Goal: Task Accomplishment & Management: Manage account settings

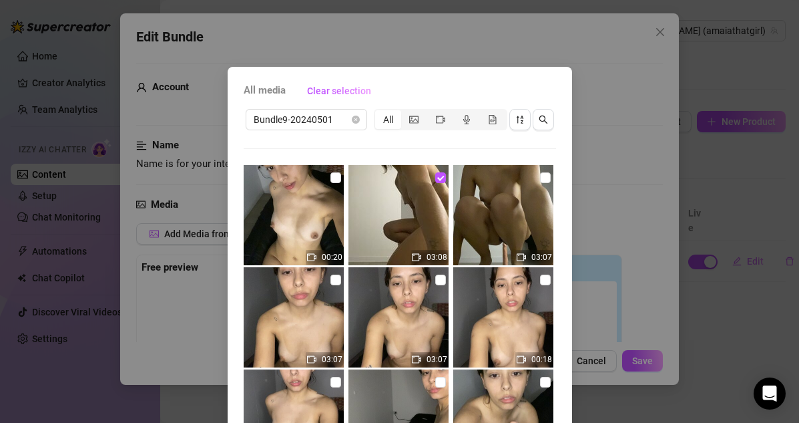
click at [337, 189] on img at bounding box center [294, 215] width 100 height 100
click at [336, 178] on input "checkbox" at bounding box center [336, 177] width 11 height 11
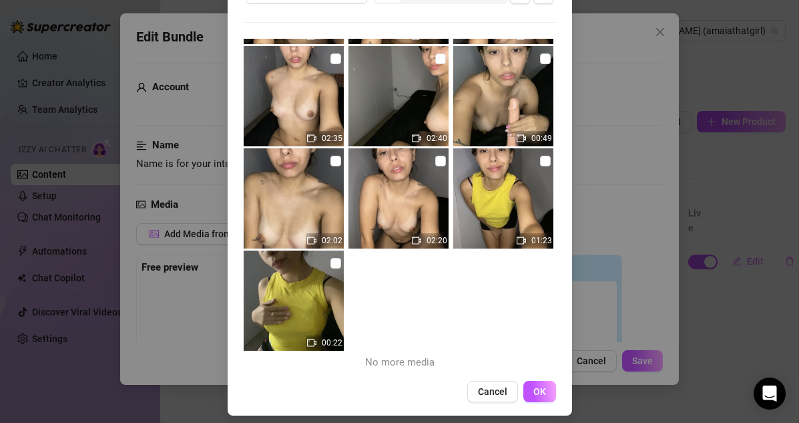
scroll to position [135, 0]
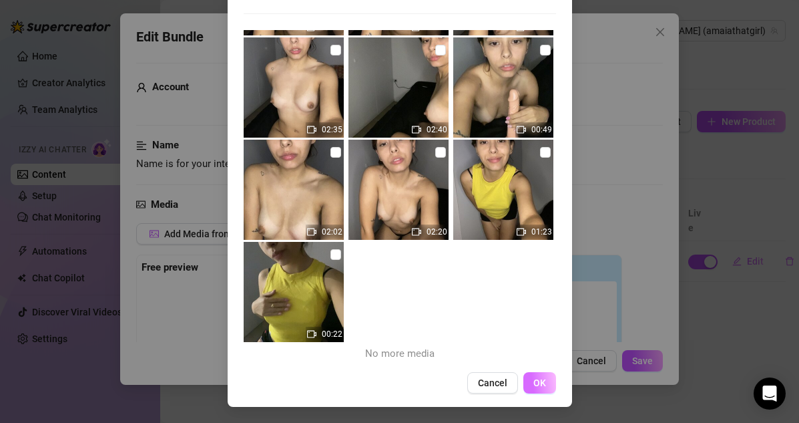
click at [542, 385] on span "OK" at bounding box center [540, 382] width 13 height 11
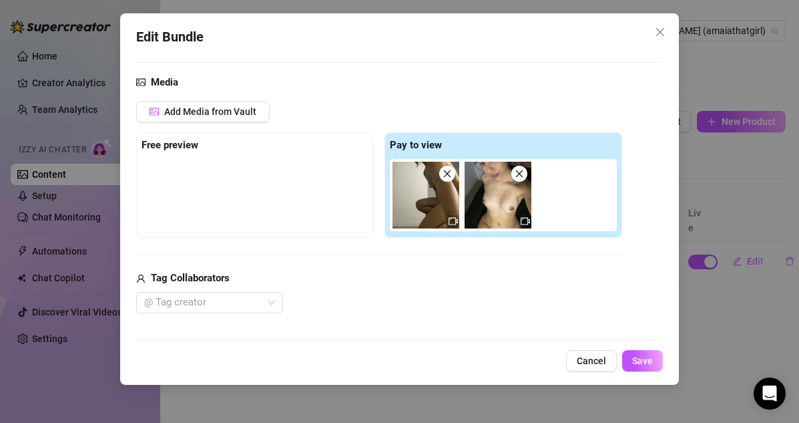
scroll to position [335, 0]
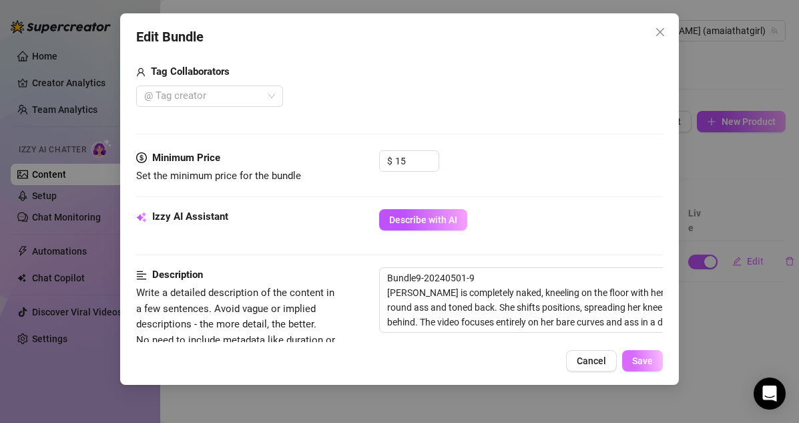
click at [650, 362] on span "Save" at bounding box center [642, 360] width 21 height 11
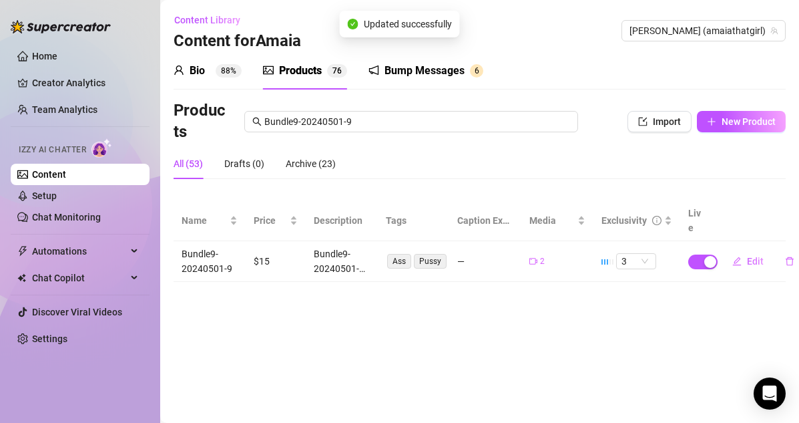
click at [506, 304] on main "Content Library Content for Amaia Amaia (amaiathatgirl) Bio 88% Products 7 6 Bu…" at bounding box center [479, 211] width 639 height 423
click at [506, 168] on div "All (53) Drafts (0) Archive (23)" at bounding box center [480, 163] width 612 height 31
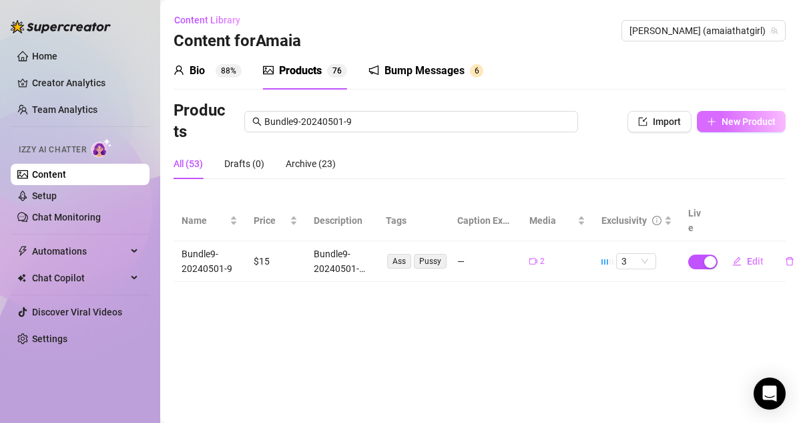
click at [721, 121] on button "New Product" at bounding box center [741, 121] width 89 height 21
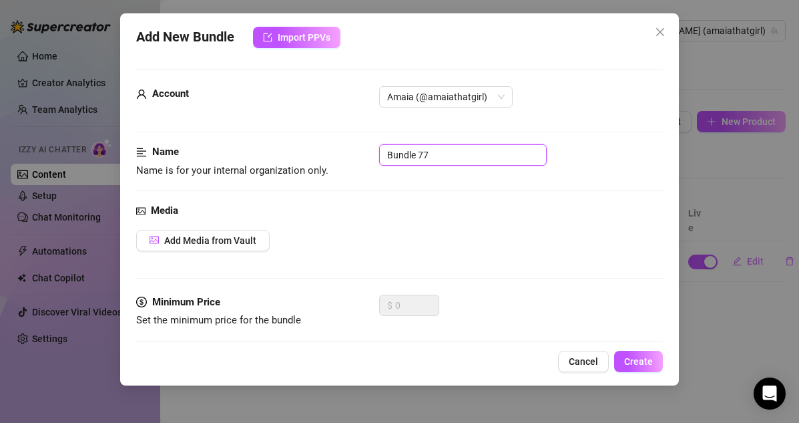
drag, startPoint x: 447, startPoint y: 154, endPoint x: 277, endPoint y: 149, distance: 170.4
click at [277, 149] on div "Name Name is for your internal organization only. Bundle 77" at bounding box center [400, 161] width 528 height 34
paste input "10-20240516"
click at [268, 244] on button "Add Media from Vault" at bounding box center [203, 240] width 134 height 21
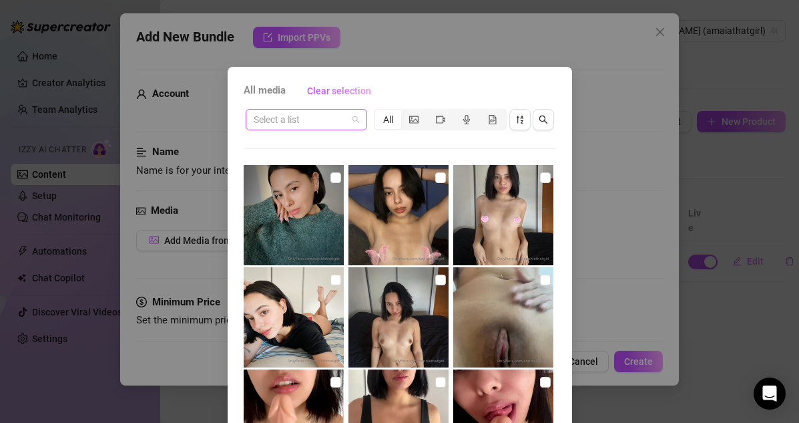
click at [346, 114] on input "search" at bounding box center [301, 120] width 94 height 20
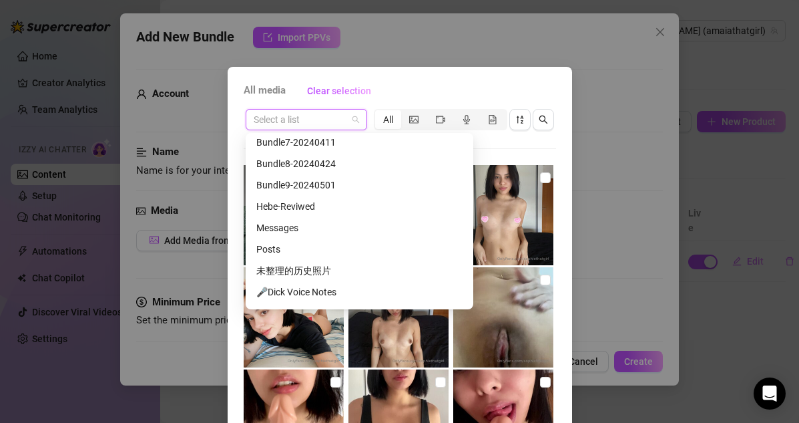
scroll to position [0, 0]
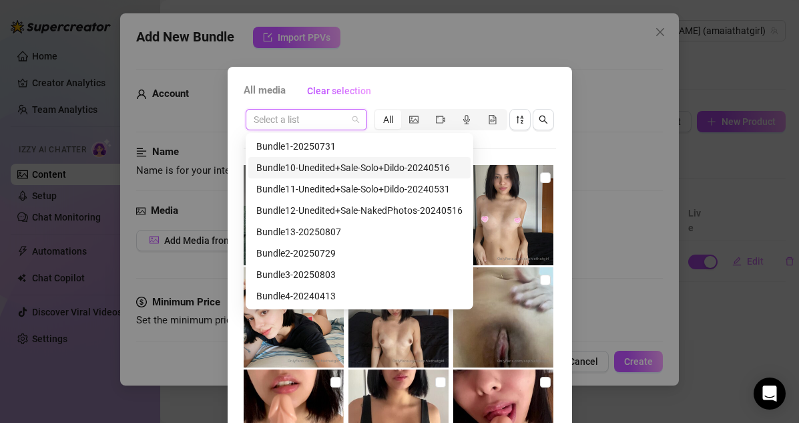
click at [340, 166] on div "Bundle10-Unedited+Sale-Solo+Dildo-20240516" at bounding box center [359, 167] width 206 height 15
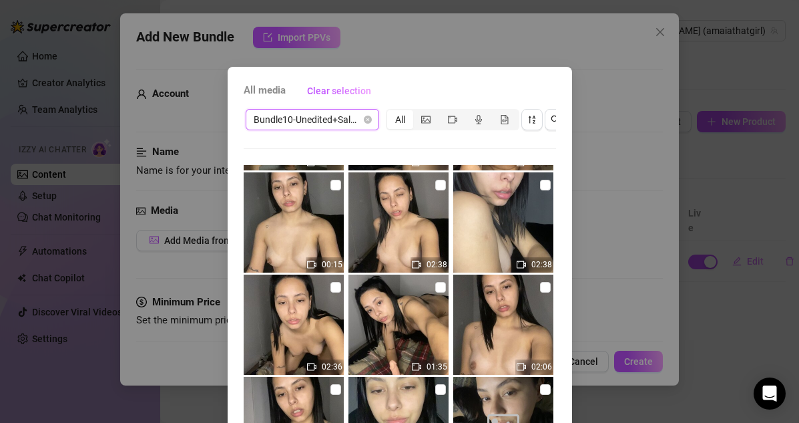
scroll to position [135, 0]
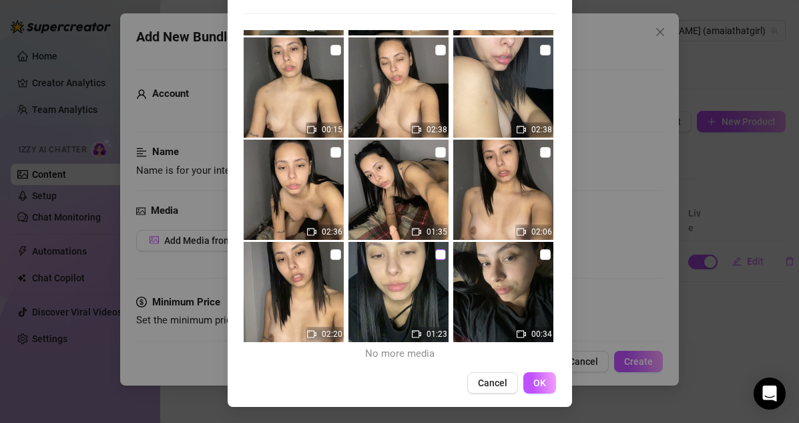
click at [435, 261] on label at bounding box center [440, 254] width 11 height 15
click at [435, 260] on input "checkbox" at bounding box center [440, 254] width 11 height 11
click at [534, 377] on span "OK" at bounding box center [540, 382] width 13 height 11
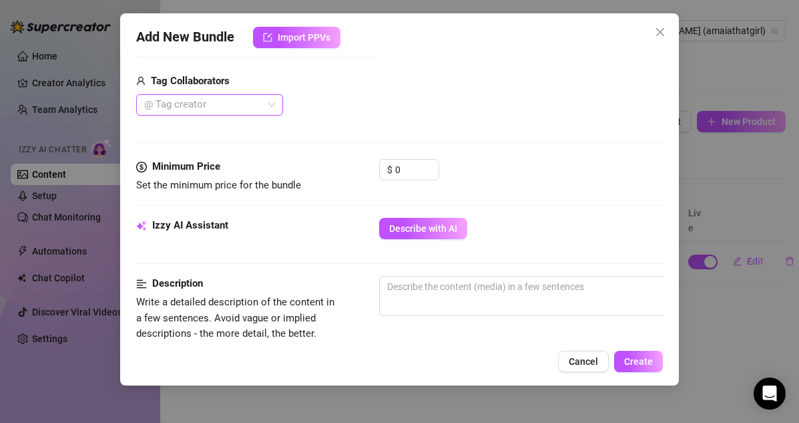
scroll to position [327, 0]
click at [418, 231] on span "Describe with AI" at bounding box center [423, 227] width 68 height 11
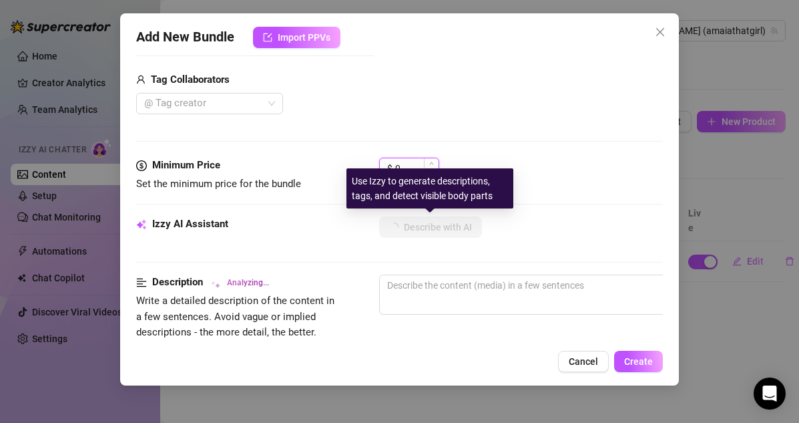
click at [401, 166] on input "0" at bounding box center [416, 168] width 43 height 20
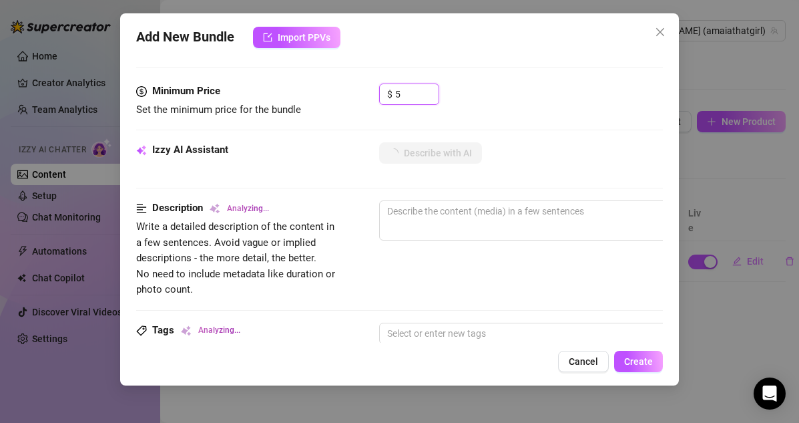
scroll to position [402, 0]
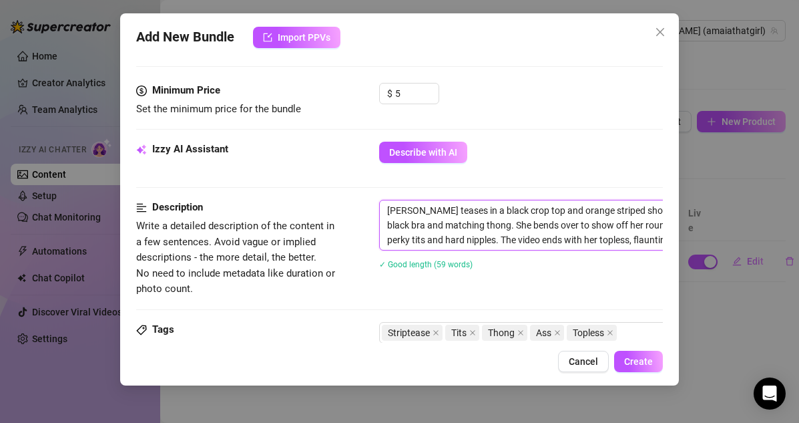
click at [389, 210] on textarea "Sophie teases in a black crop top and orange striped shorts, slowly stripping d…" at bounding box center [613, 224] width 466 height 49
paste textarea "Bundle10-20240516-1"
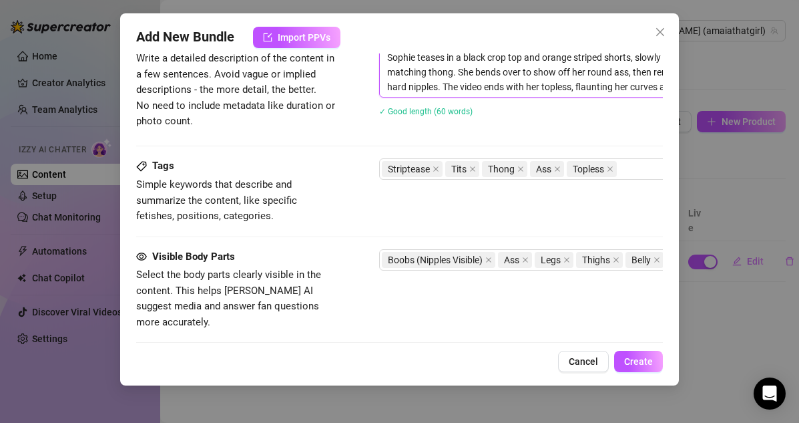
scroll to position [588, 0]
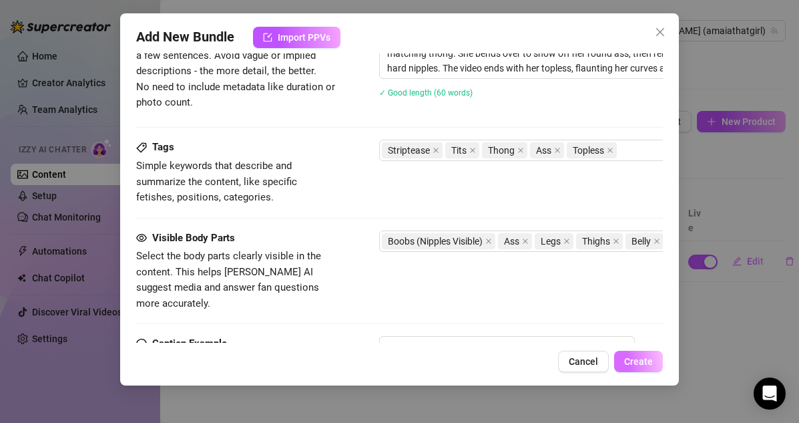
click at [644, 365] on span "Create" at bounding box center [638, 361] width 29 height 11
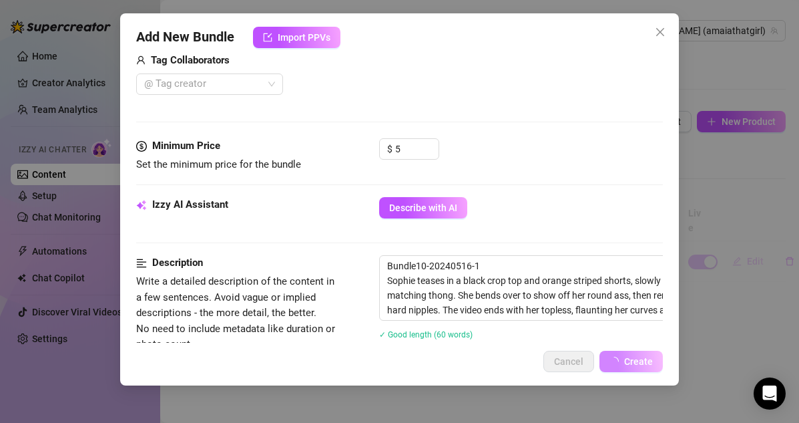
scroll to position [278, 0]
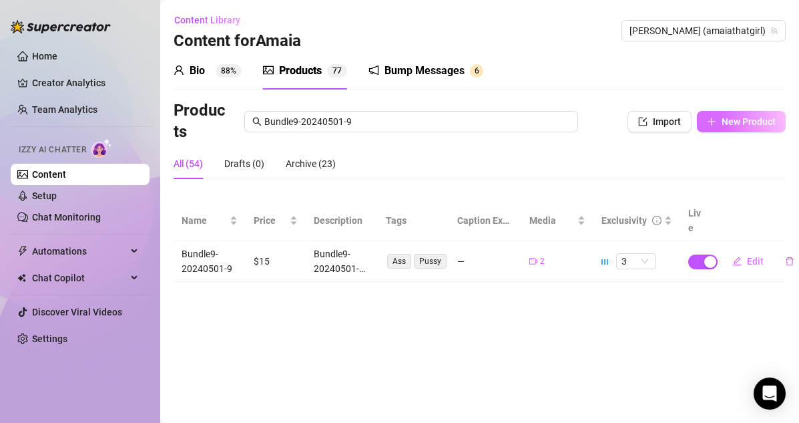
click at [719, 120] on button "New Product" at bounding box center [741, 121] width 89 height 21
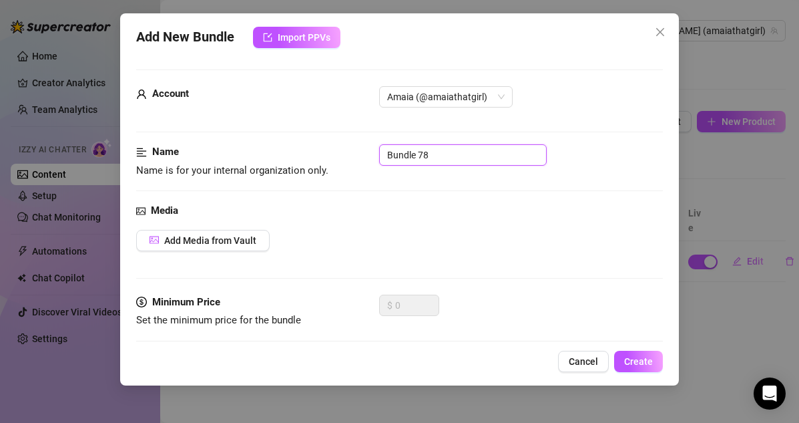
drag, startPoint x: 445, startPoint y: 160, endPoint x: 345, endPoint y: 159, distance: 100.2
click at [345, 159] on div "Name Name is for your internal organization only. Bundle 78" at bounding box center [400, 161] width 528 height 34
paste input "10-20240516-1"
click at [238, 245] on span "Add Media from Vault" at bounding box center [210, 240] width 92 height 11
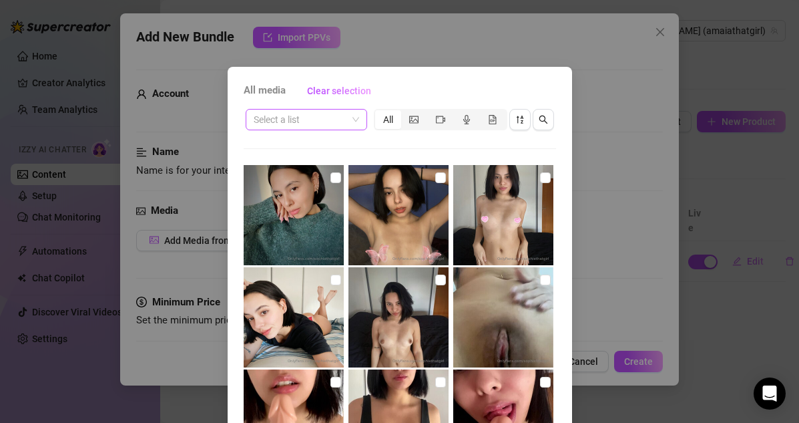
click at [336, 125] on input "search" at bounding box center [301, 120] width 94 height 20
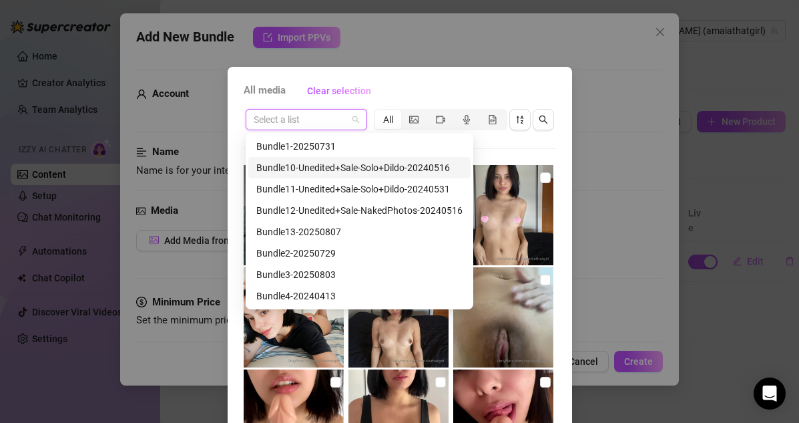
click at [341, 164] on div "Bundle10-Unedited+Sale-Solo+Dildo-20240516" at bounding box center [359, 167] width 206 height 15
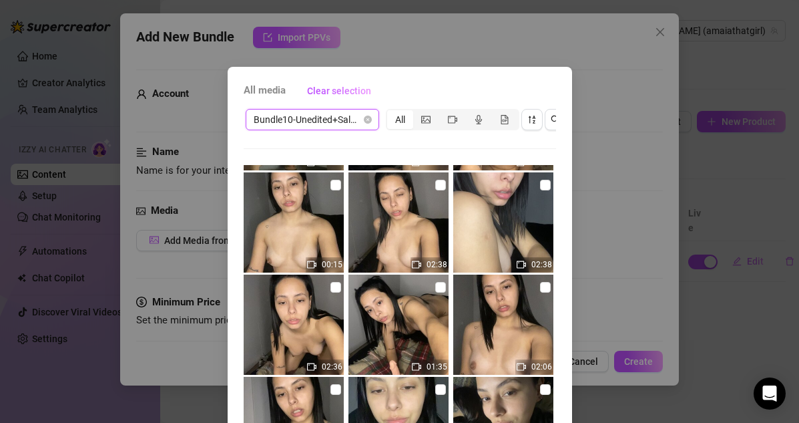
scroll to position [135, 0]
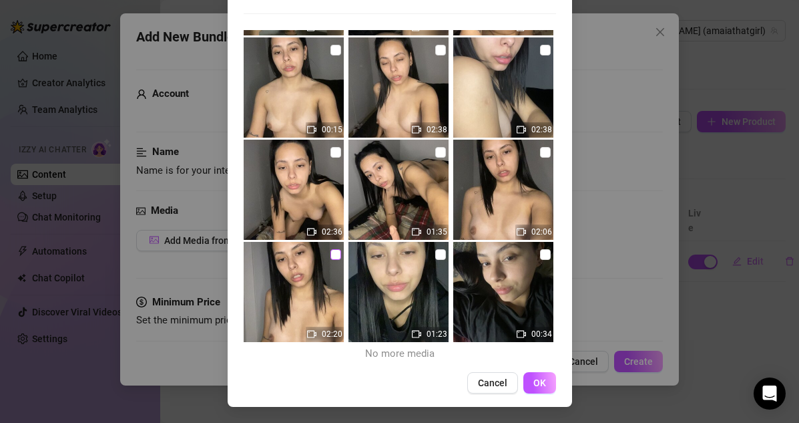
click at [333, 256] on input "checkbox" at bounding box center [336, 254] width 11 height 11
click at [538, 380] on span "OK" at bounding box center [540, 382] width 13 height 11
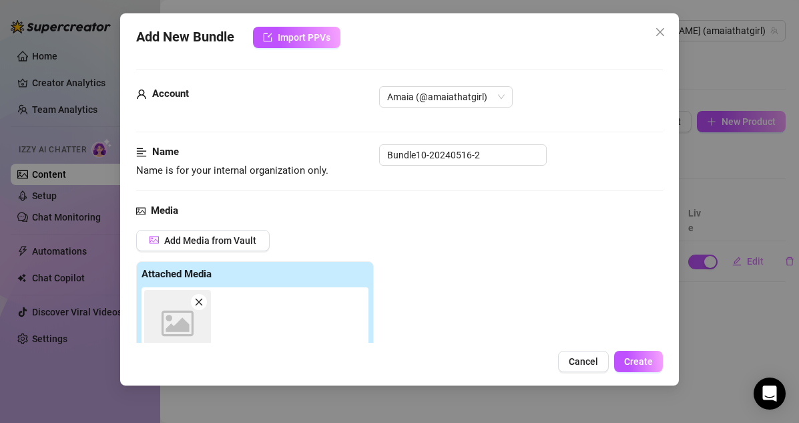
scroll to position [233, 0]
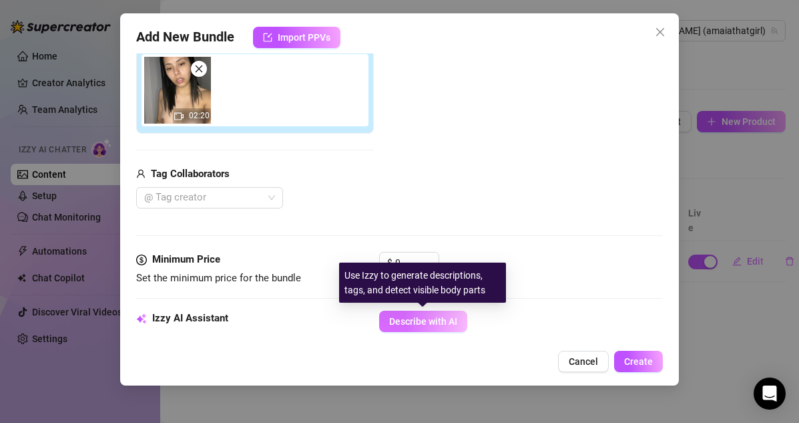
click at [417, 316] on span "Describe with AI" at bounding box center [423, 321] width 68 height 11
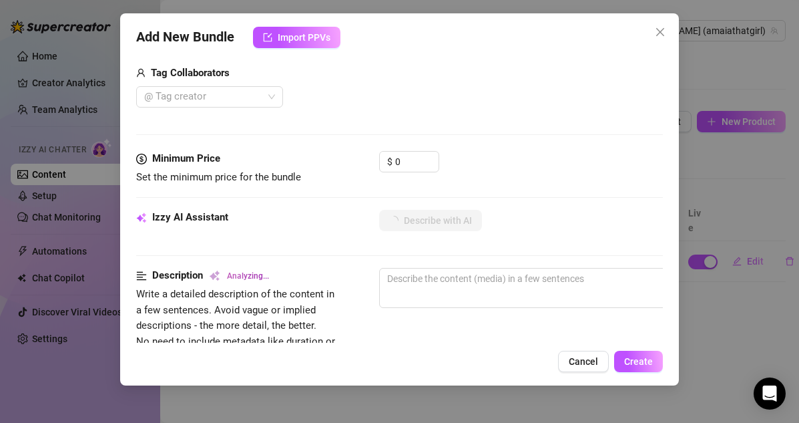
scroll to position [354, 0]
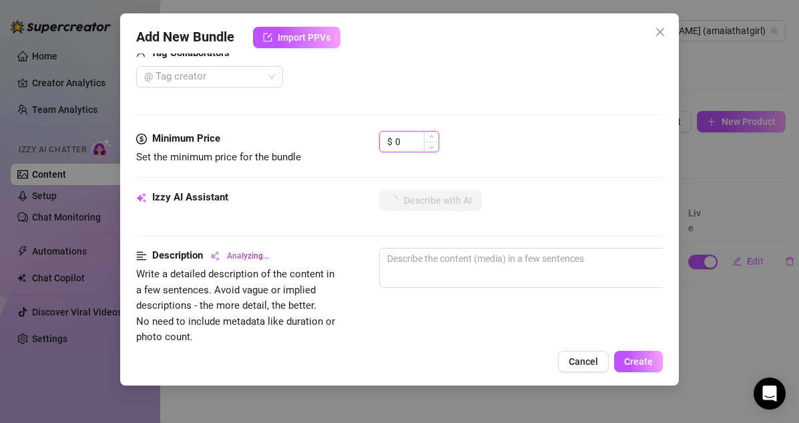
click at [400, 142] on input "0" at bounding box center [416, 142] width 43 height 20
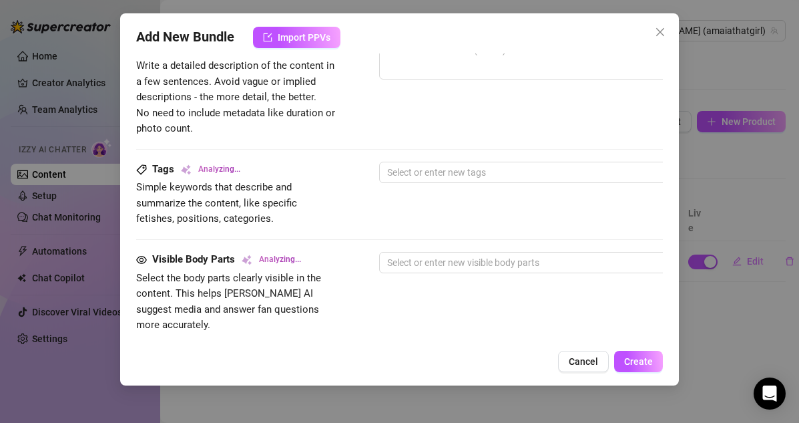
scroll to position [825, 0]
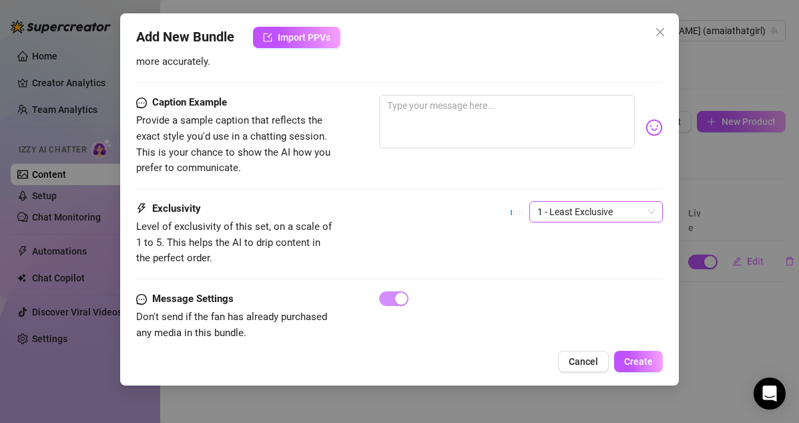
click at [560, 202] on span "1 - Least Exclusive" at bounding box center [597, 212] width 118 height 20
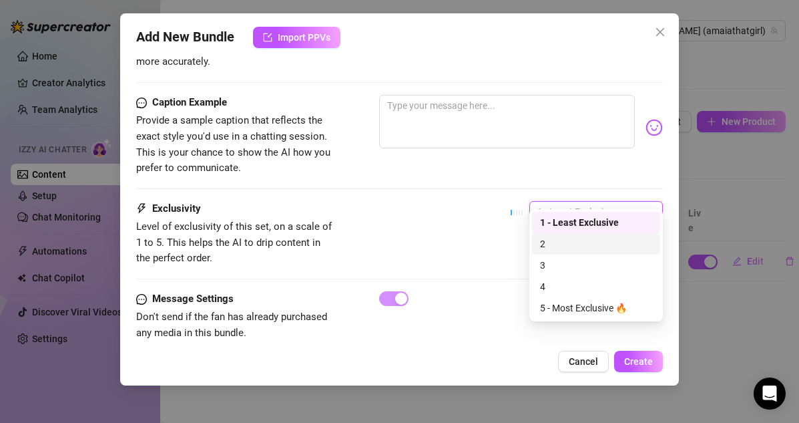
click at [550, 243] on div "2" at bounding box center [596, 243] width 112 height 15
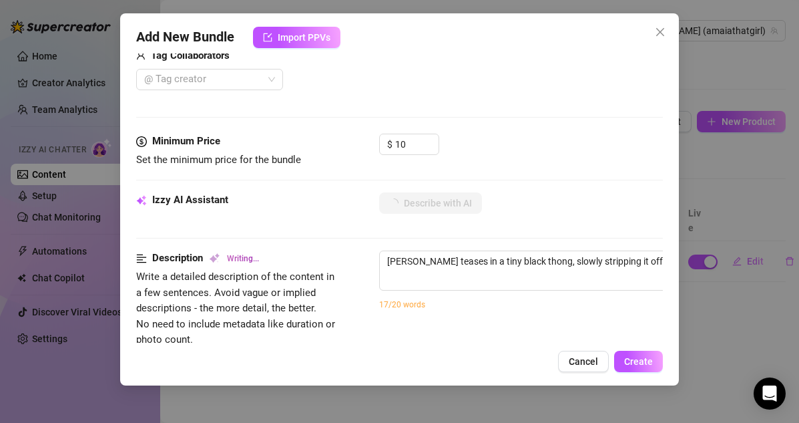
scroll to position [353, 0]
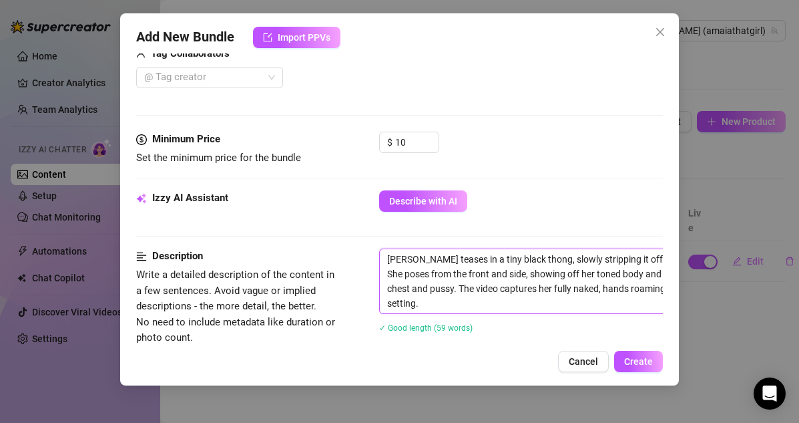
click at [407, 266] on textarea "Sophie teases in a tiny black thong, slowly stripping it off to reveal her perk…" at bounding box center [613, 281] width 466 height 64
click at [384, 259] on textarea "Sophie teases in a tiny black thong, slowly stripping it off to reveal her perk…" at bounding box center [613, 281] width 466 height 64
paste textarea "Bundle10-20240516-2"
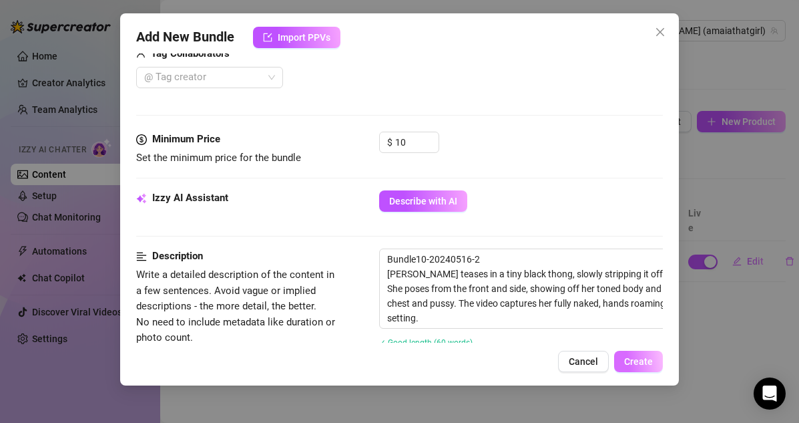
click at [657, 360] on button "Create" at bounding box center [638, 361] width 49 height 21
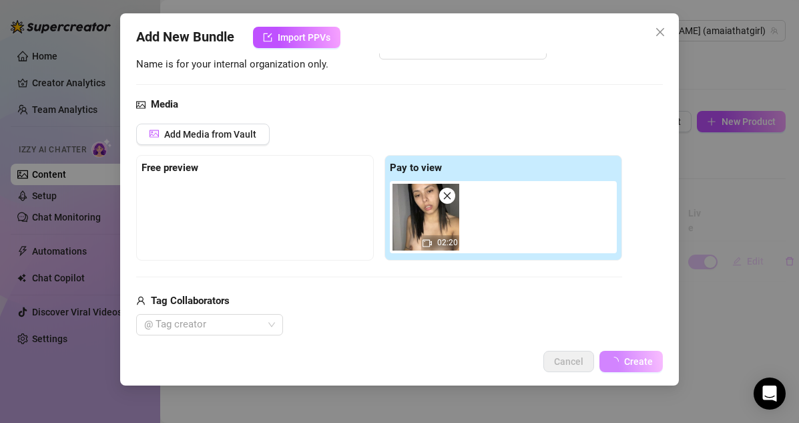
scroll to position [53, 0]
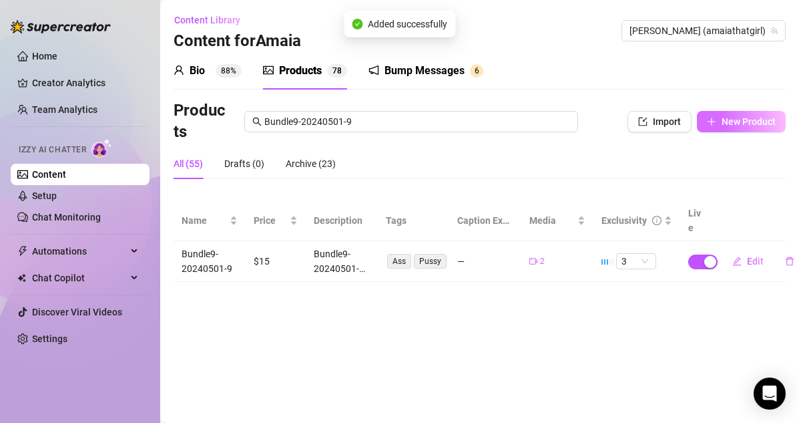
click at [725, 113] on button "New Product" at bounding box center [741, 121] width 89 height 21
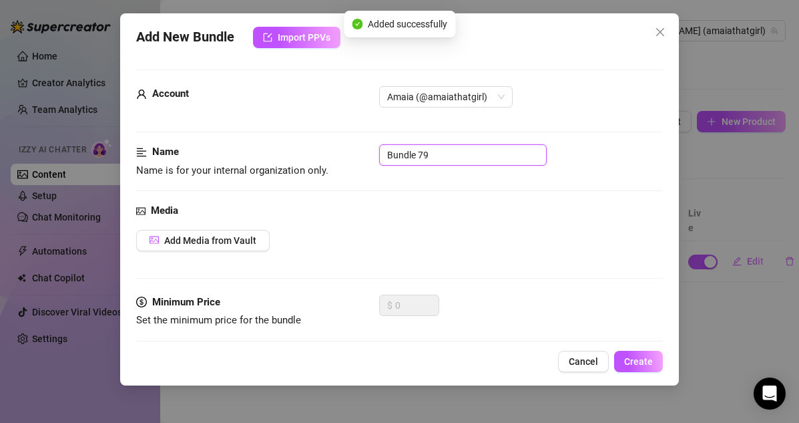
drag, startPoint x: 449, startPoint y: 158, endPoint x: 303, endPoint y: 157, distance: 146.3
click at [303, 157] on div "Name Name is for your internal organization only. Bundle 79" at bounding box center [400, 161] width 528 height 34
paste input "10-20240516-2"
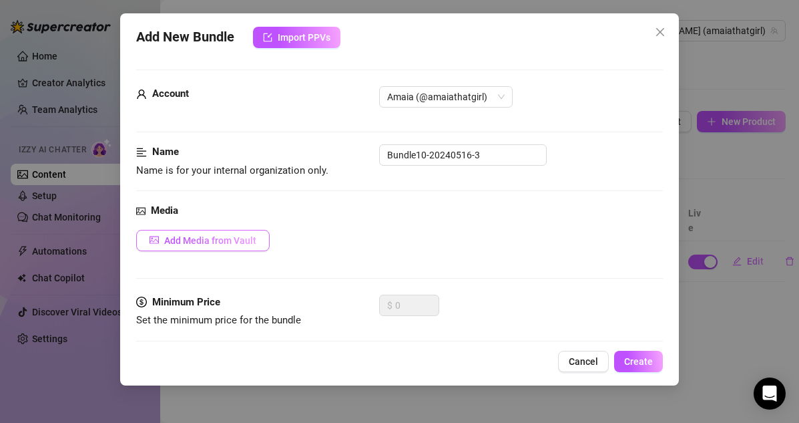
click at [252, 239] on span "Add Media from Vault" at bounding box center [210, 240] width 92 height 11
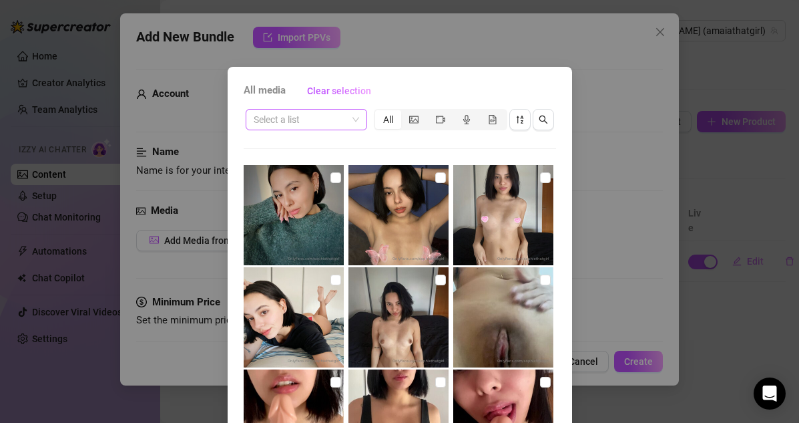
click at [301, 109] on div "Select a list" at bounding box center [307, 119] width 122 height 21
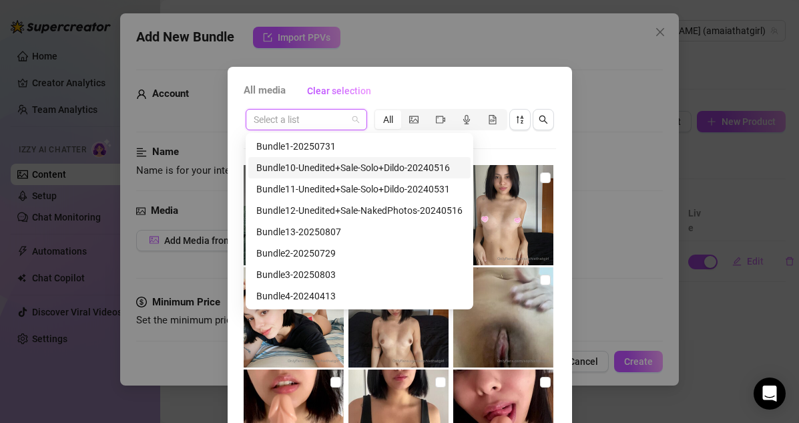
click at [306, 170] on div "Bundle10-Unedited+Sale-Solo+Dildo-20240516" at bounding box center [359, 167] width 206 height 15
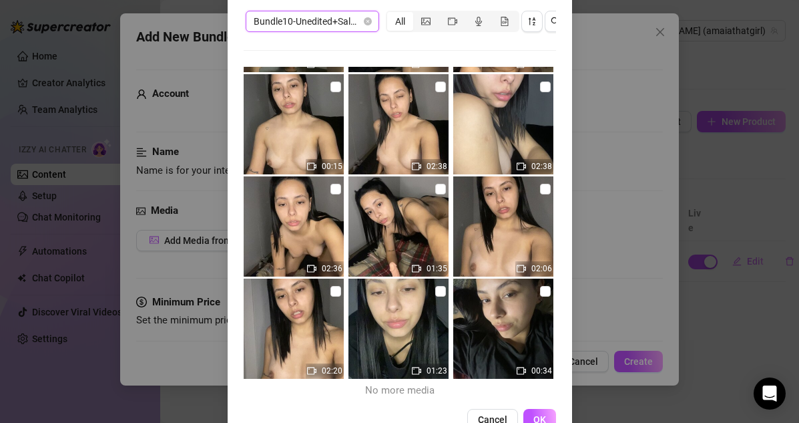
scroll to position [98, 0]
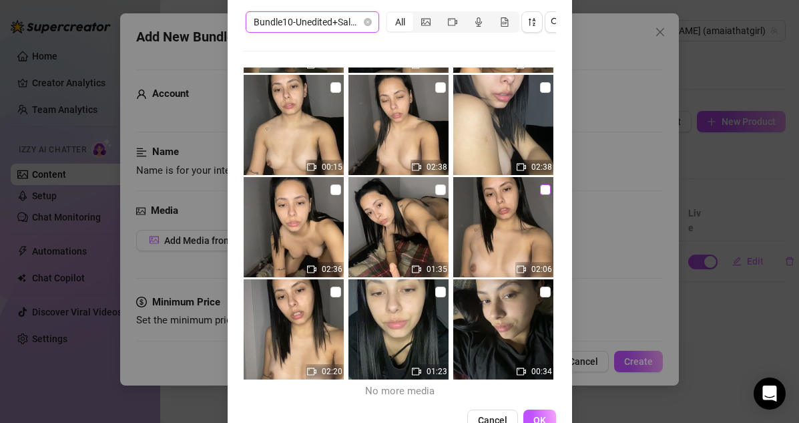
click at [543, 192] on input "checkbox" at bounding box center [545, 189] width 11 height 11
drag, startPoint x: 536, startPoint y: 416, endPoint x: 532, endPoint y: 384, distance: 32.3
click at [536, 416] on span "OK" at bounding box center [540, 420] width 13 height 11
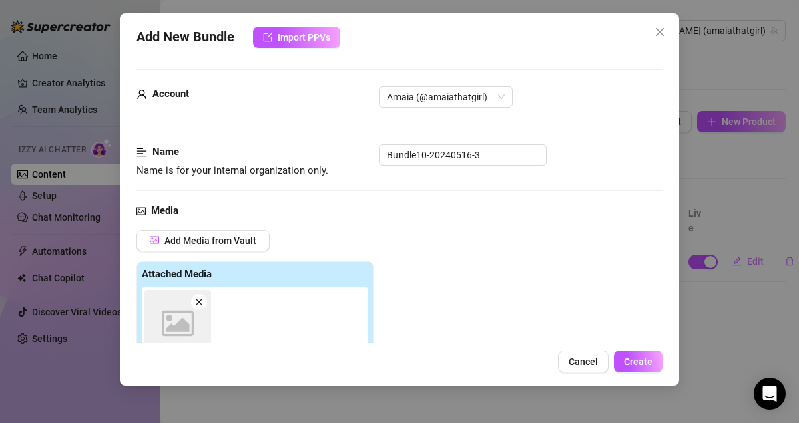
scroll to position [233, 0]
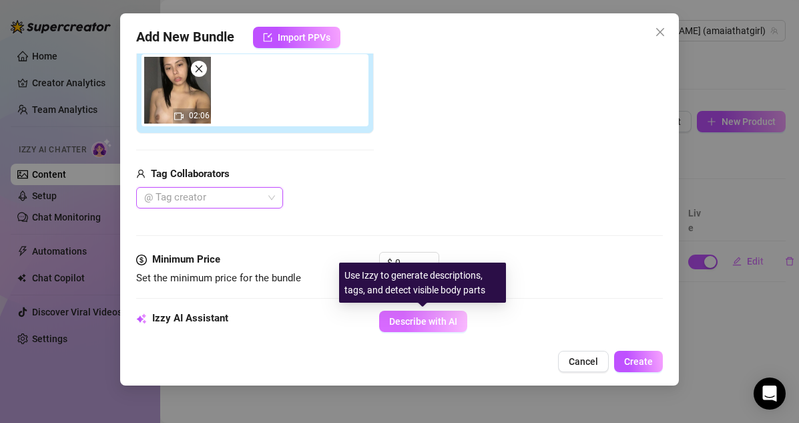
click at [422, 324] on span "Describe with AI" at bounding box center [423, 321] width 68 height 11
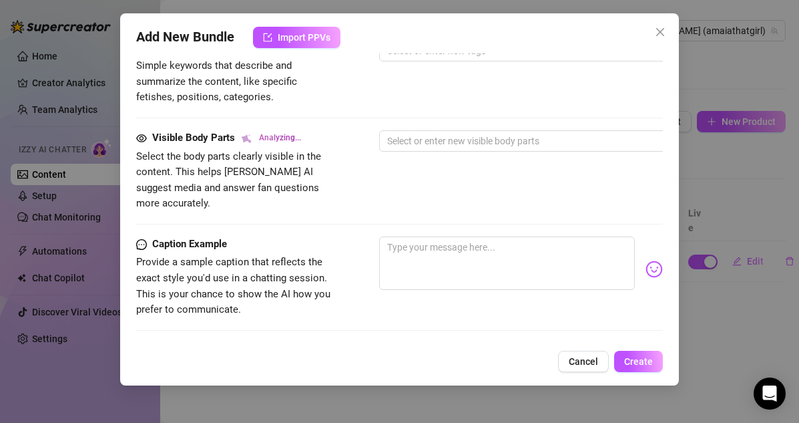
scroll to position [729, 0]
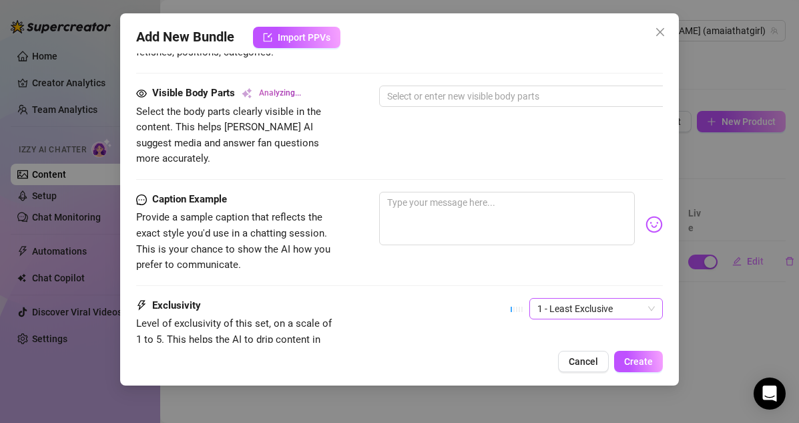
click at [552, 299] on span "1 - Least Exclusive" at bounding box center [597, 309] width 118 height 20
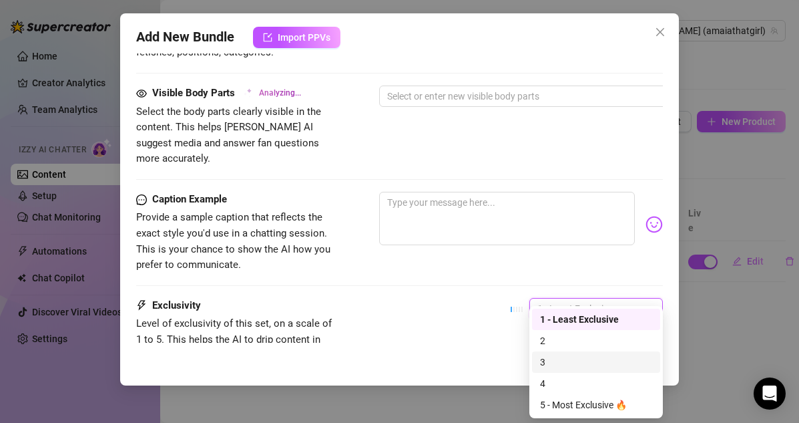
click at [544, 361] on div "3" at bounding box center [596, 362] width 112 height 15
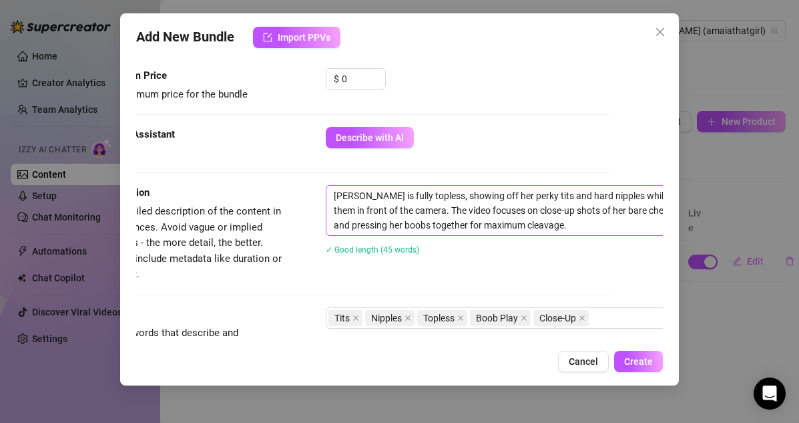
scroll to position [386, 53]
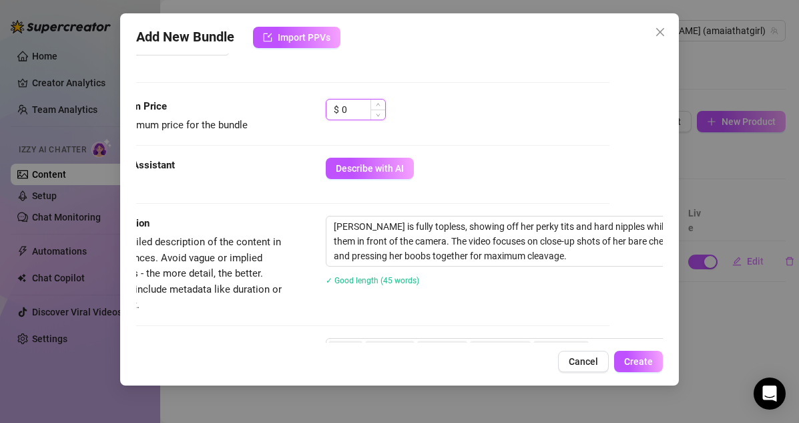
click at [352, 104] on input "0" at bounding box center [363, 110] width 43 height 20
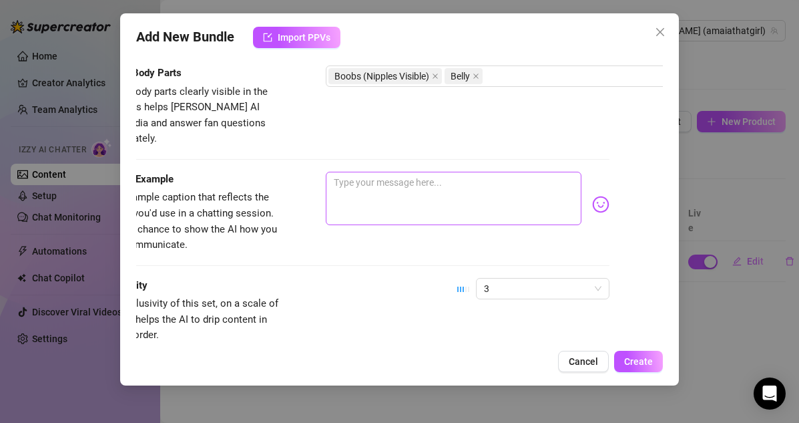
scroll to position [833, 53]
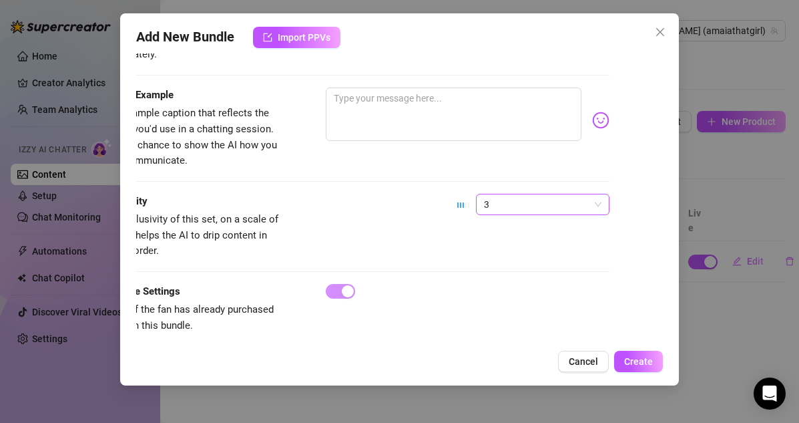
click at [513, 194] on span "3" at bounding box center [543, 204] width 118 height 20
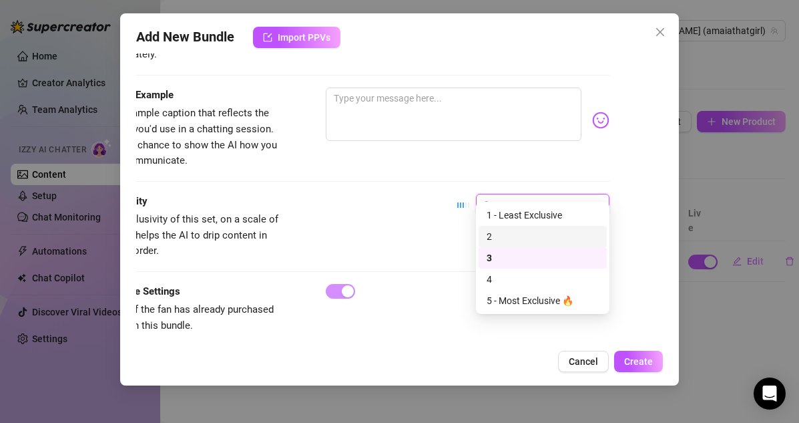
click at [504, 238] on div "2" at bounding box center [543, 236] width 112 height 15
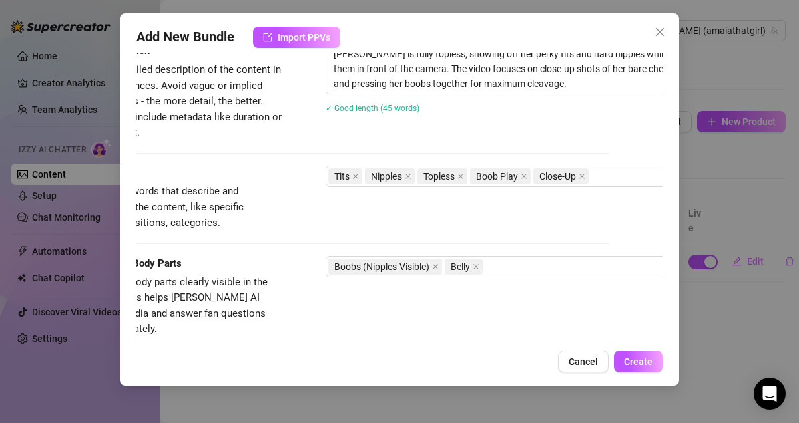
scroll to position [504, 53]
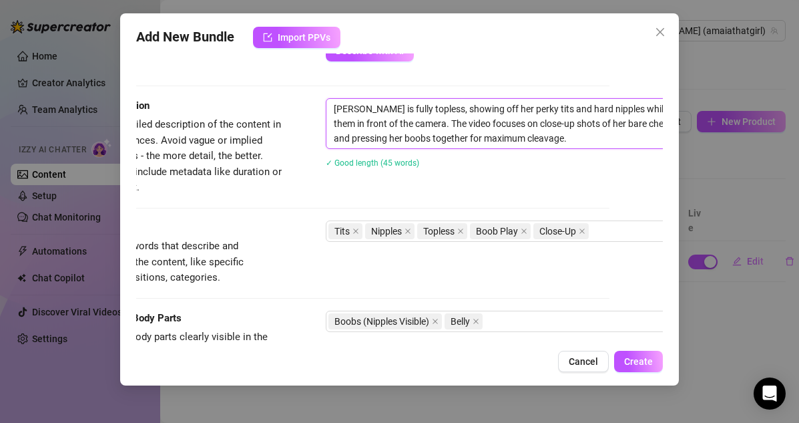
click at [333, 111] on textarea "Sophie is fully topless, showing off her perky tits and hard nipples while sque…" at bounding box center [560, 123] width 466 height 49
paste textarea "Bundle10-20240516-3"
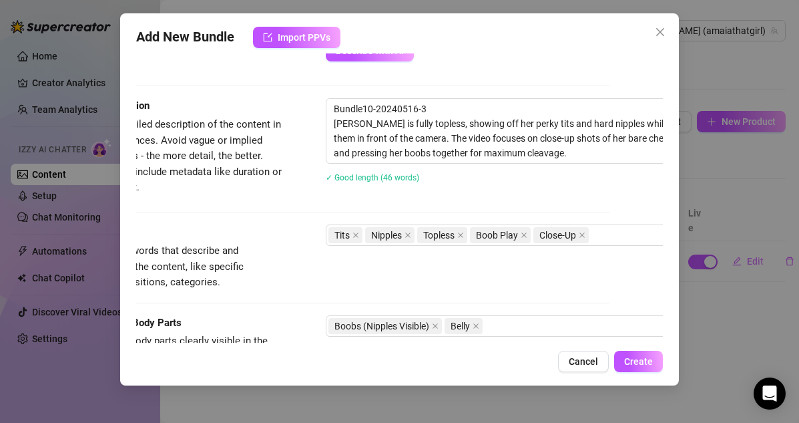
click at [616, 347] on div "Add New Bundle Import PPVs Account Amaia (@amaiathatgirl) Name Name is for your…" at bounding box center [400, 199] width 560 height 372
click at [632, 356] on span "Create" at bounding box center [638, 361] width 29 height 11
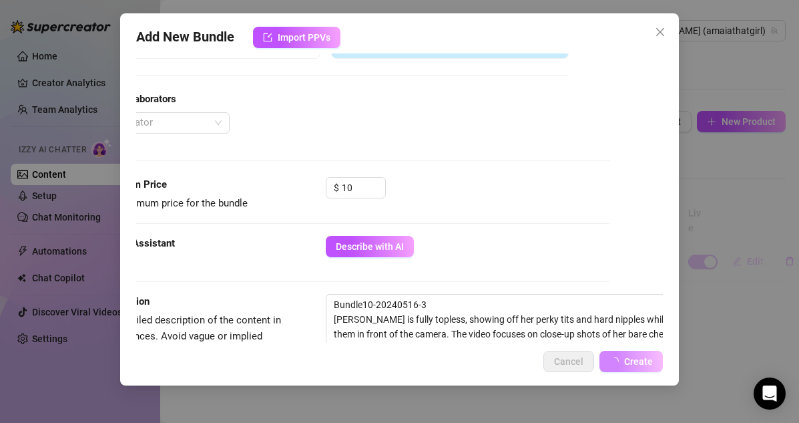
scroll to position [192, 53]
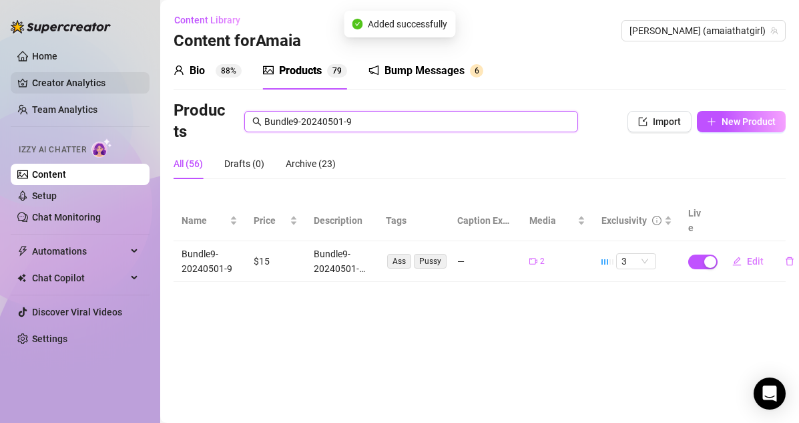
drag, startPoint x: 392, startPoint y: 120, endPoint x: 106, endPoint y: 92, distance: 287.9
click at [106, 92] on div "Home Creator Analytics Team Analytics Izzy AI Chatter Content Setup Chat Monito…" at bounding box center [399, 211] width 799 height 423
paste input "10-20240516-3"
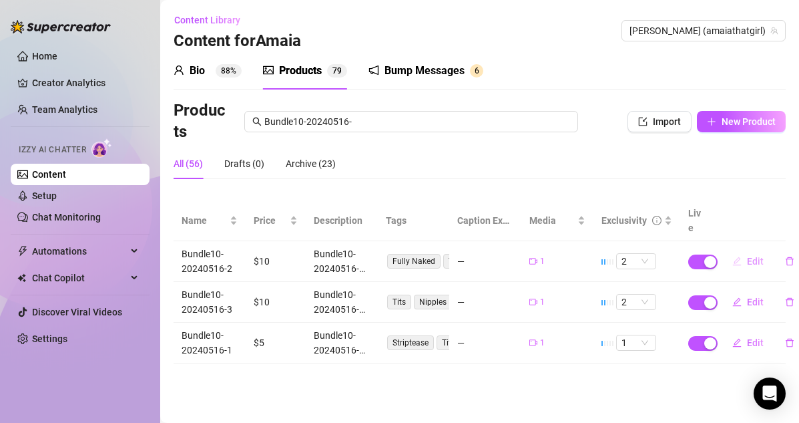
click at [750, 256] on span "Edit" at bounding box center [755, 261] width 17 height 11
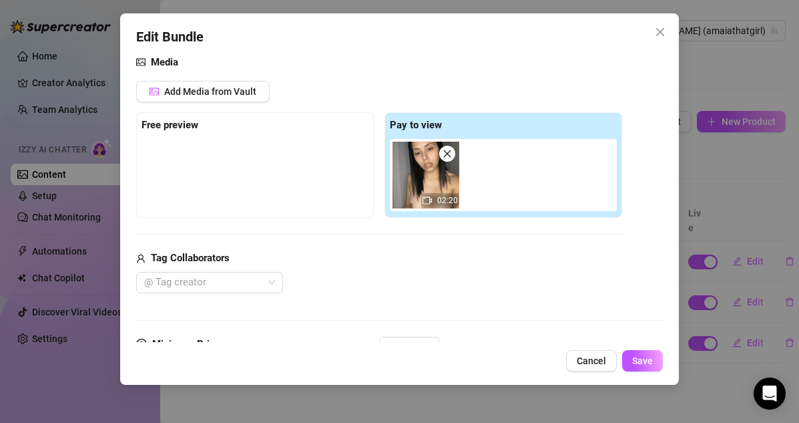
scroll to position [300, 0]
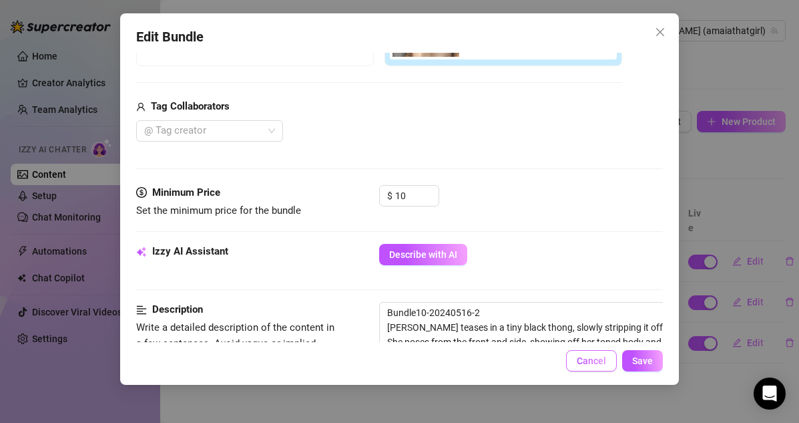
click at [570, 363] on button "Cancel" at bounding box center [591, 360] width 51 height 21
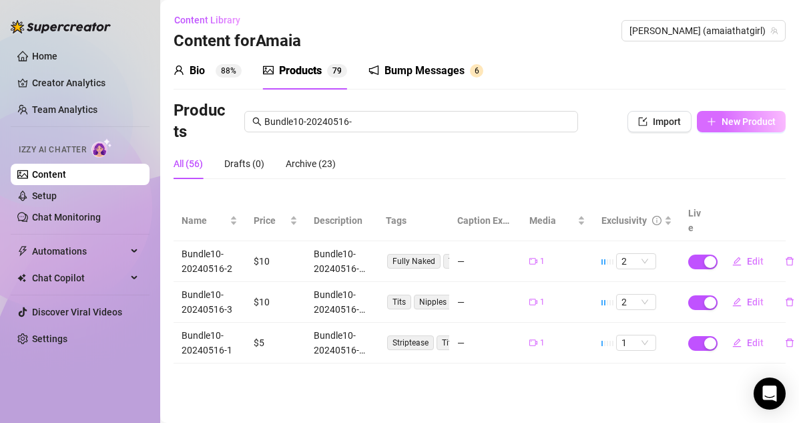
click at [719, 121] on button "New Product" at bounding box center [741, 121] width 89 height 21
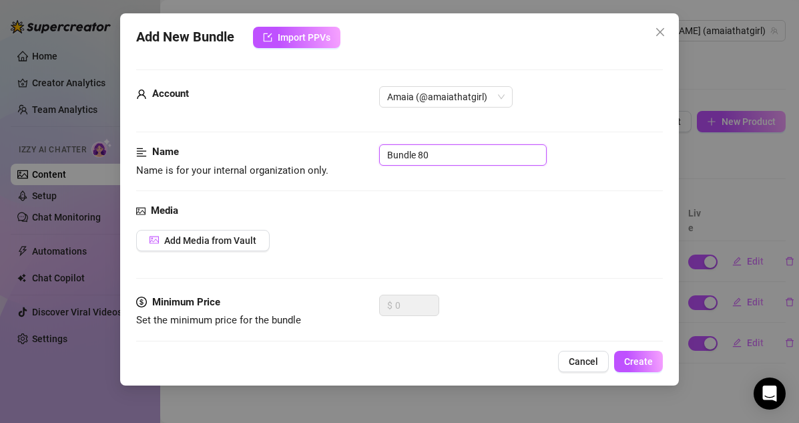
drag, startPoint x: 437, startPoint y: 159, endPoint x: 288, endPoint y: 126, distance: 152.6
paste input "10-20240516-3"
click at [236, 240] on span "Add Media from Vault" at bounding box center [210, 240] width 92 height 11
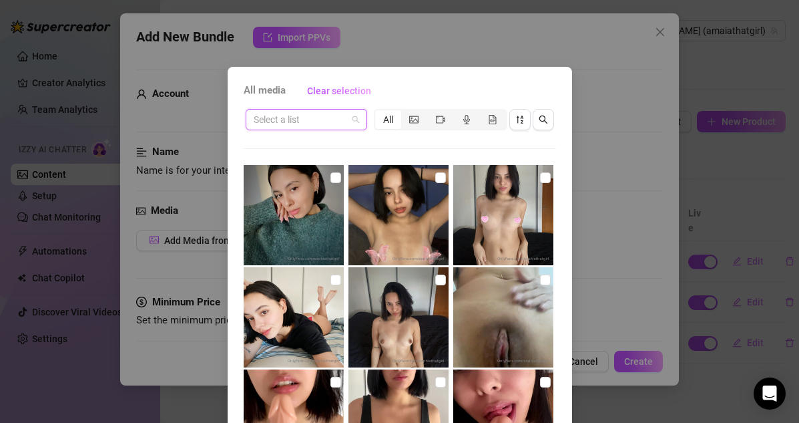
click at [303, 128] on input "search" at bounding box center [301, 120] width 94 height 20
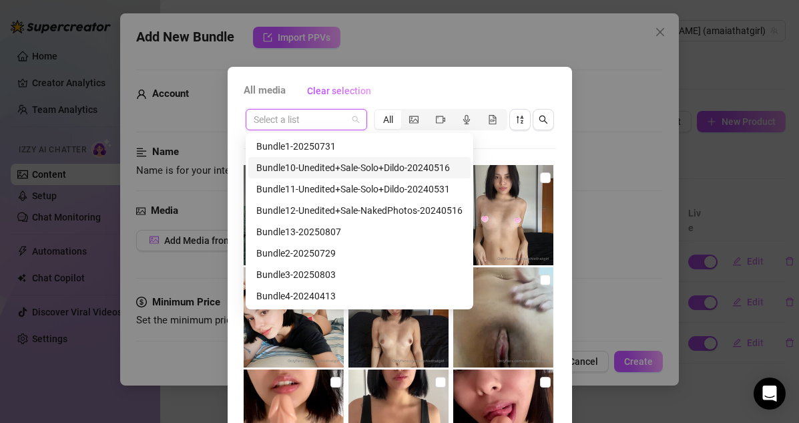
click at [308, 161] on div "Bundle10-Unedited+Sale-Solo+Dildo-20240516" at bounding box center [359, 167] width 206 height 15
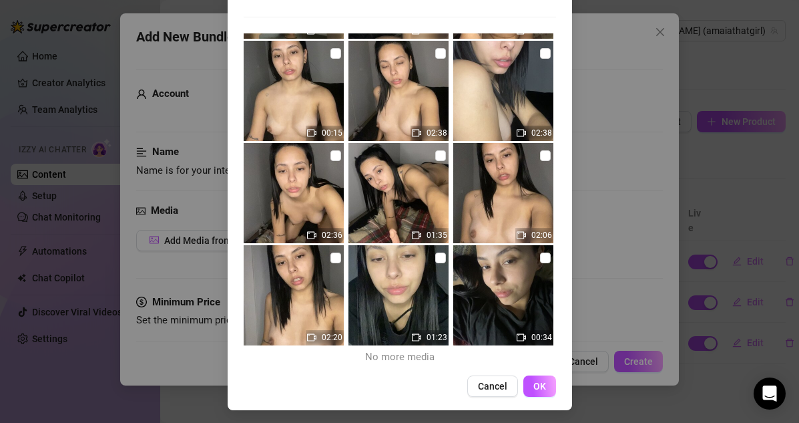
scroll to position [135, 0]
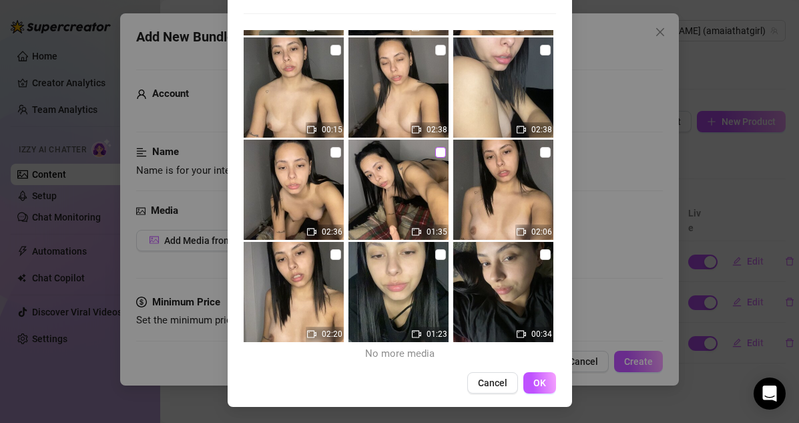
click at [443, 147] on input "checkbox" at bounding box center [440, 152] width 11 height 11
click at [536, 380] on span "OK" at bounding box center [540, 382] width 13 height 11
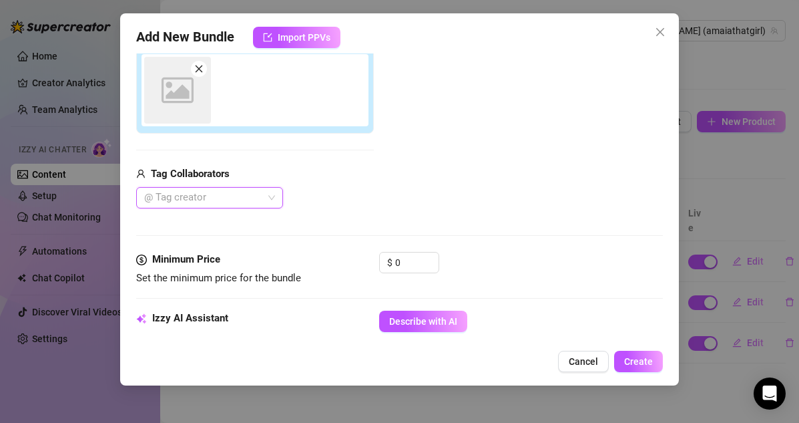
scroll to position [233, 0]
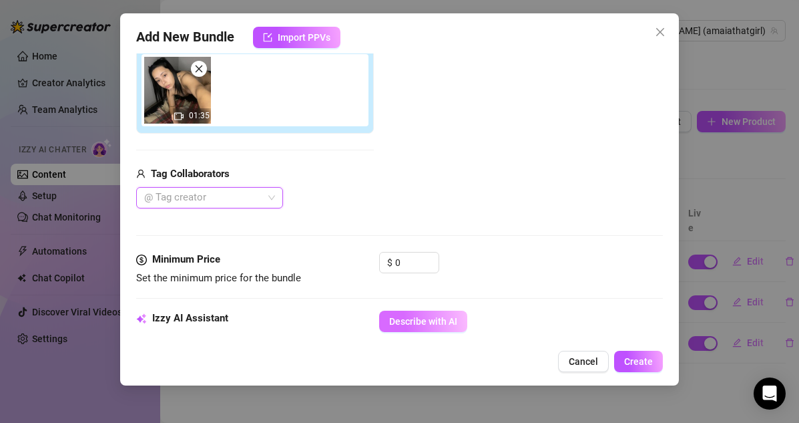
click at [414, 319] on span "Describe with AI" at bounding box center [423, 321] width 68 height 11
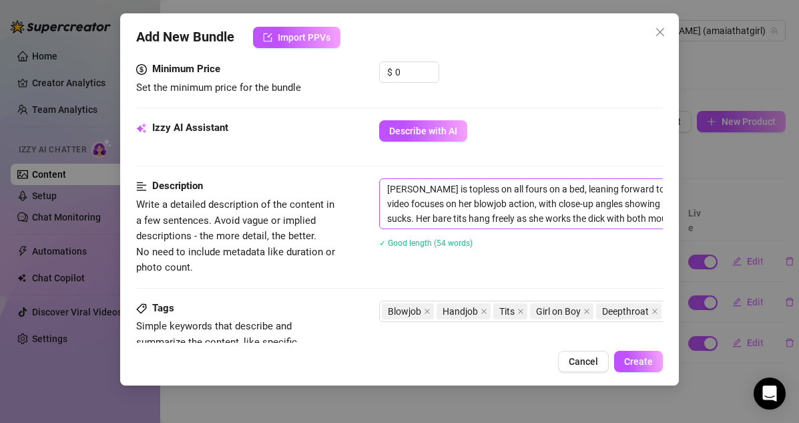
scroll to position [421, 0]
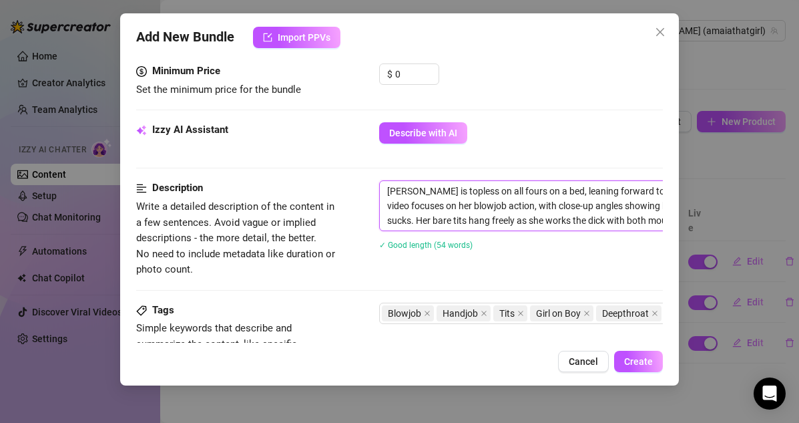
click at [438, 205] on textarea "Sophie is topless on all fours on a bed, leaning forward to take a thick cock d…" at bounding box center [613, 205] width 466 height 49
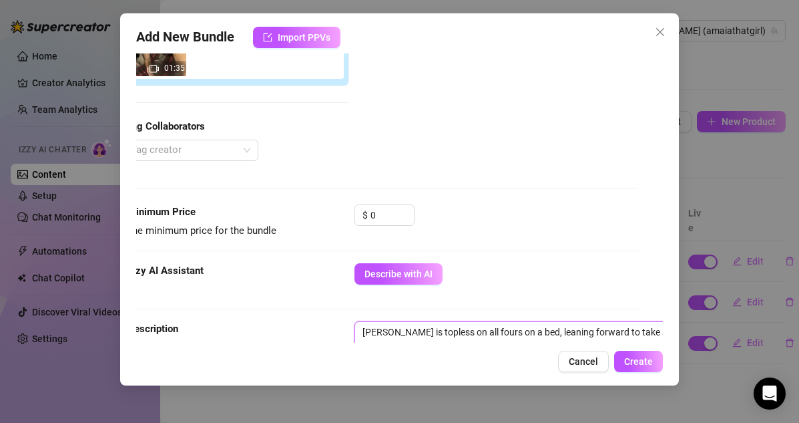
scroll to position [256, 25]
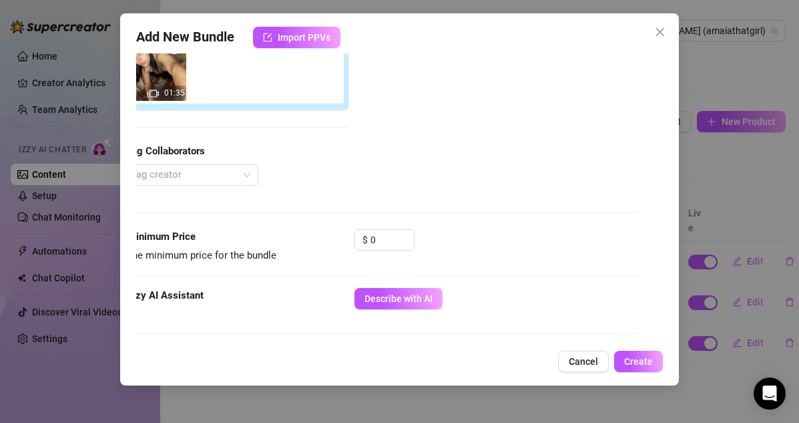
click at [373, 228] on div "Media Add Media from Vault Attached Media 01:35 Tag Collaborators @ Tag creator" at bounding box center [376, 88] width 528 height 282
click at [377, 240] on input "0" at bounding box center [392, 240] width 43 height 20
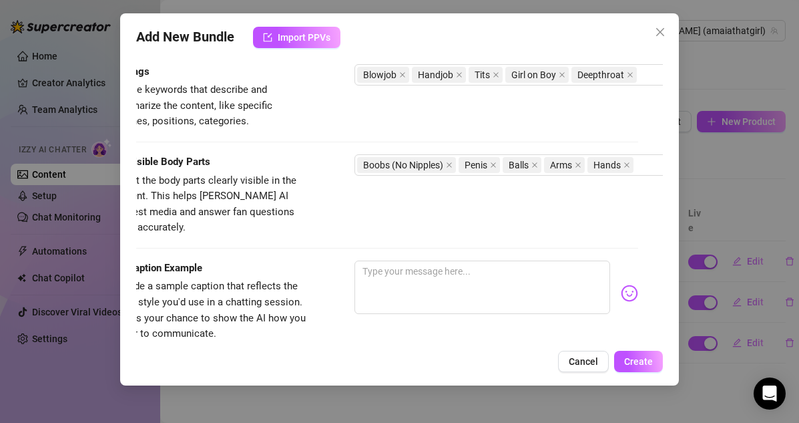
scroll to position [697, 25]
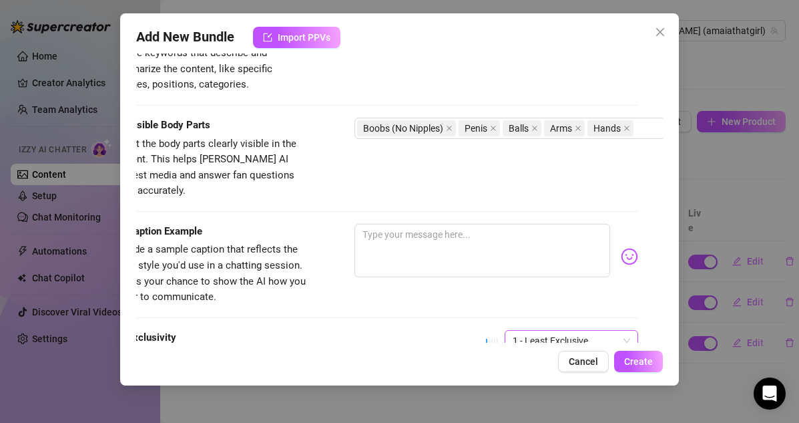
click at [533, 335] on div "1 - Least Exclusive" at bounding box center [572, 340] width 134 height 21
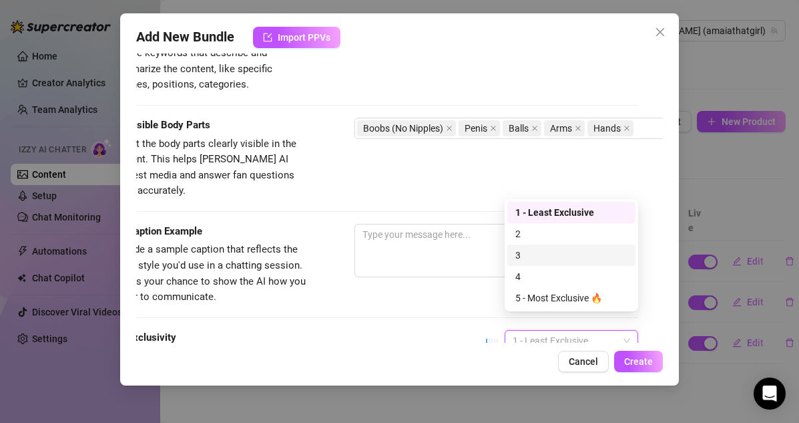
click at [524, 238] on div "2" at bounding box center [572, 233] width 112 height 15
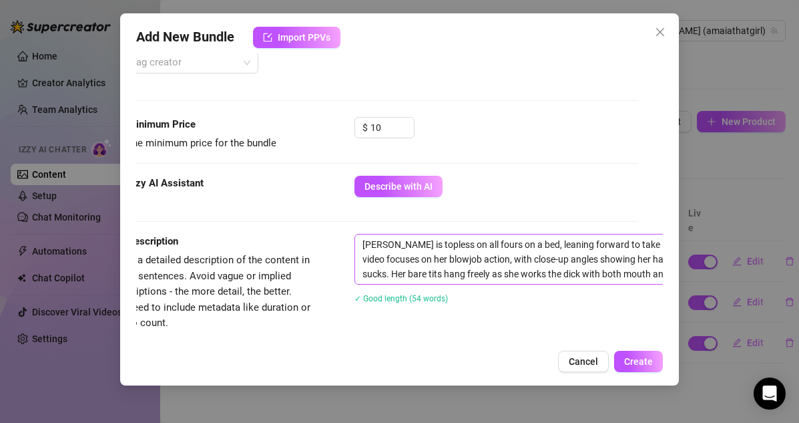
scroll to position [388, 25]
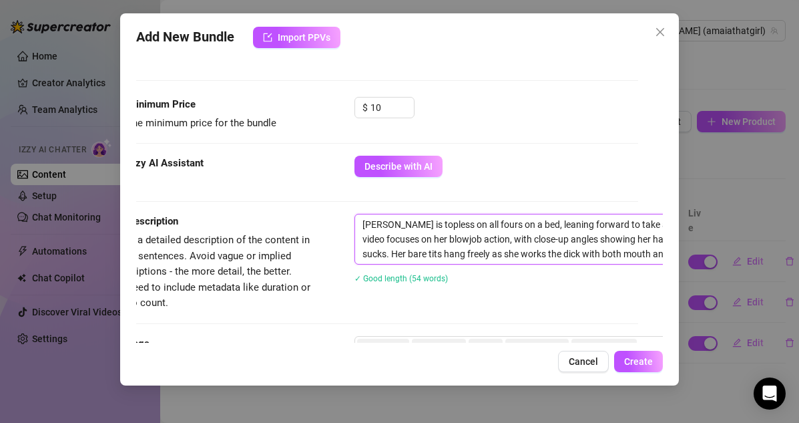
click at [355, 221] on textarea "Sophie is topless on all fours on a bed, leaning forward to take a thick cock d…" at bounding box center [588, 238] width 466 height 49
paste textarea "Bundle10-20240516-4"
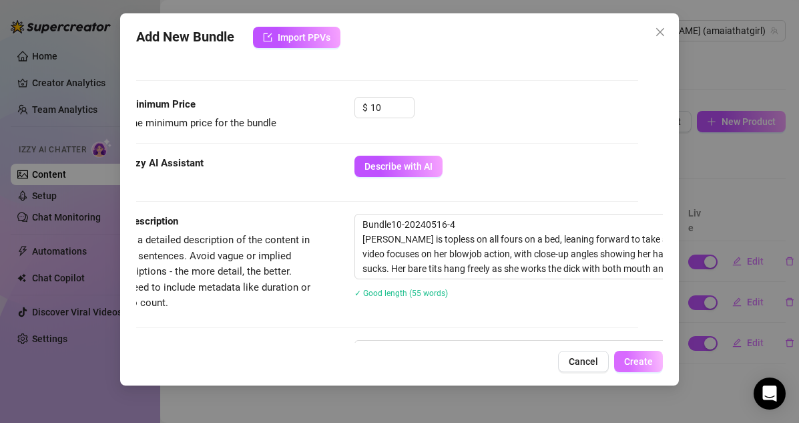
click at [642, 362] on span "Create" at bounding box center [638, 361] width 29 height 11
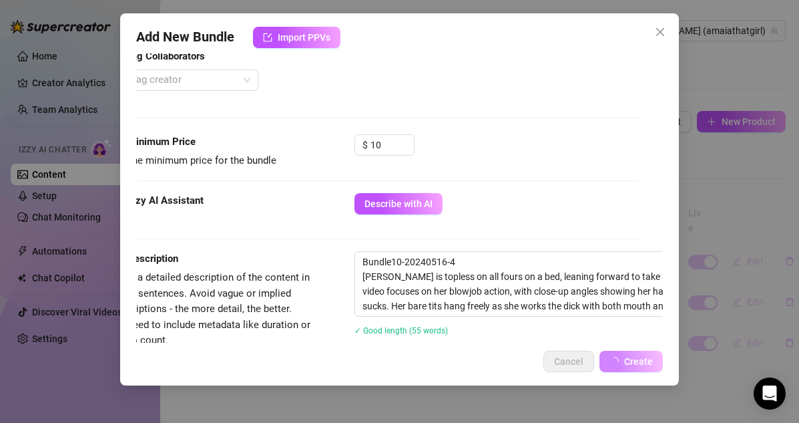
scroll to position [285, 25]
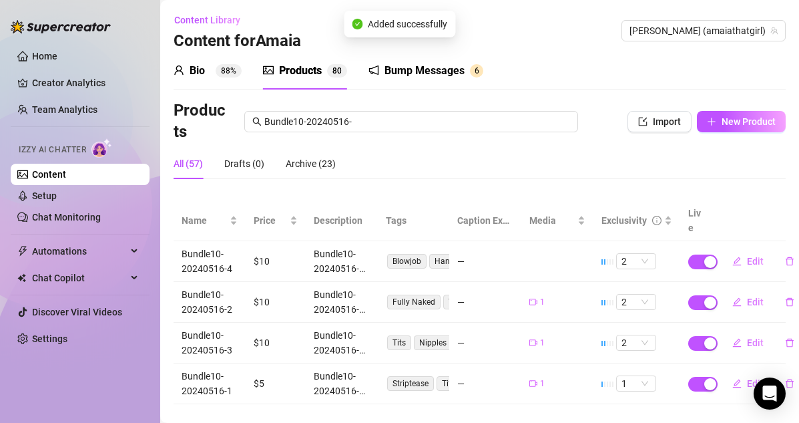
click at [715, 109] on div "Products Bundle10-20240516- Import New Product" at bounding box center [480, 121] width 612 height 43
click at [715, 121] on icon "plus" at bounding box center [711, 121] width 7 height 1
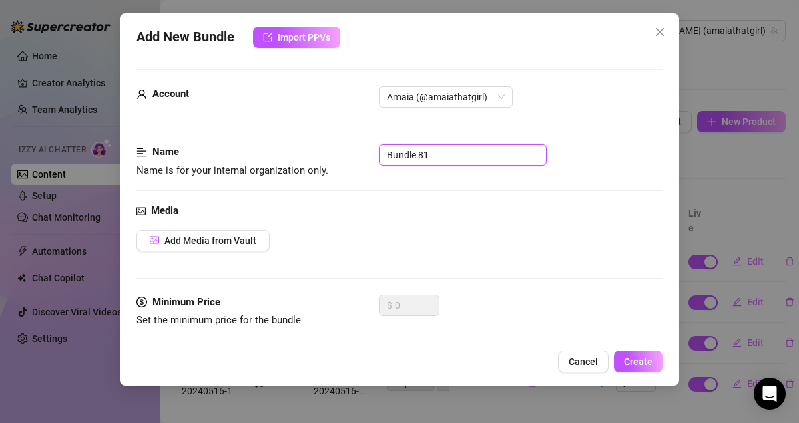
drag, startPoint x: 438, startPoint y: 160, endPoint x: 334, endPoint y: 148, distance: 104.8
click at [334, 148] on div "Name Name is for your internal organization only. Bundle 81" at bounding box center [400, 161] width 528 height 34
paste input "10-20240516-4"
click at [227, 242] on span "Add Media from Vault" at bounding box center [210, 240] width 92 height 11
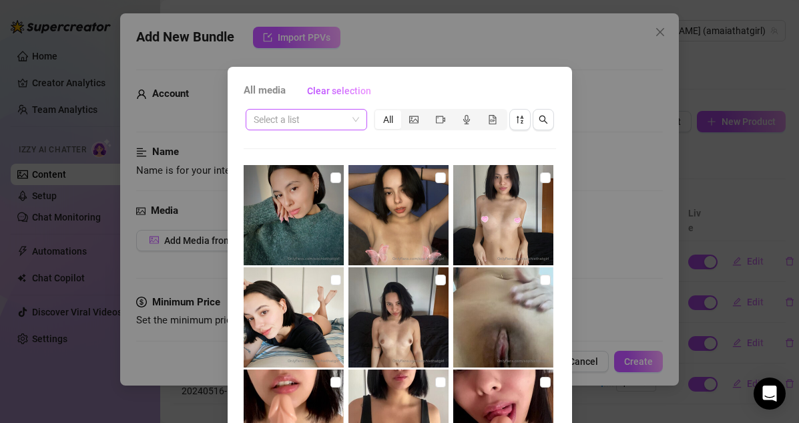
click at [345, 126] on input "search" at bounding box center [301, 120] width 94 height 20
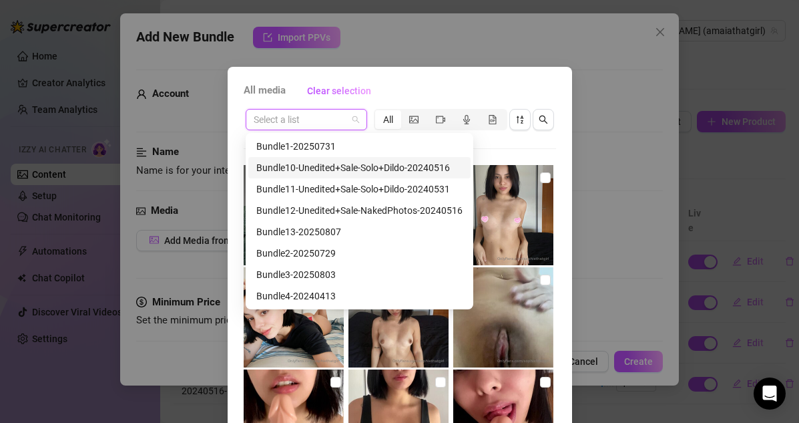
click at [325, 170] on div "Bundle10-Unedited+Sale-Solo+Dildo-20240516" at bounding box center [359, 167] width 206 height 15
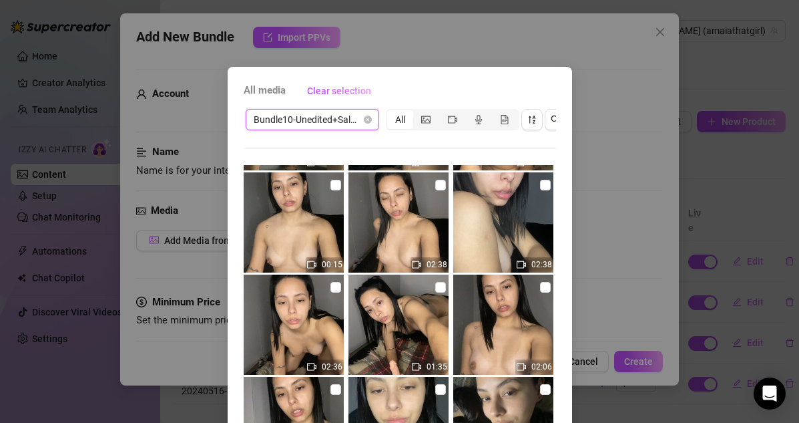
scroll to position [197, 0]
click at [334, 288] on input "checkbox" at bounding box center [336, 287] width 11 height 11
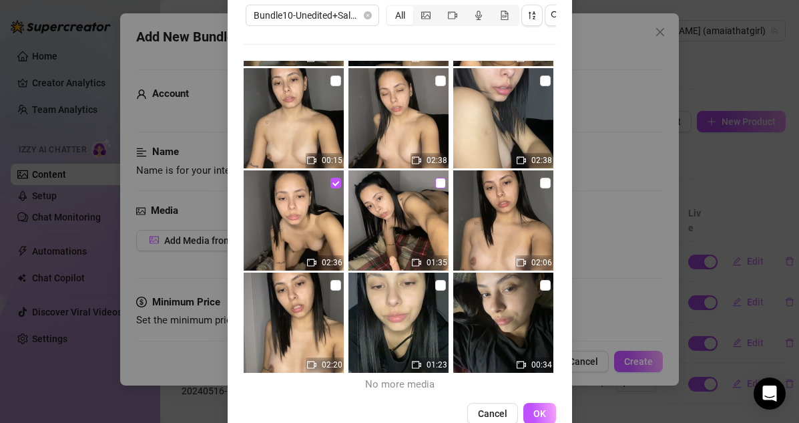
scroll to position [135, 0]
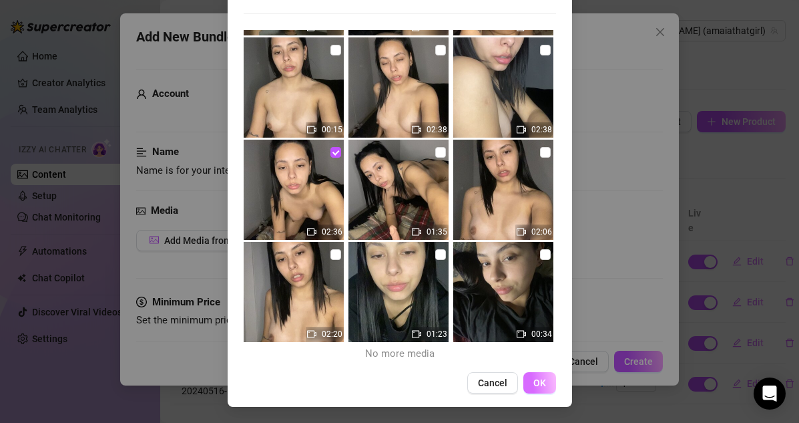
click at [538, 383] on span "OK" at bounding box center [540, 382] width 13 height 11
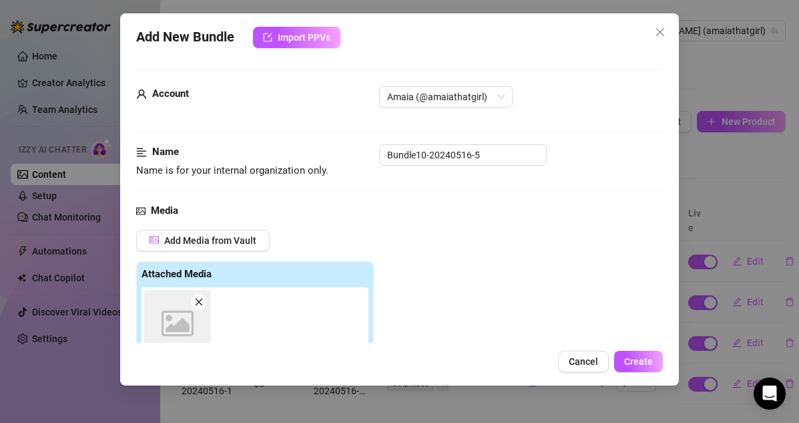
scroll to position [233, 0]
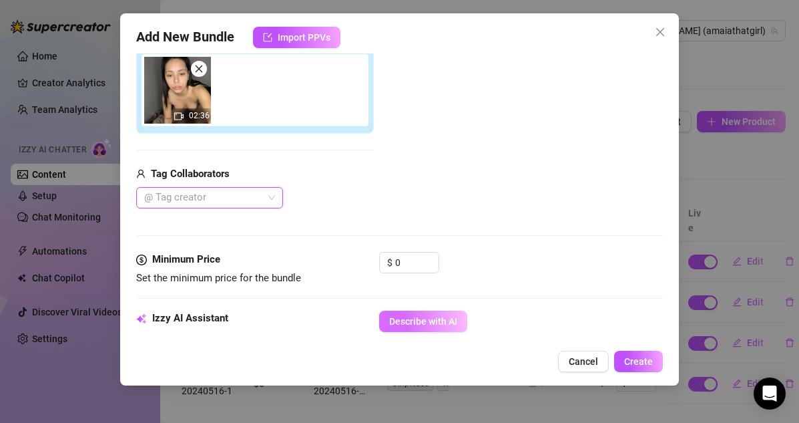
click at [431, 313] on button "Describe with AI" at bounding box center [423, 321] width 88 height 21
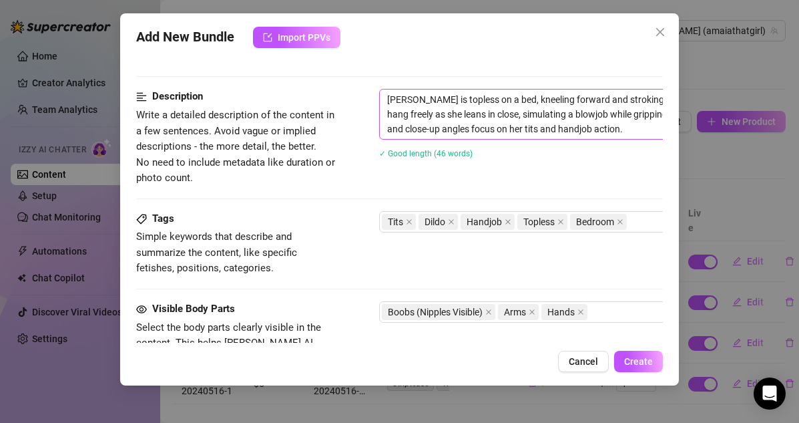
scroll to position [403, 0]
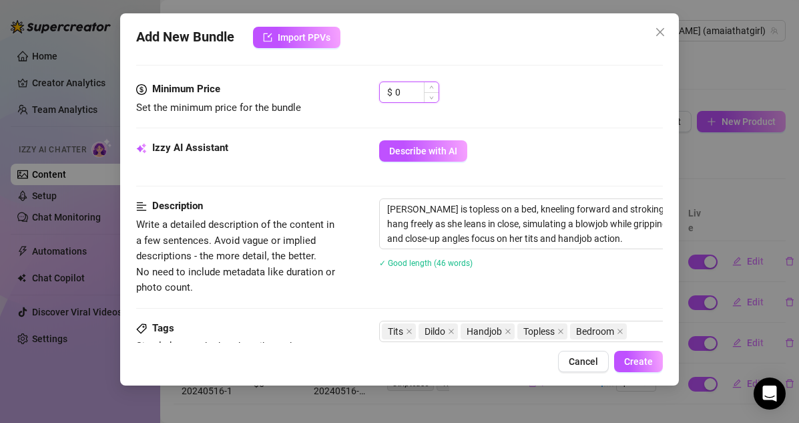
click at [405, 96] on input "0" at bounding box center [416, 92] width 43 height 20
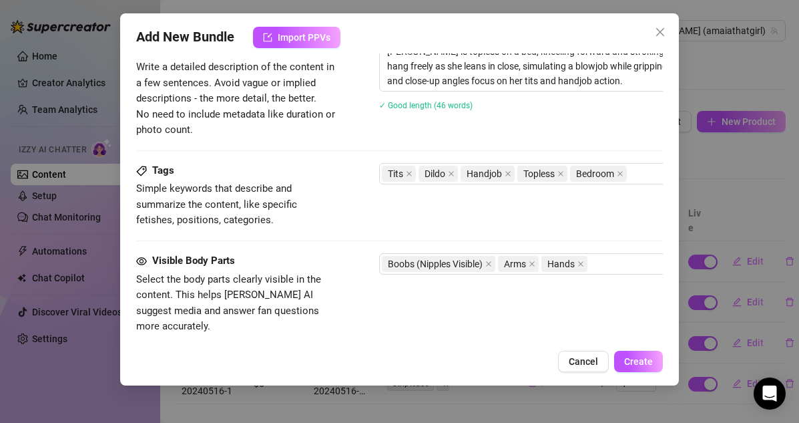
scroll to position [484, 0]
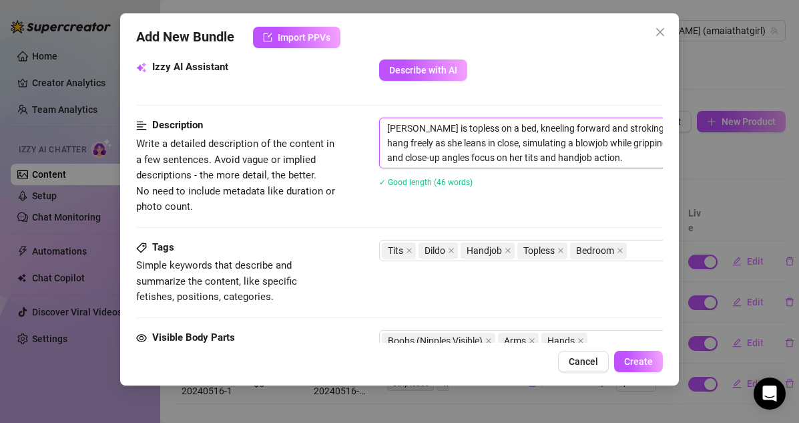
click at [385, 128] on textarea "Sophie is topless on a bed, kneeling forward and stroking a dildo with both han…" at bounding box center [613, 142] width 466 height 49
paste textarea "Bundle10-20240516-5"
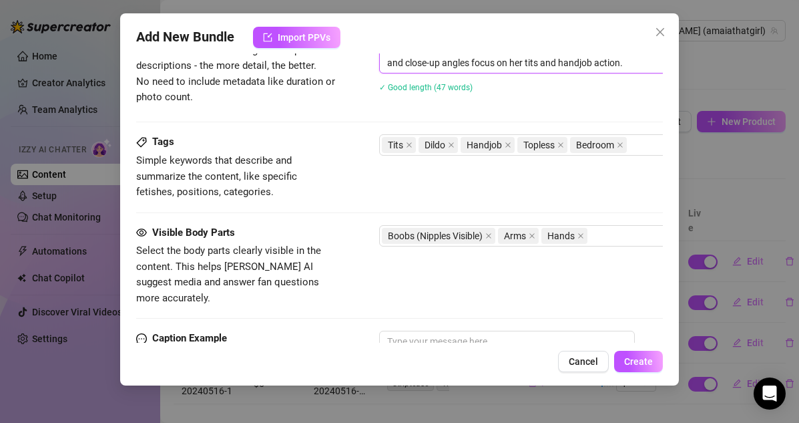
scroll to position [758, 0]
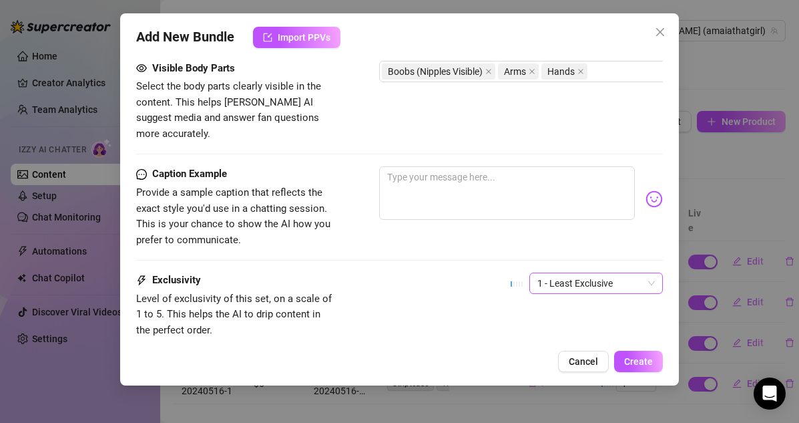
click at [567, 273] on span "1 - Least Exclusive" at bounding box center [597, 283] width 118 height 20
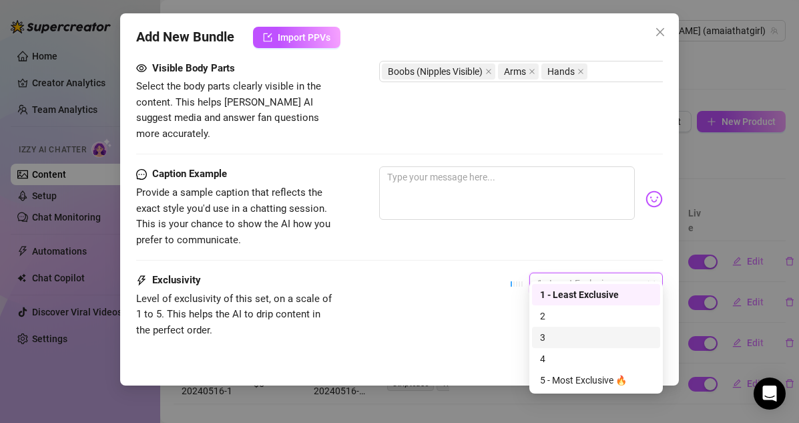
click at [546, 340] on div "3" at bounding box center [596, 337] width 112 height 15
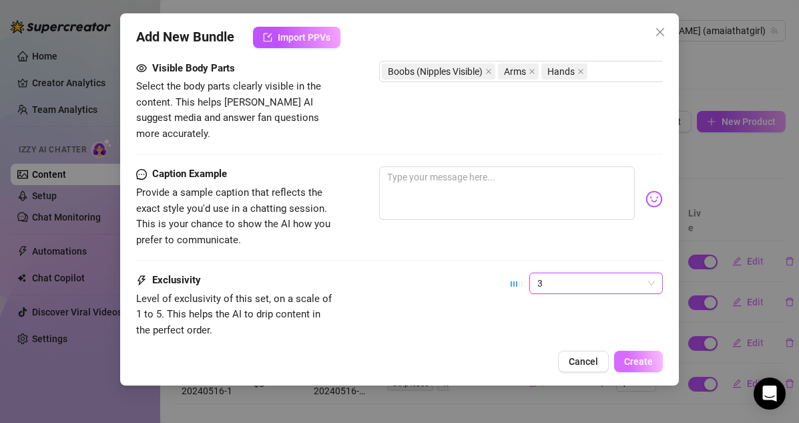
click at [627, 367] on button "Create" at bounding box center [638, 361] width 49 height 21
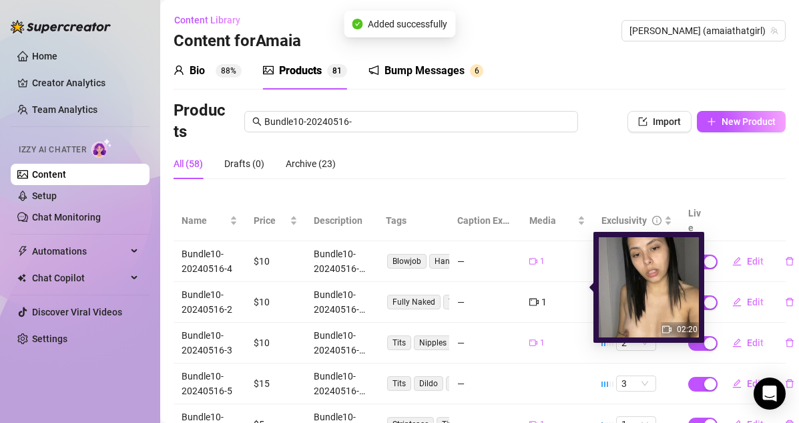
scroll to position [6, 0]
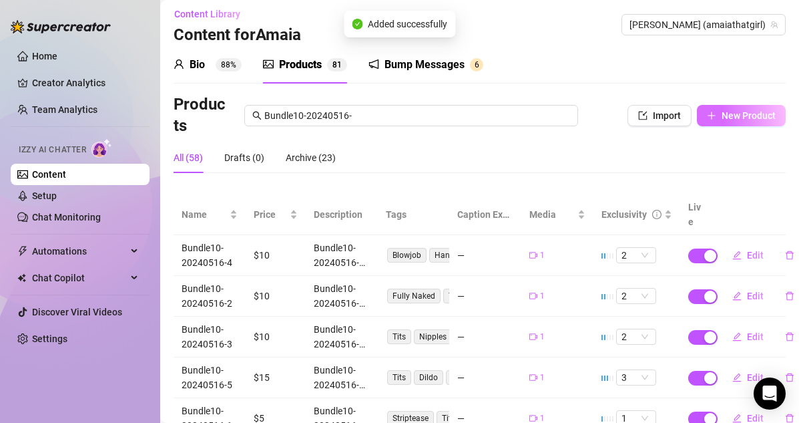
click at [735, 119] on span "New Product" at bounding box center [749, 115] width 54 height 11
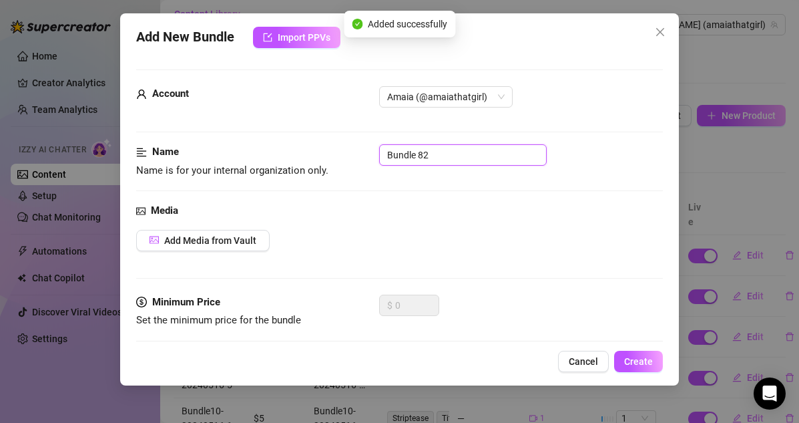
drag, startPoint x: 447, startPoint y: 158, endPoint x: 331, endPoint y: 158, distance: 116.2
click at [331, 158] on div "Name Name is for your internal organization only. Bundle 82" at bounding box center [400, 161] width 528 height 34
paste input "10-20240516-5"
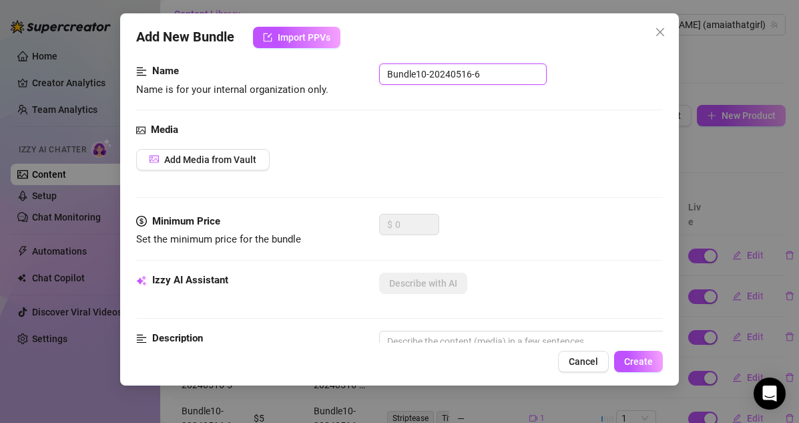
scroll to position [84, 0]
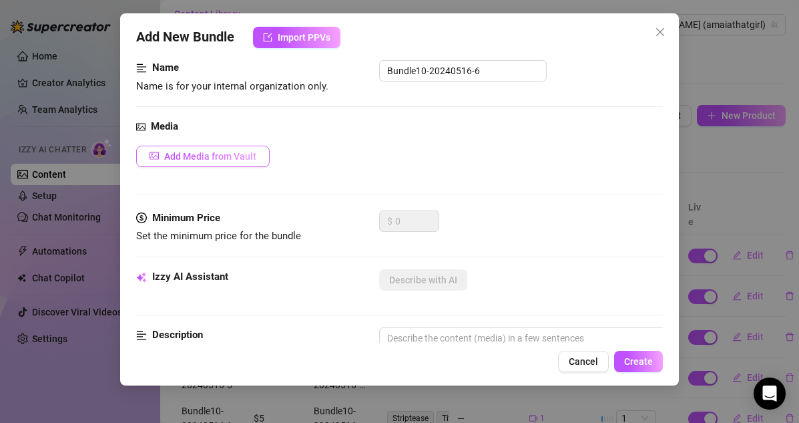
click at [236, 154] on span "Add Media from Vault" at bounding box center [210, 156] width 92 height 11
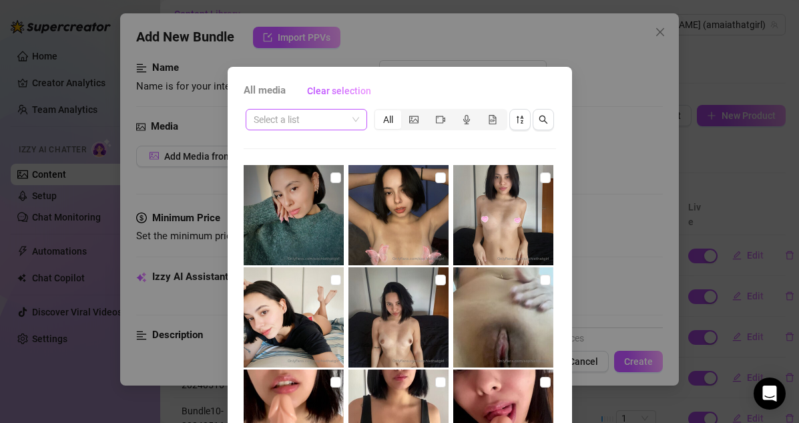
click at [360, 130] on div "Select a list" at bounding box center [307, 119] width 122 height 21
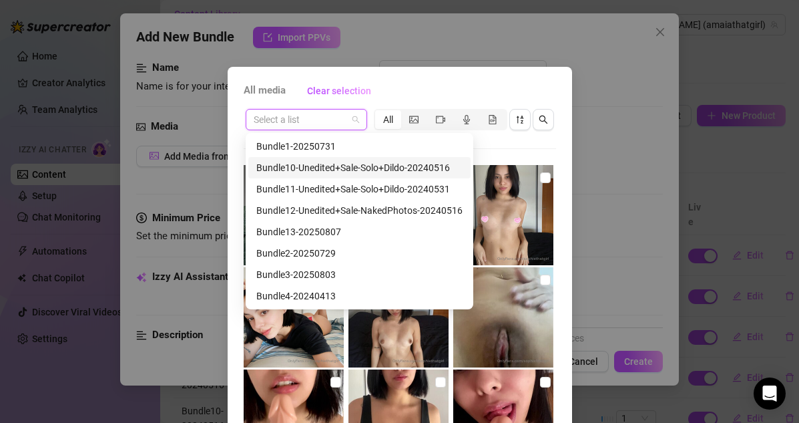
click at [334, 165] on div "Bundle10-Unedited+Sale-Solo+Dildo-20240516" at bounding box center [359, 167] width 206 height 15
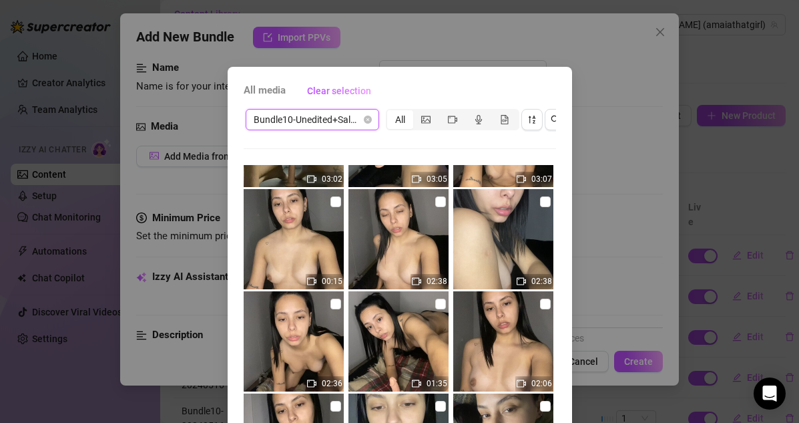
scroll to position [185, 0]
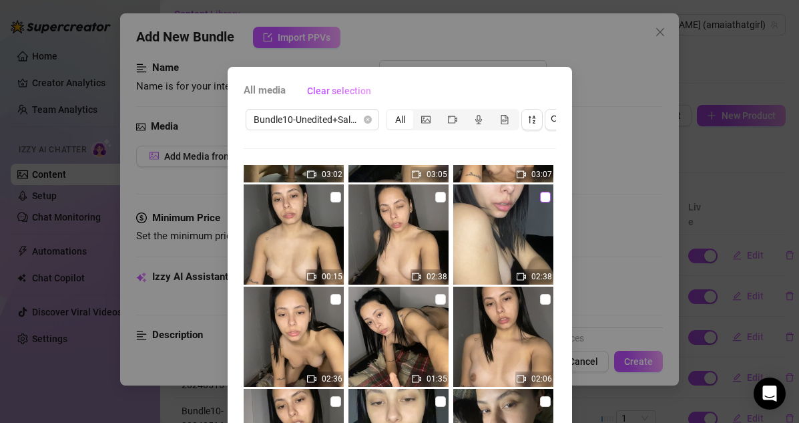
click at [544, 194] on input "checkbox" at bounding box center [545, 197] width 11 height 11
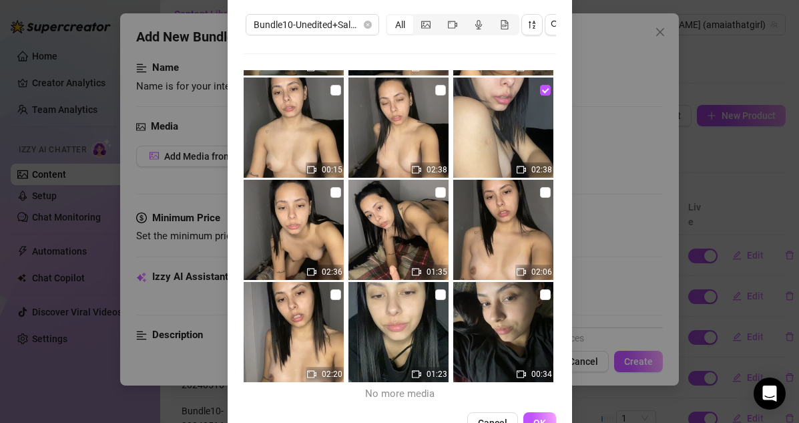
scroll to position [133, 0]
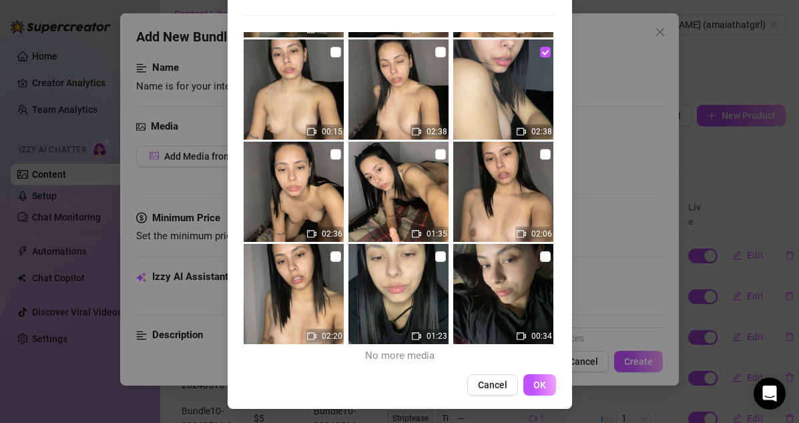
click at [543, 384] on span "OK" at bounding box center [540, 384] width 13 height 11
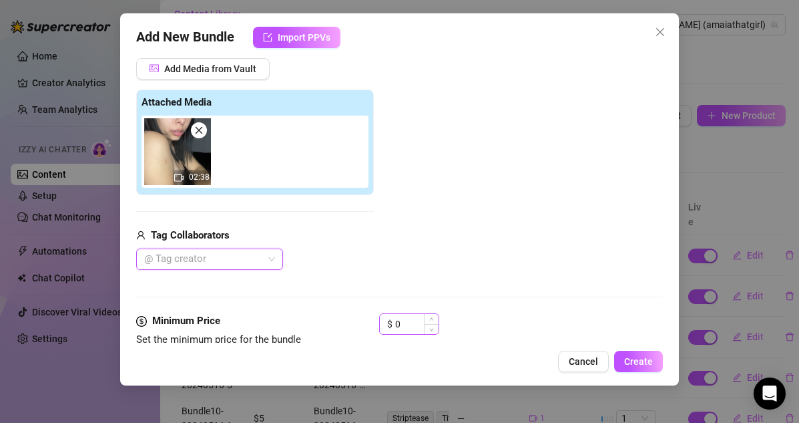
scroll to position [325, 0]
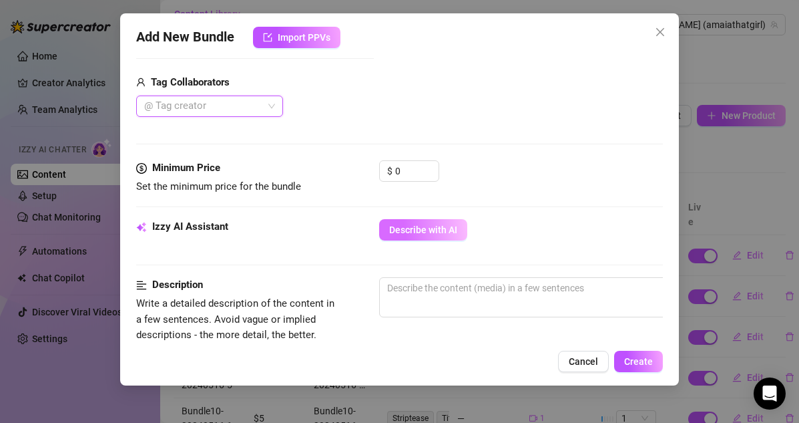
click at [415, 236] on button "Describe with AI" at bounding box center [423, 229] width 88 height 21
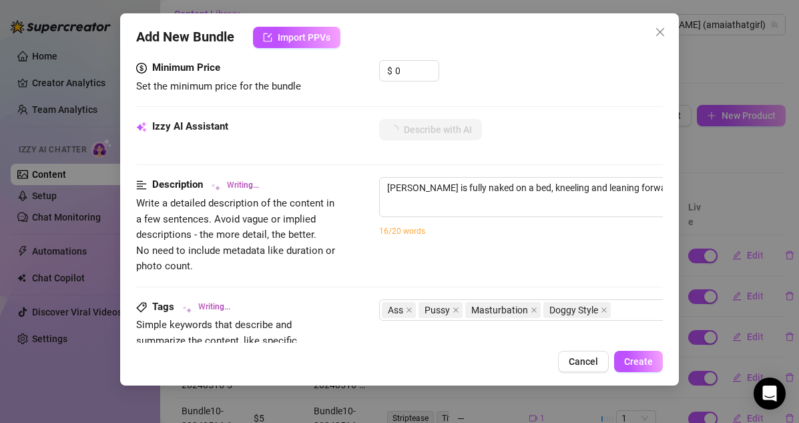
scroll to position [441, 0]
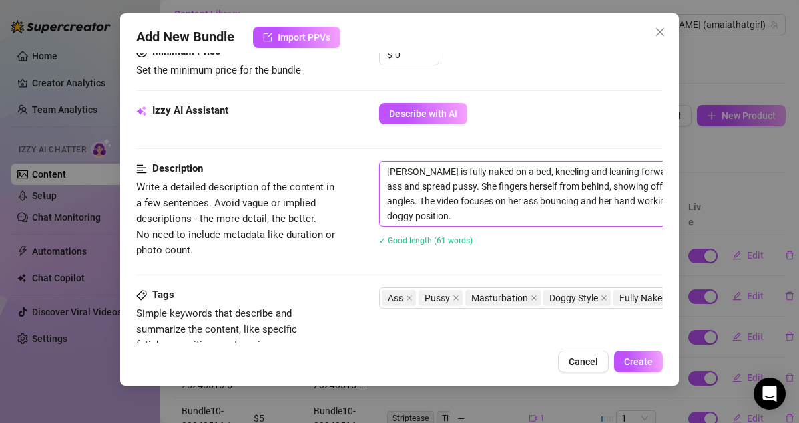
click at [389, 169] on textarea "Sophie is fully naked on a bed, kneeling and leaning forward to give a perfect …" at bounding box center [613, 194] width 466 height 64
paste textarea "Bundle10-20240516-6"
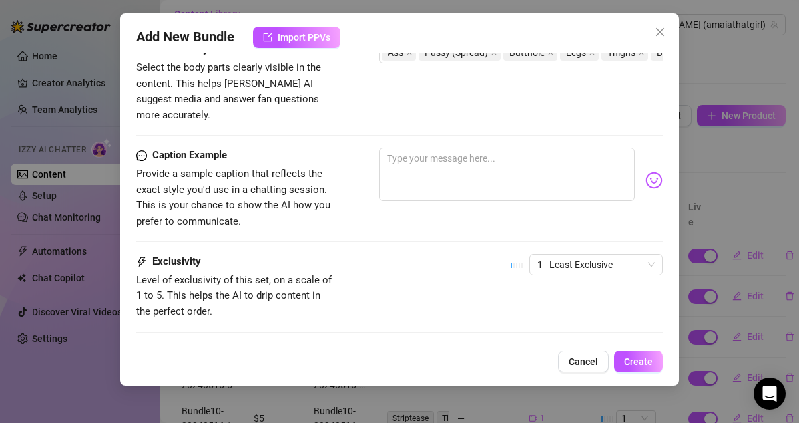
scroll to position [846, 0]
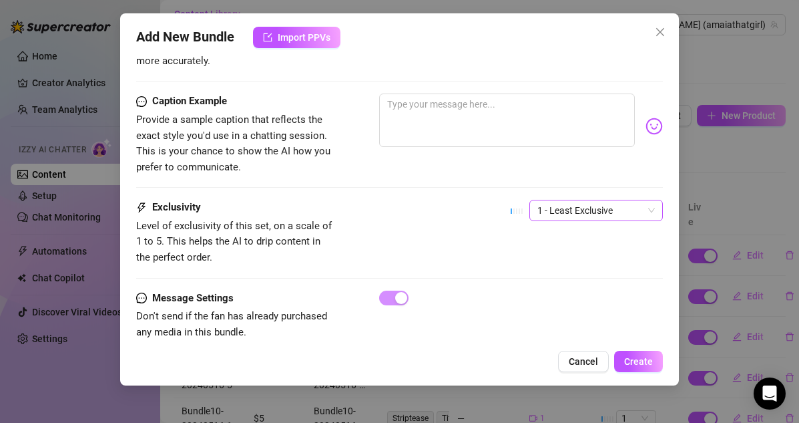
click at [590, 200] on span "1 - Least Exclusive" at bounding box center [597, 210] width 118 height 20
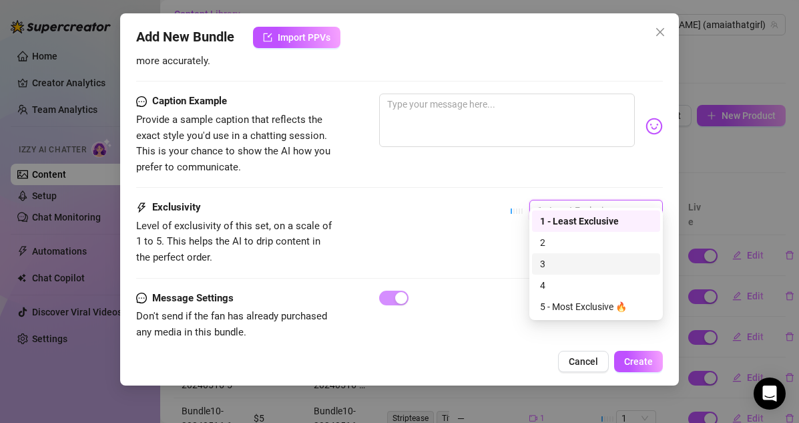
click at [556, 262] on div "3" at bounding box center [596, 263] width 112 height 15
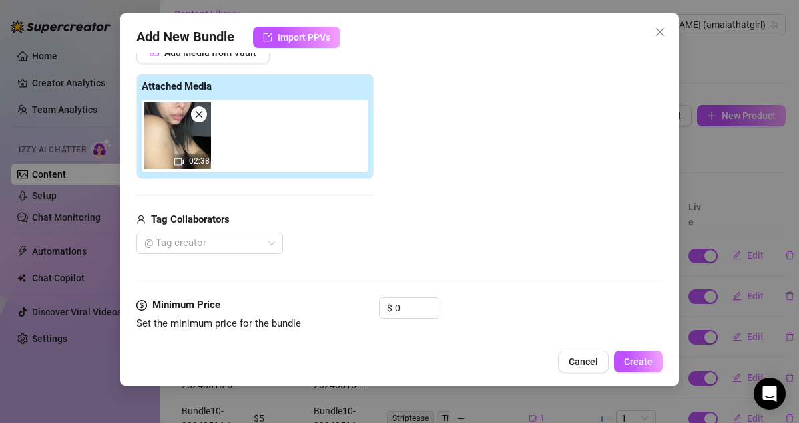
scroll to position [287, 0]
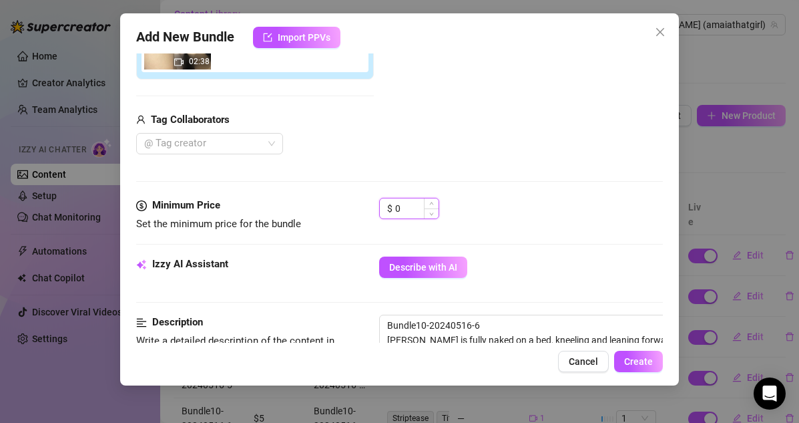
click at [409, 205] on input "0" at bounding box center [416, 208] width 43 height 20
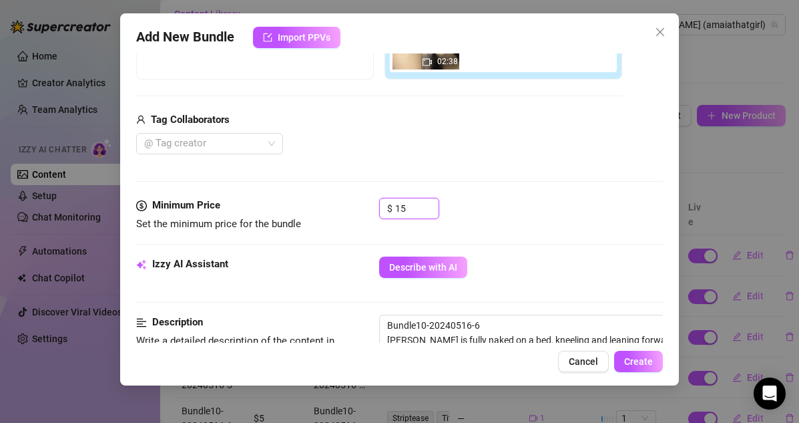
scroll to position [530, 0]
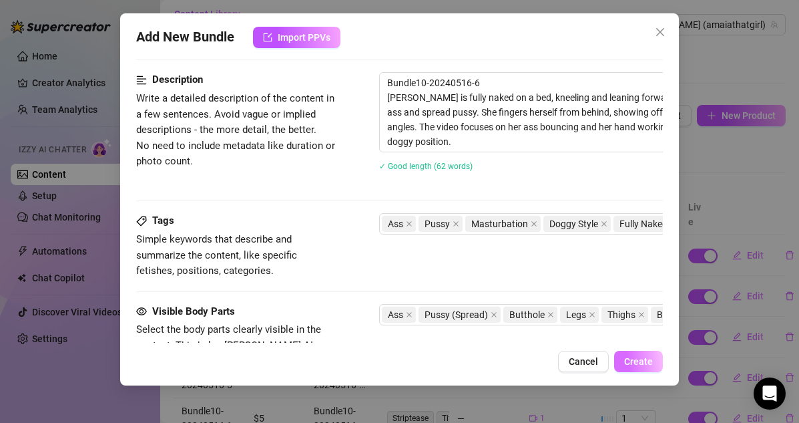
click at [642, 364] on span "Create" at bounding box center [638, 361] width 29 height 11
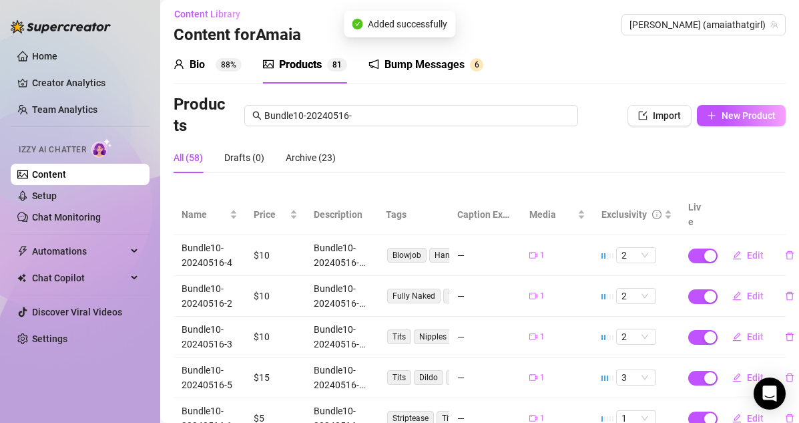
scroll to position [0, 0]
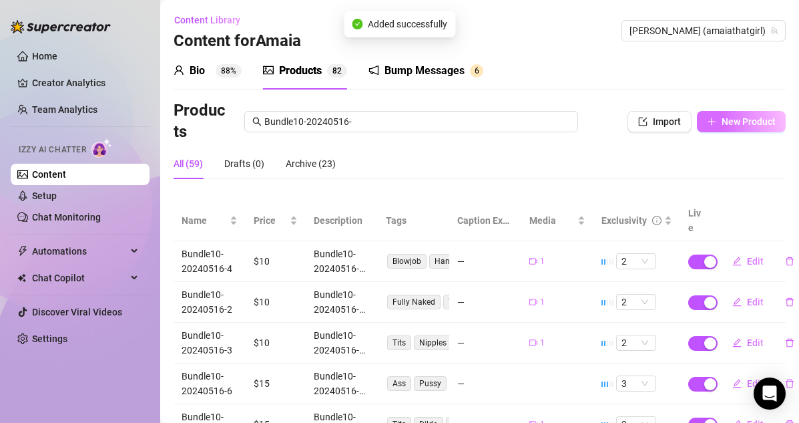
click at [729, 128] on button "New Product" at bounding box center [741, 121] width 89 height 21
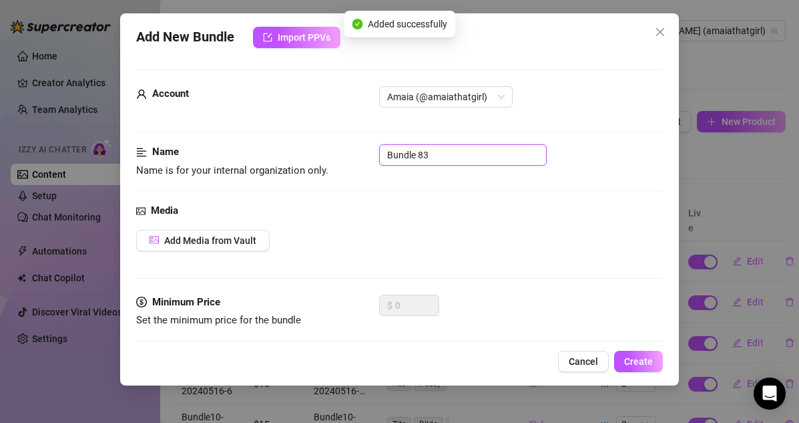
drag, startPoint x: 453, startPoint y: 156, endPoint x: 327, endPoint y: 142, distance: 127.7
paste input "10-20240516-6"
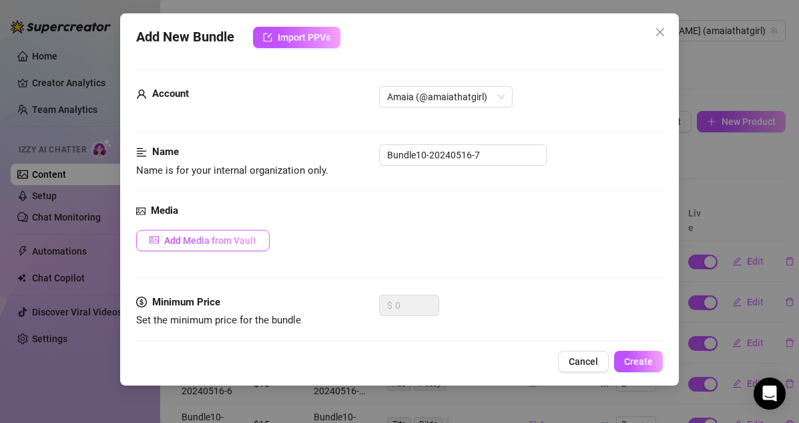
click at [248, 240] on span "Add Media from Vault" at bounding box center [210, 240] width 92 height 11
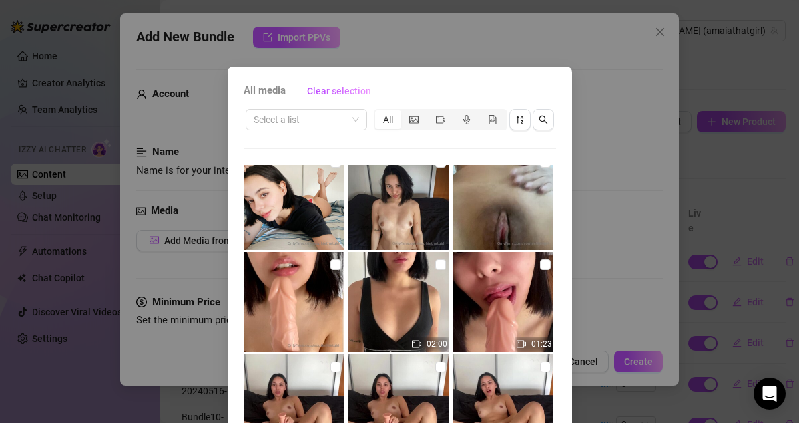
scroll to position [126, 0]
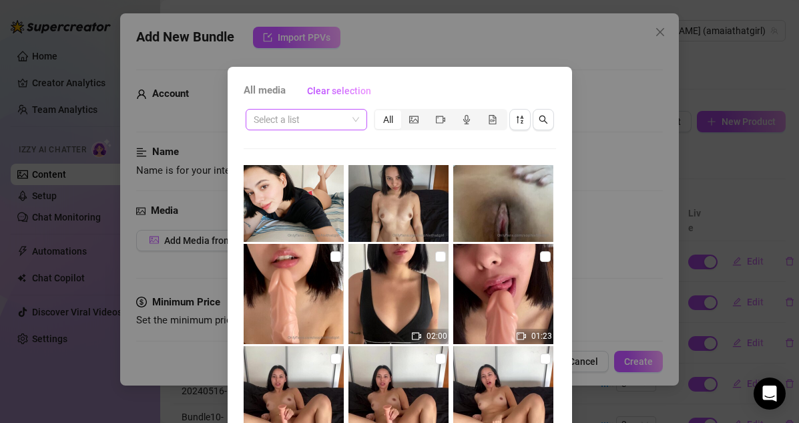
click at [311, 121] on input "search" at bounding box center [301, 120] width 94 height 20
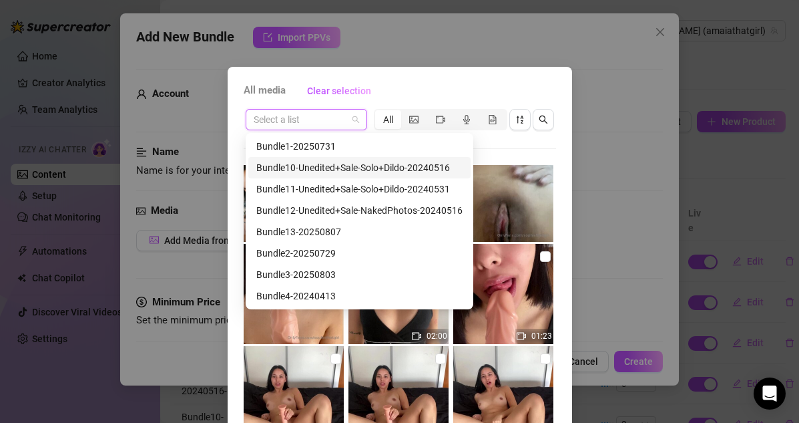
click at [314, 169] on div "Bundle10-Unedited+Sale-Solo+Dildo-20240516" at bounding box center [359, 167] width 206 height 15
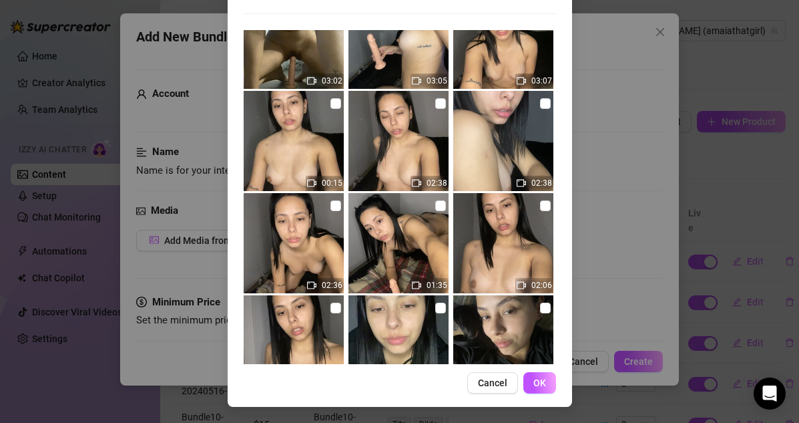
scroll to position [140, 0]
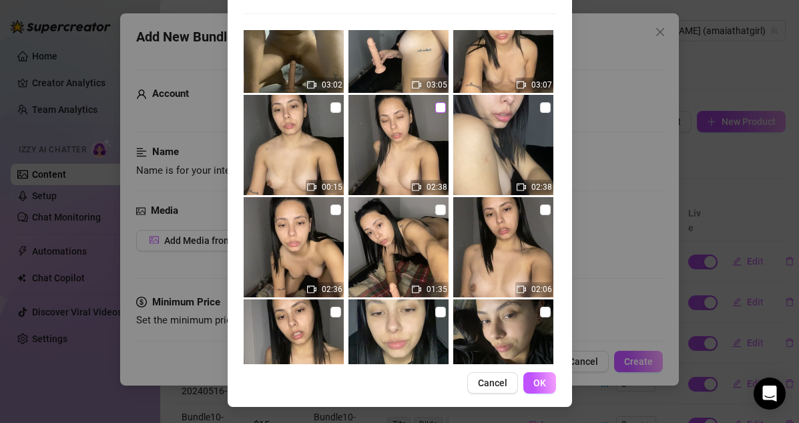
click at [445, 105] on input "checkbox" at bounding box center [440, 107] width 11 height 11
click at [537, 372] on button "OK" at bounding box center [540, 382] width 33 height 21
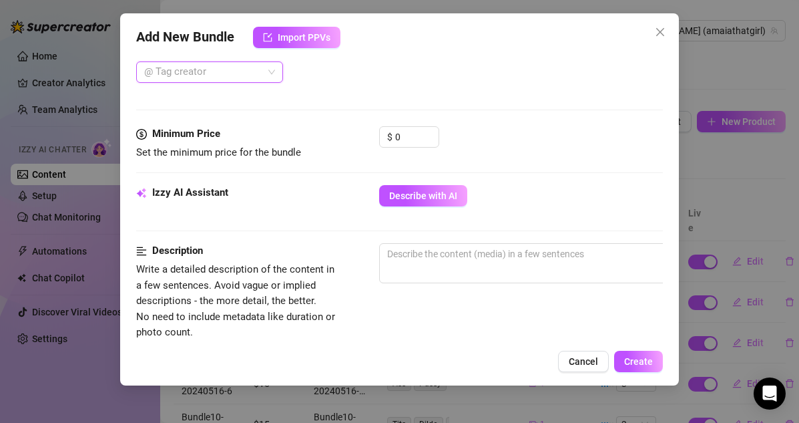
scroll to position [365, 0]
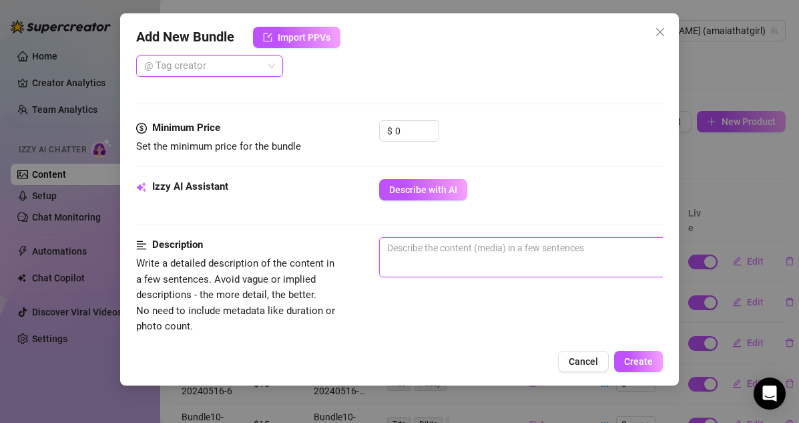
click at [446, 248] on textarea at bounding box center [613, 248] width 466 height 20
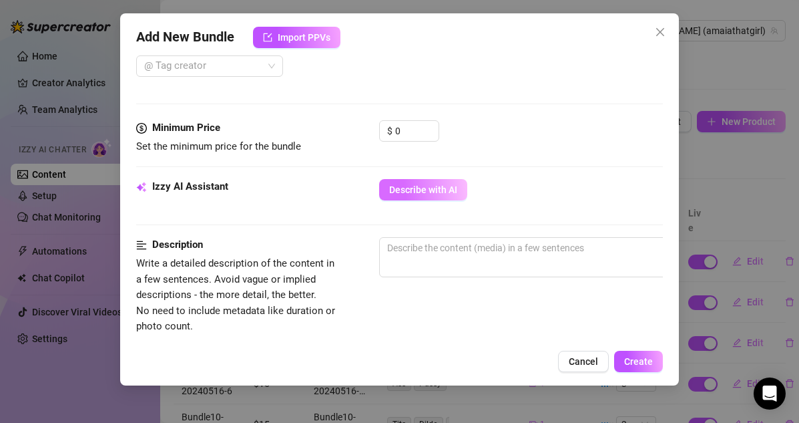
click at [421, 190] on span "Describe with AI" at bounding box center [423, 189] width 68 height 11
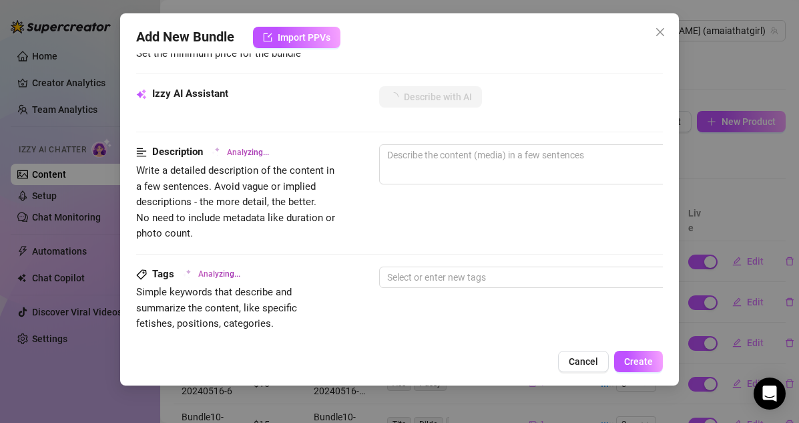
scroll to position [254, 0]
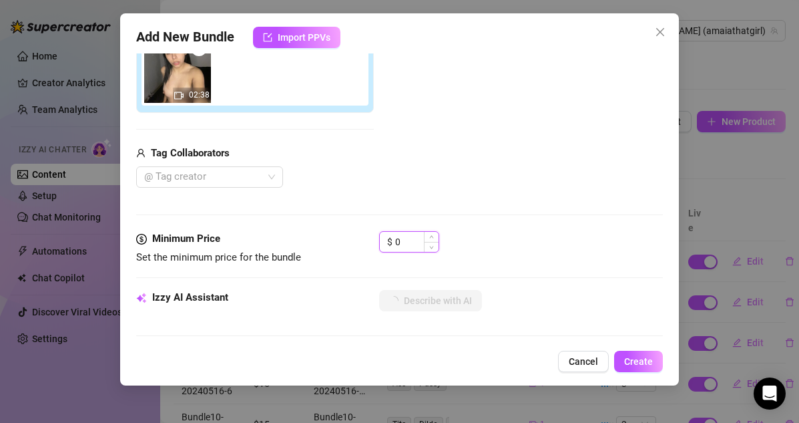
click at [400, 240] on input "0" at bounding box center [416, 242] width 43 height 20
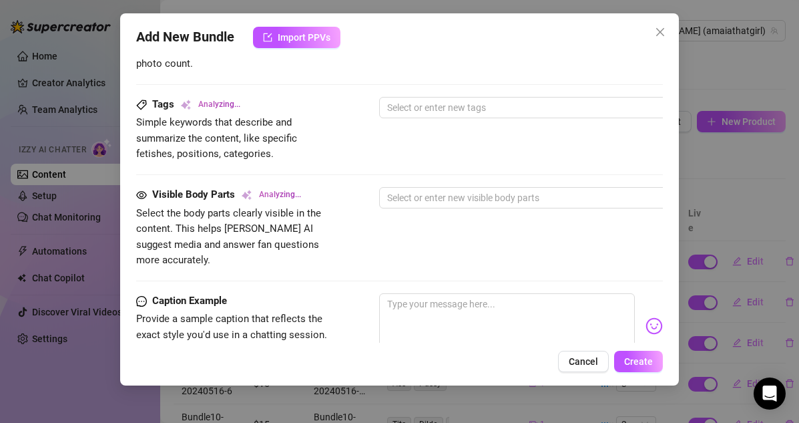
scroll to position [833, 0]
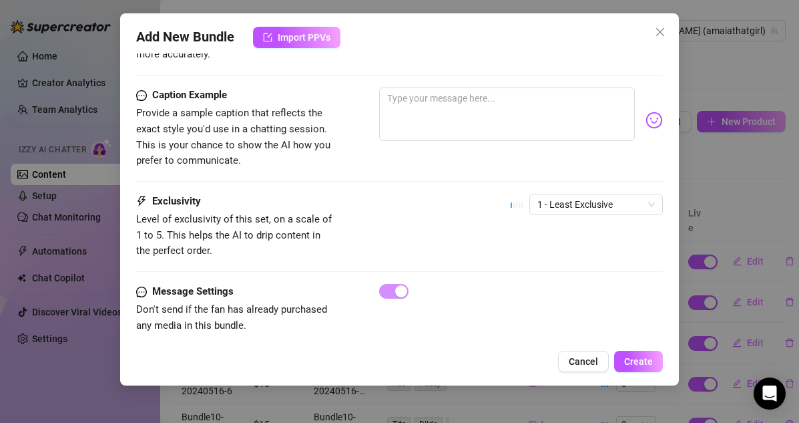
click at [570, 201] on div "1 - Least Exclusive" at bounding box center [587, 210] width 152 height 33
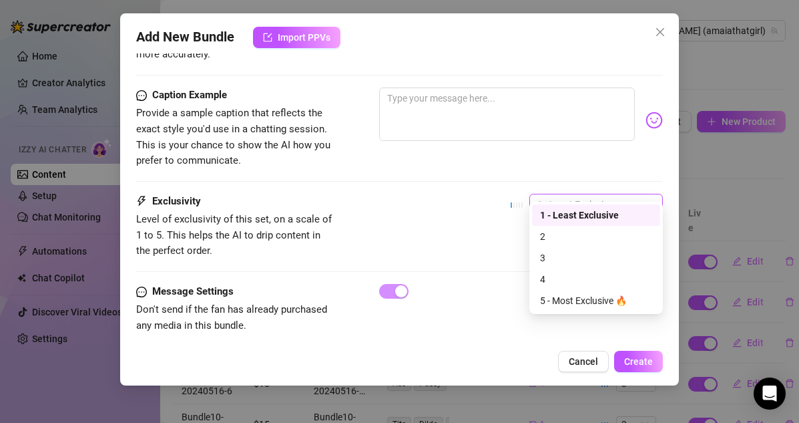
click at [570, 194] on span "1 - Least Exclusive" at bounding box center [597, 204] width 118 height 20
click at [545, 252] on div "3" at bounding box center [596, 257] width 112 height 15
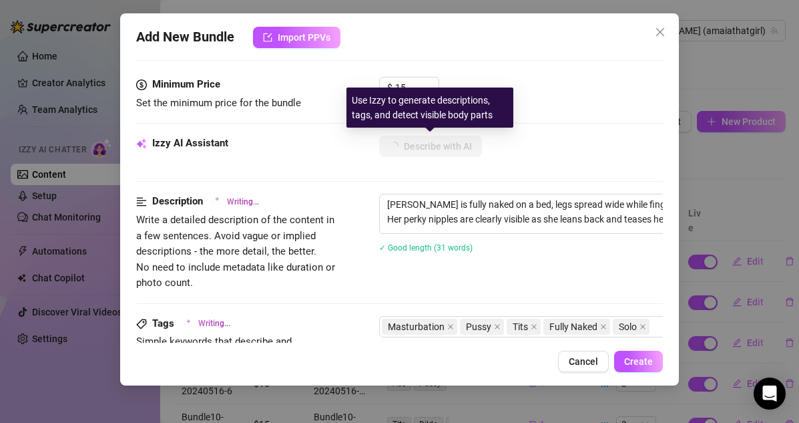
scroll to position [409, 0]
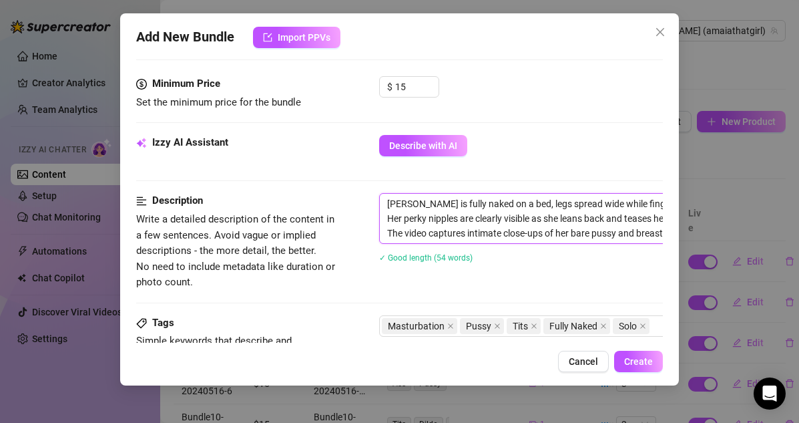
click at [385, 201] on textarea "Sophie is fully naked on a bed, legs spread wide while fingering her pussy and …" at bounding box center [613, 218] width 466 height 49
paste textarea "Bundle10-20240516-7"
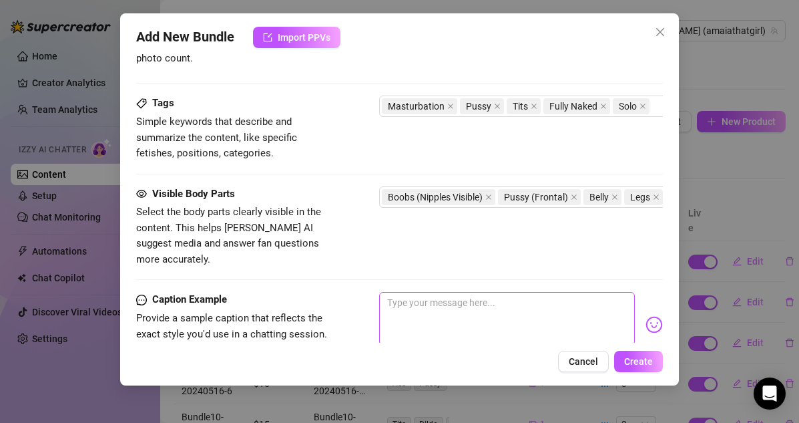
scroll to position [706, 0]
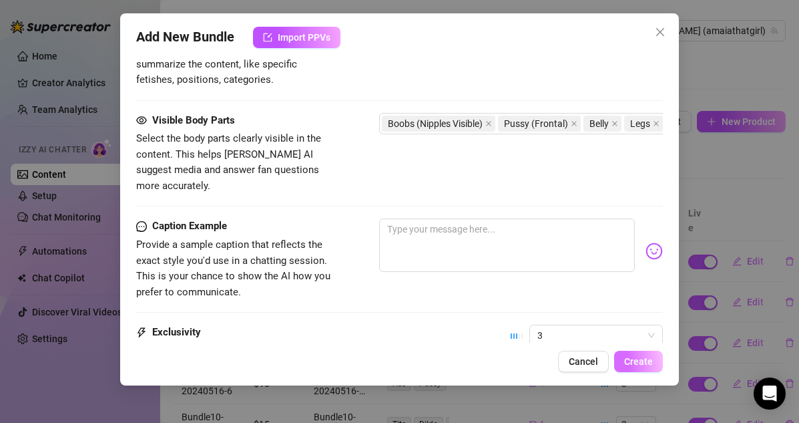
click at [632, 368] on button "Create" at bounding box center [638, 361] width 49 height 21
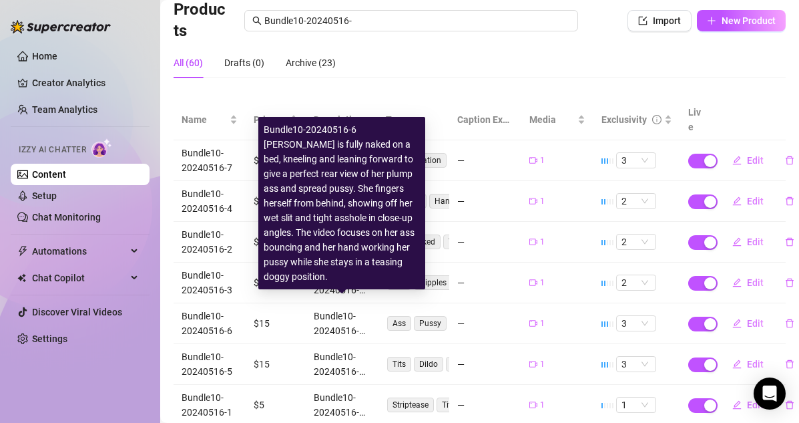
scroll to position [104, 0]
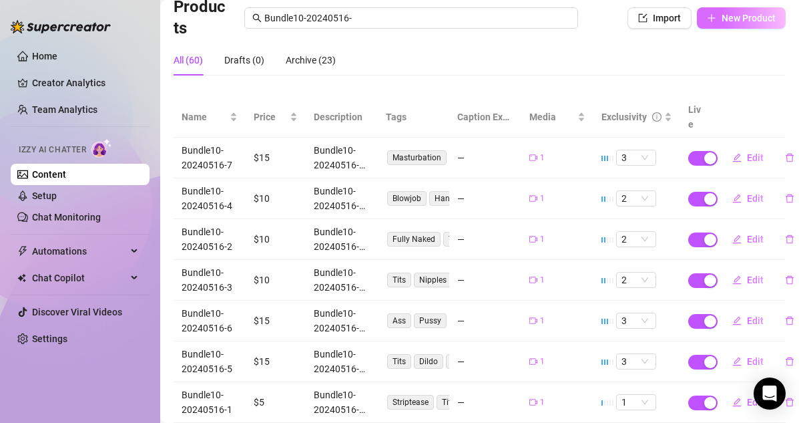
click at [720, 20] on button "New Product" at bounding box center [741, 17] width 89 height 21
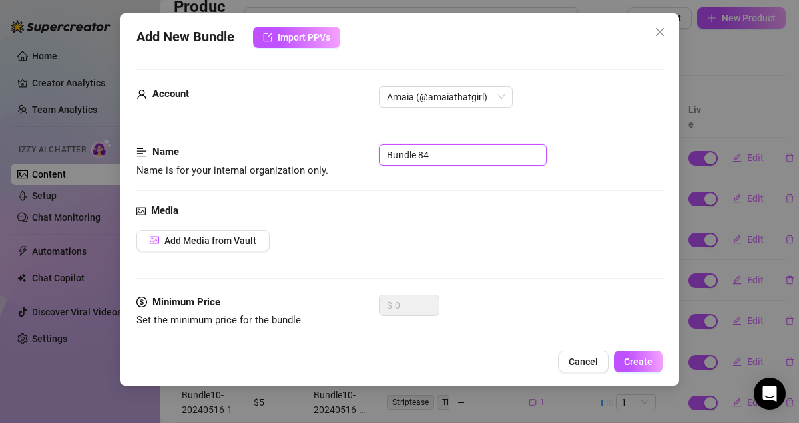
drag, startPoint x: 472, startPoint y: 154, endPoint x: 335, endPoint y: 154, distance: 137.6
click at [335, 154] on div "Name Name is for your internal organization only. Bundle 84" at bounding box center [400, 161] width 528 height 34
paste input "10-20240516-7"
click at [234, 244] on span "Add Media from Vault" at bounding box center [210, 240] width 92 height 11
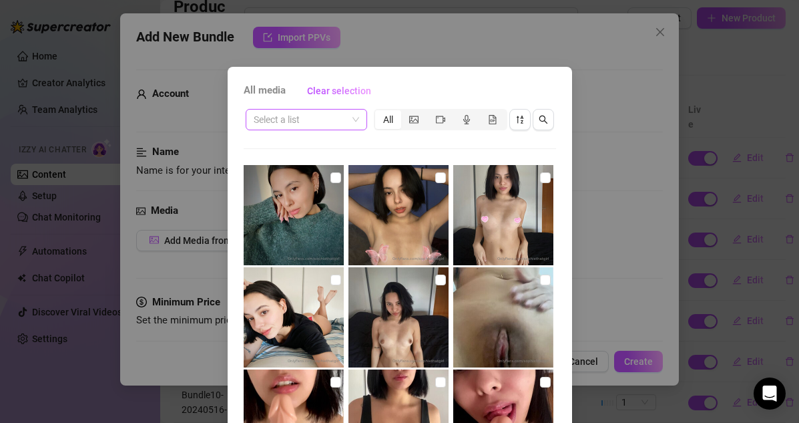
click at [335, 124] on input "search" at bounding box center [301, 120] width 94 height 20
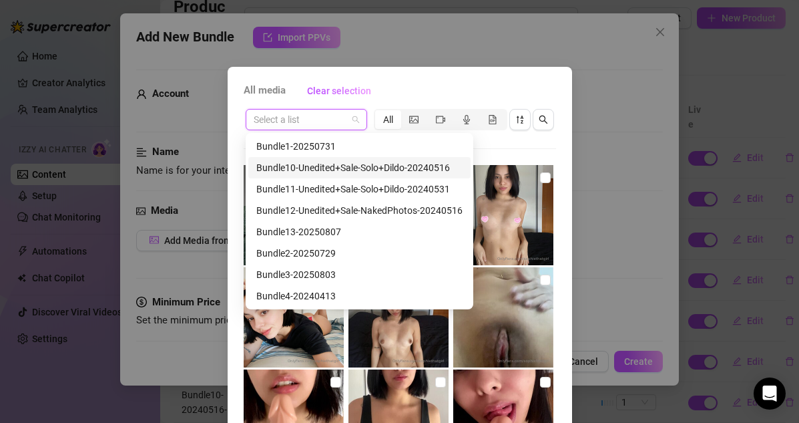
click at [333, 164] on div "Bundle10-Unedited+Sale-Solo+Dildo-20240516" at bounding box center [359, 167] width 206 height 15
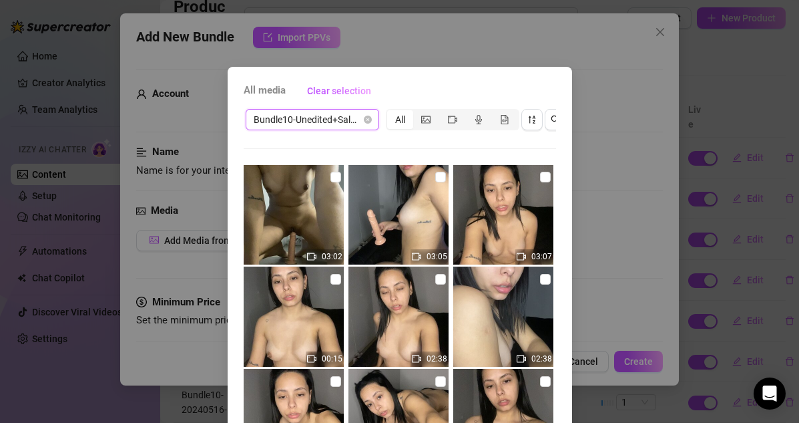
scroll to position [110, 0]
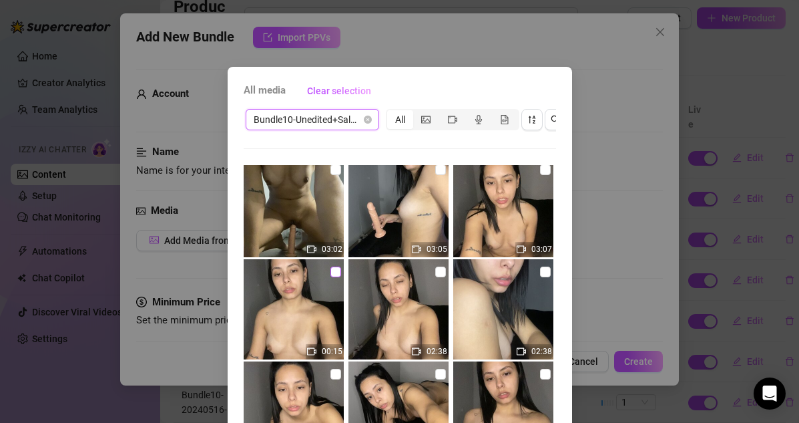
click at [335, 273] on input "checkbox" at bounding box center [336, 271] width 11 height 11
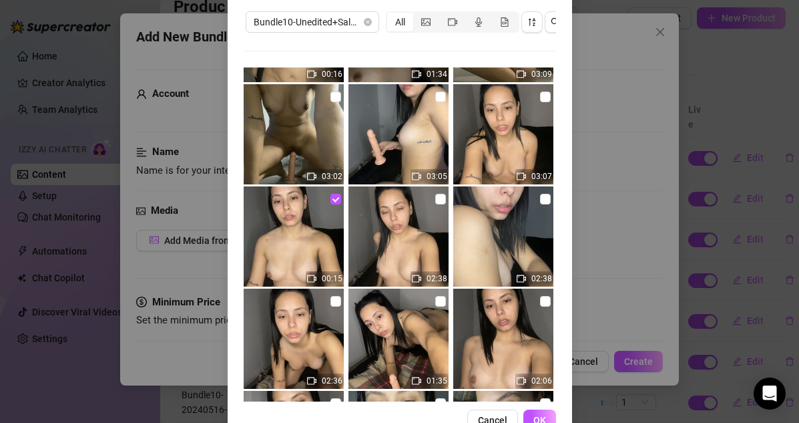
scroll to position [17, 0]
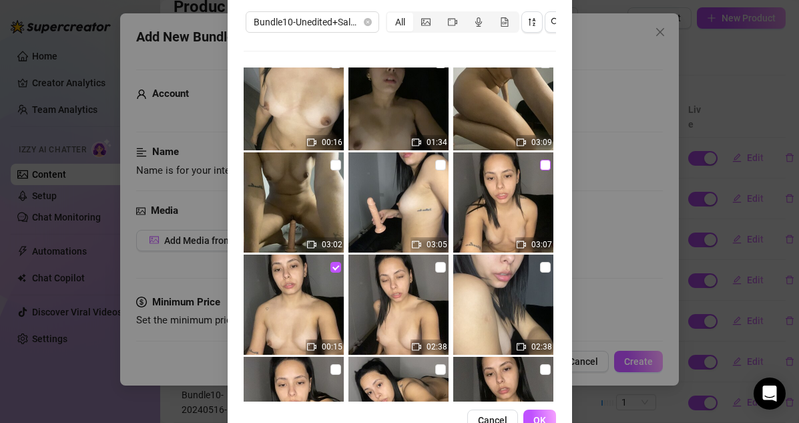
click at [541, 163] on input "checkbox" at bounding box center [545, 165] width 11 height 11
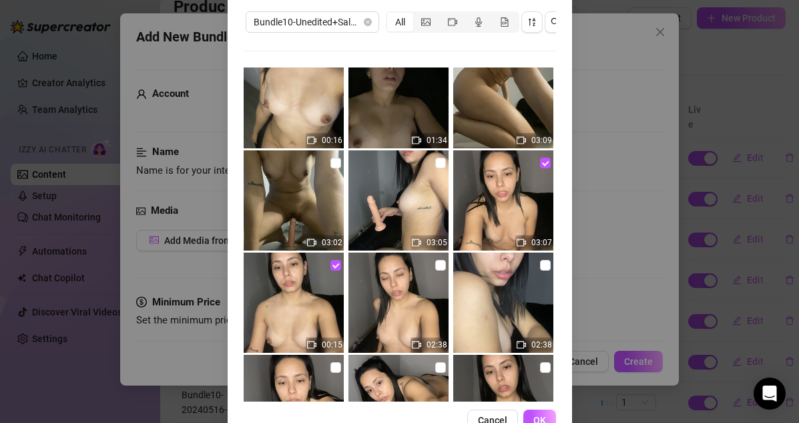
scroll to position [4, 0]
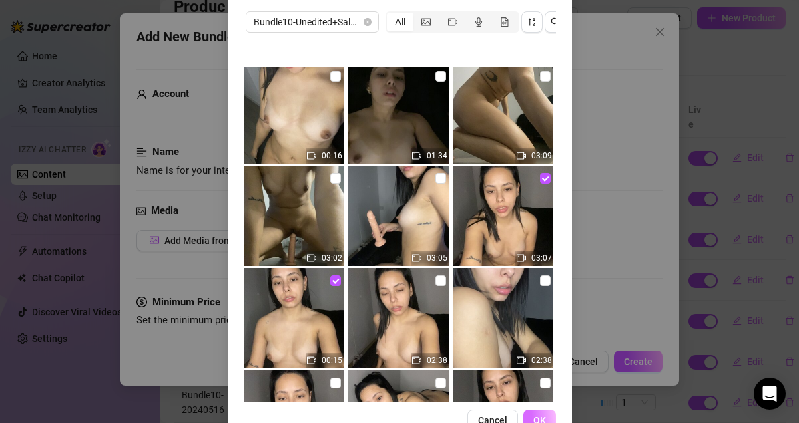
click at [536, 419] on span "OK" at bounding box center [540, 420] width 13 height 11
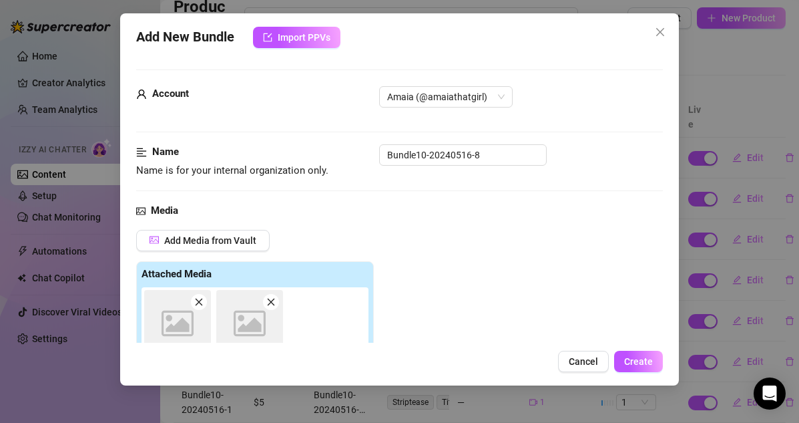
scroll to position [233, 0]
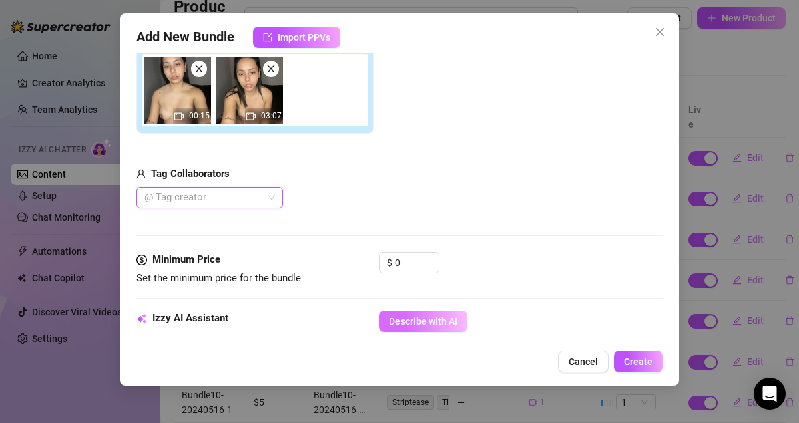
click at [421, 323] on span "Describe with AI" at bounding box center [423, 321] width 68 height 11
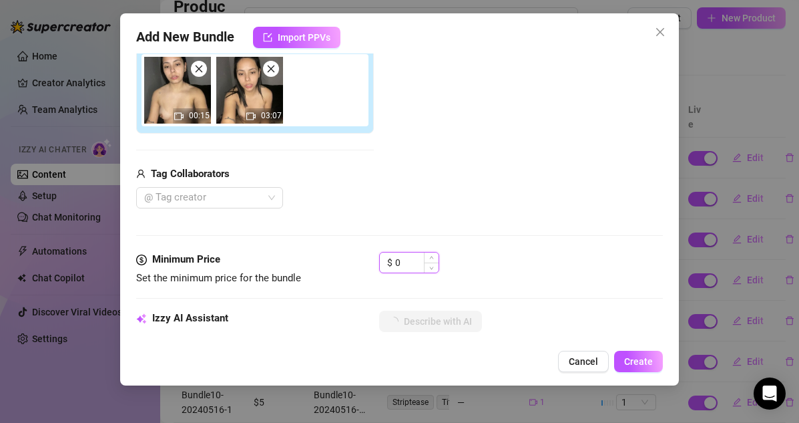
click at [411, 256] on input "0" at bounding box center [416, 262] width 43 height 20
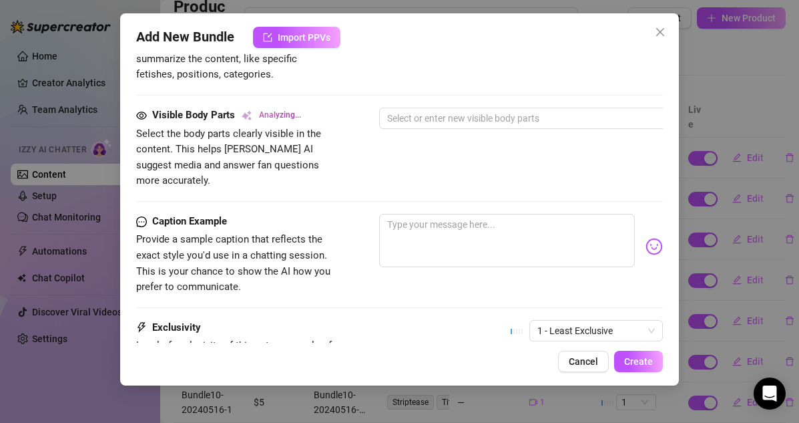
scroll to position [747, 0]
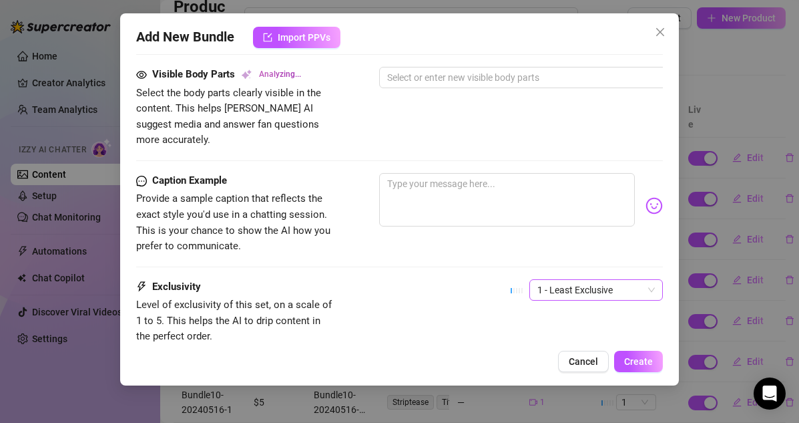
click at [538, 280] on span "1 - Least Exclusive" at bounding box center [597, 290] width 118 height 20
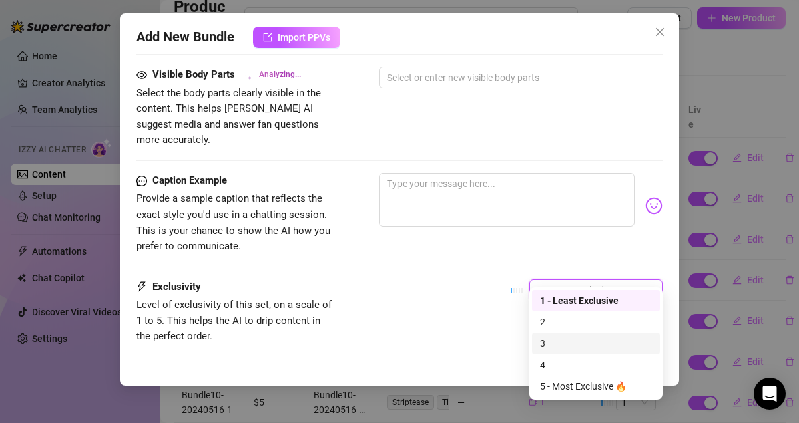
click at [543, 345] on div "3" at bounding box center [596, 343] width 112 height 15
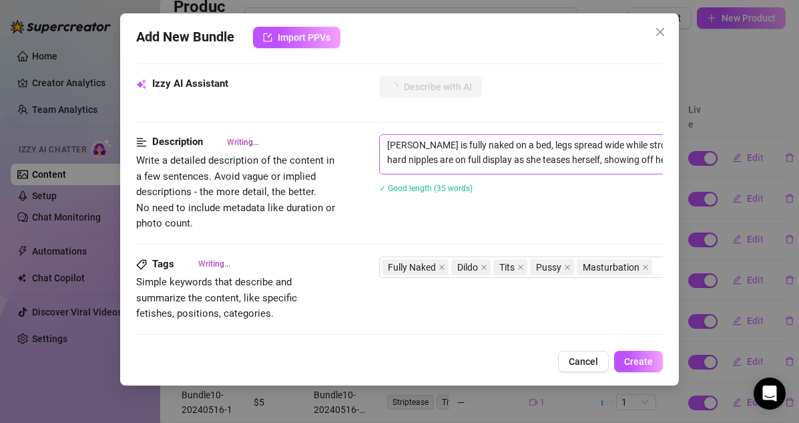
scroll to position [469, 0]
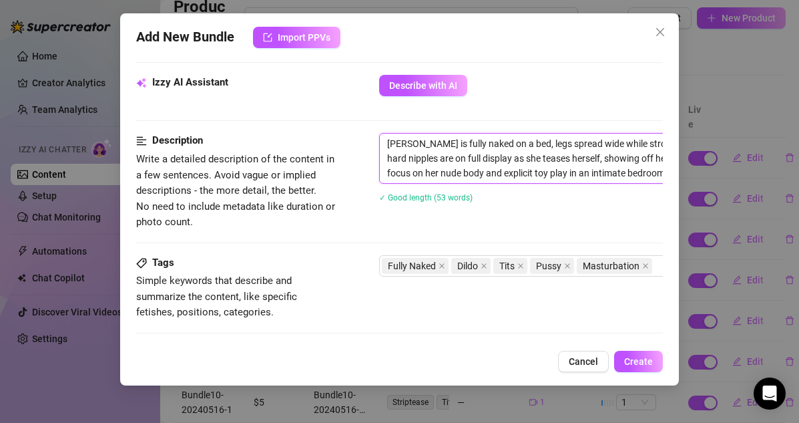
click at [387, 144] on textarea "Sophie is fully naked on a bed, legs spread wide while stroking a realistic dil…" at bounding box center [613, 158] width 466 height 49
paste textarea "Bundle10-20240516-8"
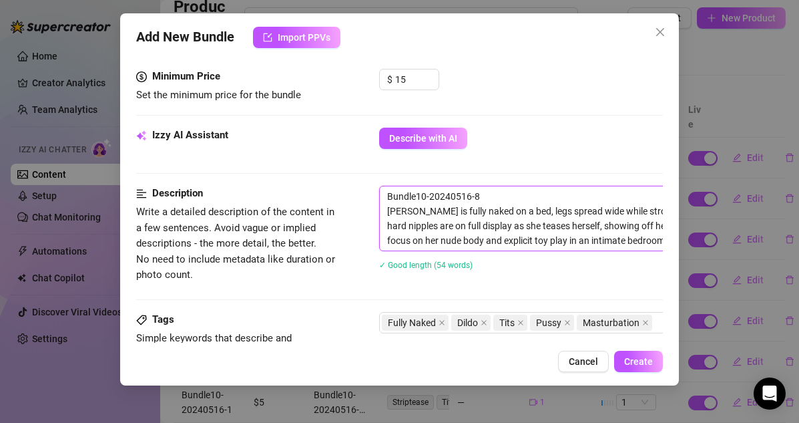
scroll to position [490, 0]
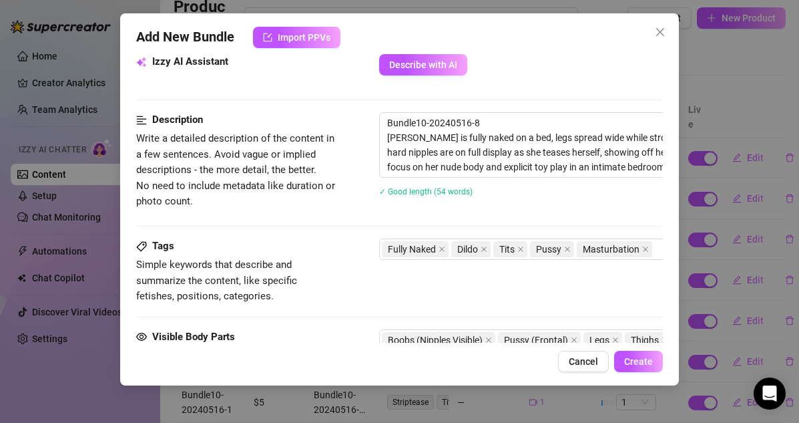
click at [639, 372] on div "Add New Bundle Import PPVs Account Amaia (@amaiathatgirl) Name Name is for your…" at bounding box center [400, 199] width 560 height 372
click at [639, 362] on span "Create" at bounding box center [638, 361] width 29 height 11
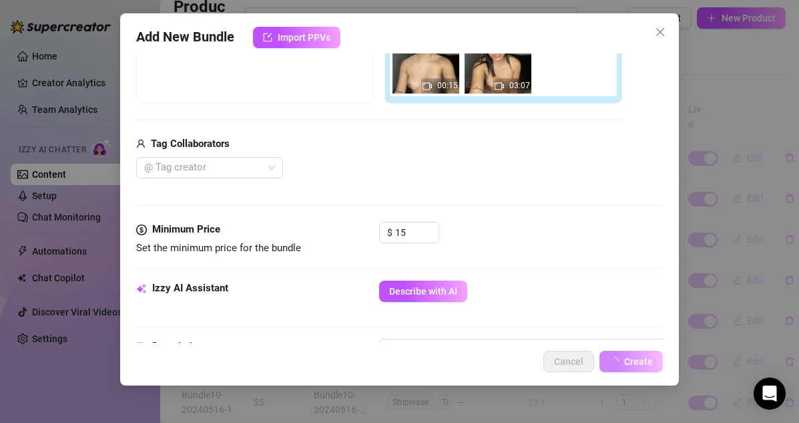
scroll to position [35, 0]
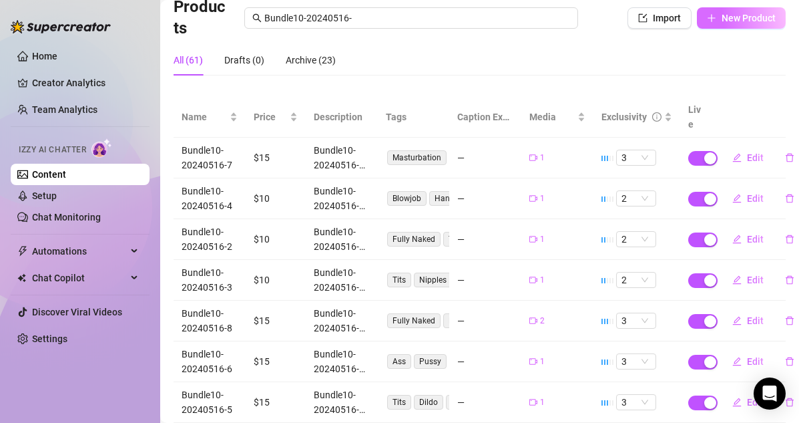
click at [729, 19] on span "New Product" at bounding box center [749, 18] width 54 height 11
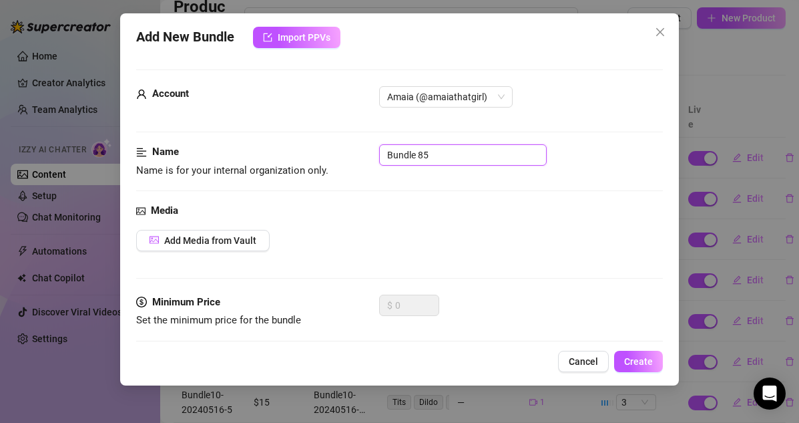
drag, startPoint x: 443, startPoint y: 154, endPoint x: 283, endPoint y: 154, distance: 160.3
click at [283, 154] on div "Name Name is for your internal organization only. Bundle 85" at bounding box center [400, 161] width 528 height 34
paste input "10-20240516-8"
click at [249, 236] on span "Add Media from Vault" at bounding box center [210, 240] width 92 height 11
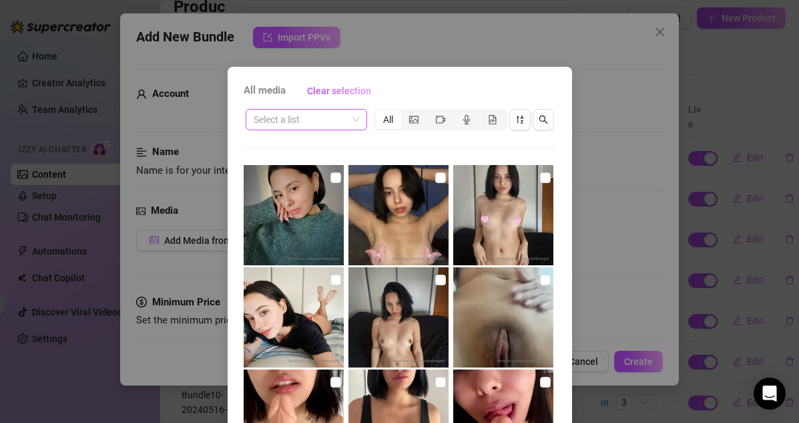
click at [329, 118] on input "search" at bounding box center [301, 120] width 94 height 20
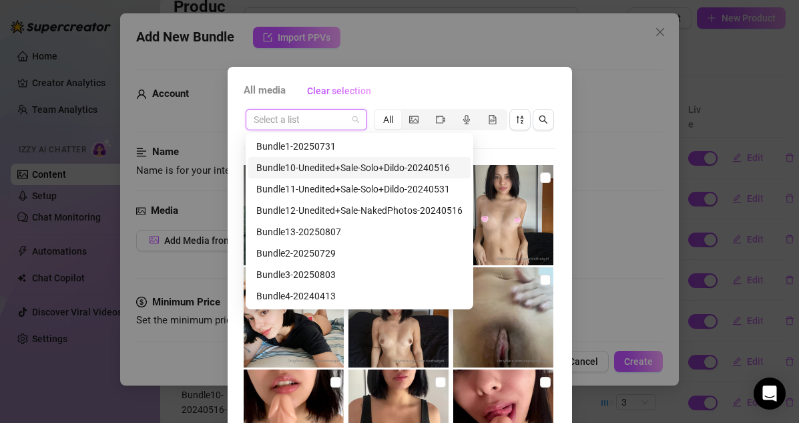
click at [321, 174] on div "Bundle10-Unedited+Sale-Solo+Dildo-20240516" at bounding box center [359, 167] width 206 height 15
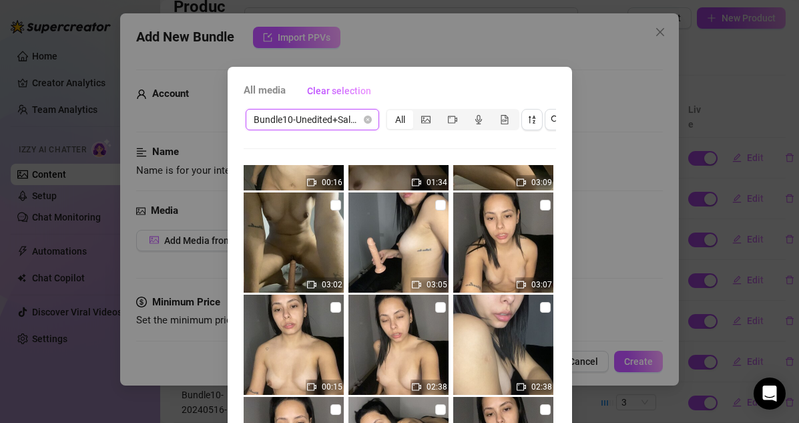
scroll to position [74, 0]
click at [433, 201] on img at bounding box center [399, 243] width 100 height 100
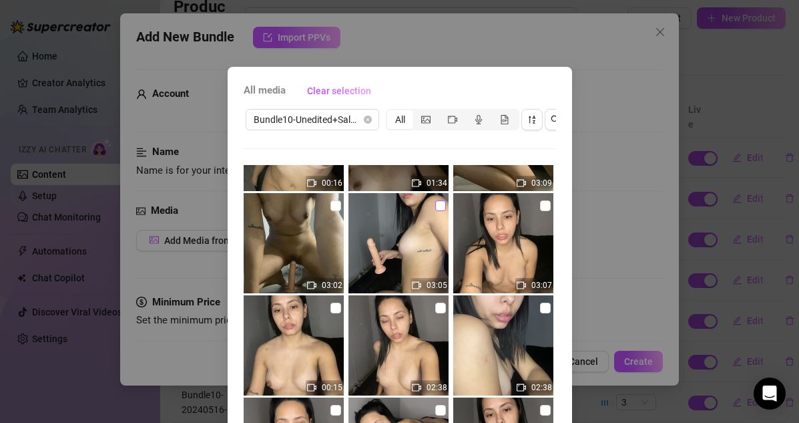
click at [438, 202] on input "checkbox" at bounding box center [440, 205] width 11 height 11
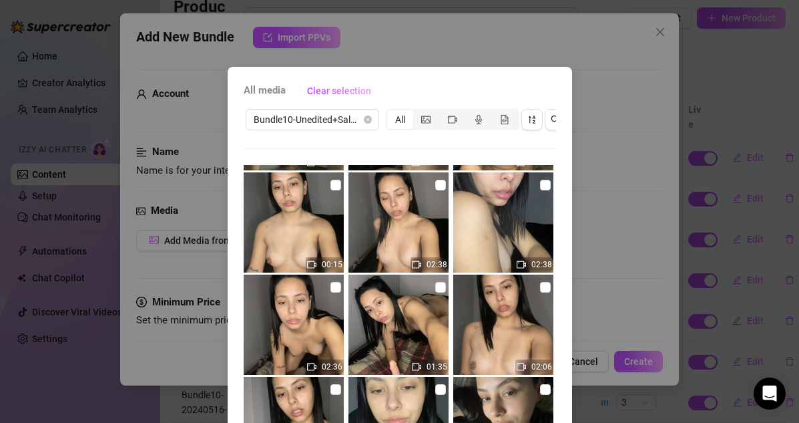
scroll to position [135, 0]
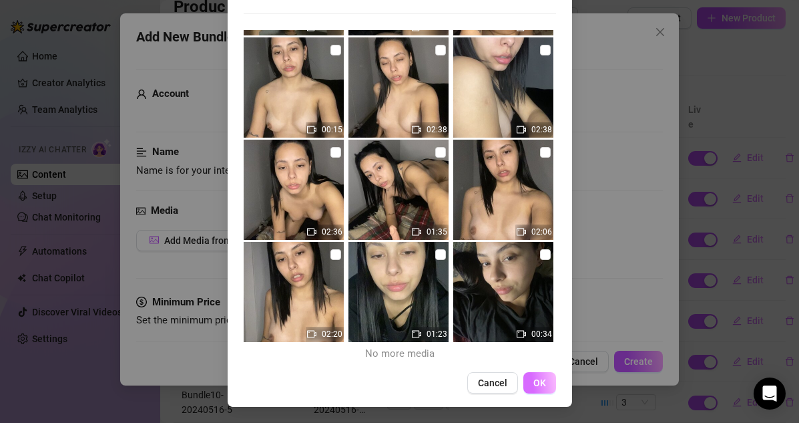
click at [532, 385] on button "OK" at bounding box center [540, 382] width 33 height 21
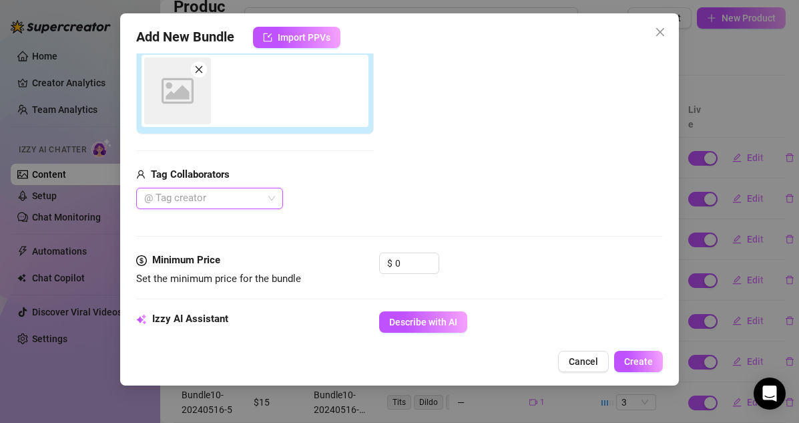
scroll to position [233, 0]
click at [435, 319] on span "Describe with AI" at bounding box center [423, 321] width 68 height 11
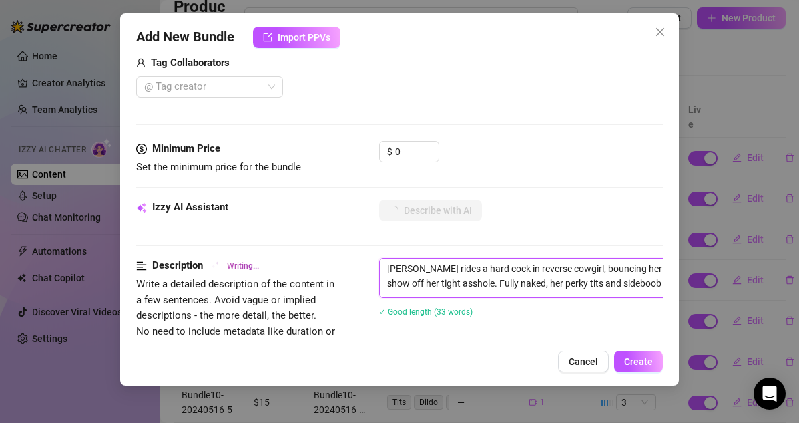
scroll to position [344, 183]
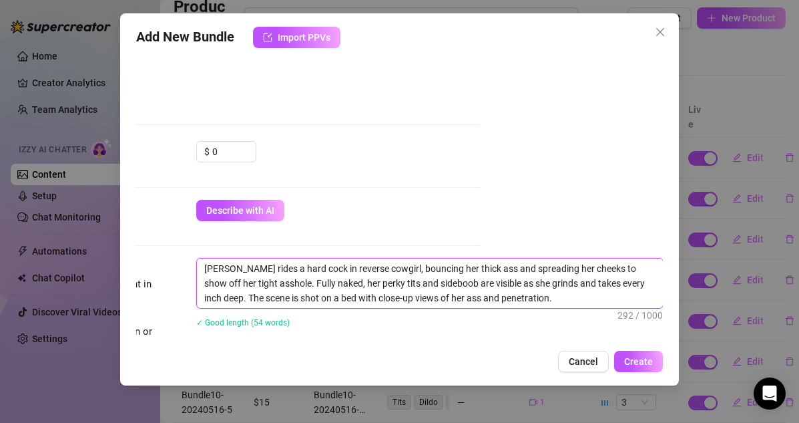
click at [202, 265] on textarea "Sophie rides a hard cock in reverse cowgirl, bouncing her thick ass and spreadi…" at bounding box center [430, 282] width 466 height 49
paste textarea "Bundle10-20240516-9"
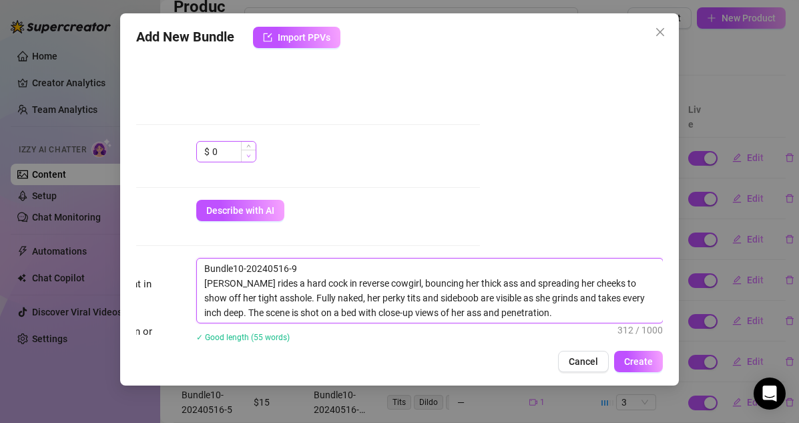
click at [242, 153] on span "Decrease Value" at bounding box center [248, 156] width 15 height 12
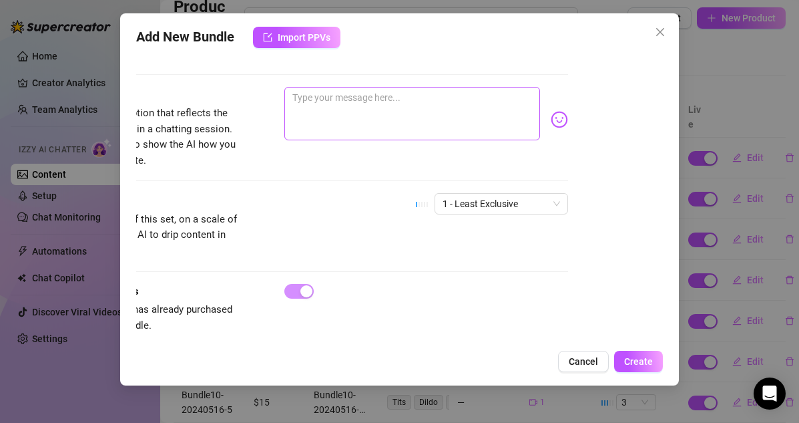
scroll to position [838, 97]
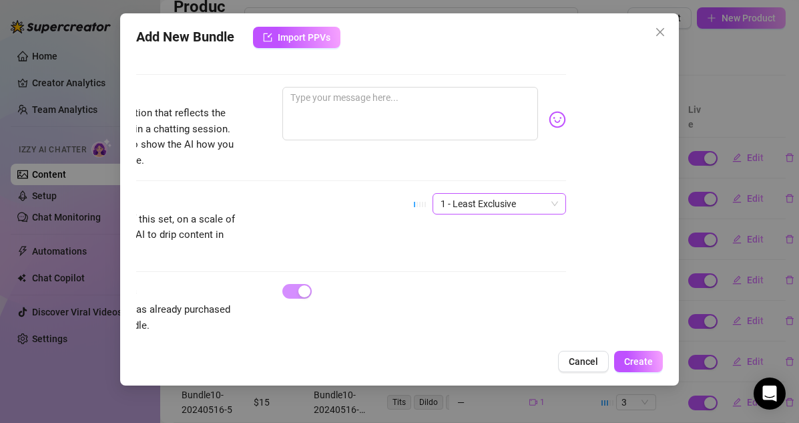
click at [485, 194] on span "1 - Least Exclusive" at bounding box center [500, 204] width 118 height 20
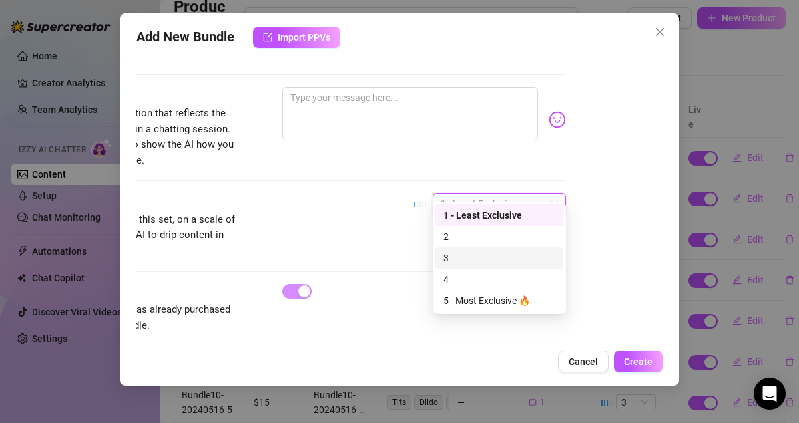
click at [450, 252] on div "3" at bounding box center [499, 257] width 112 height 15
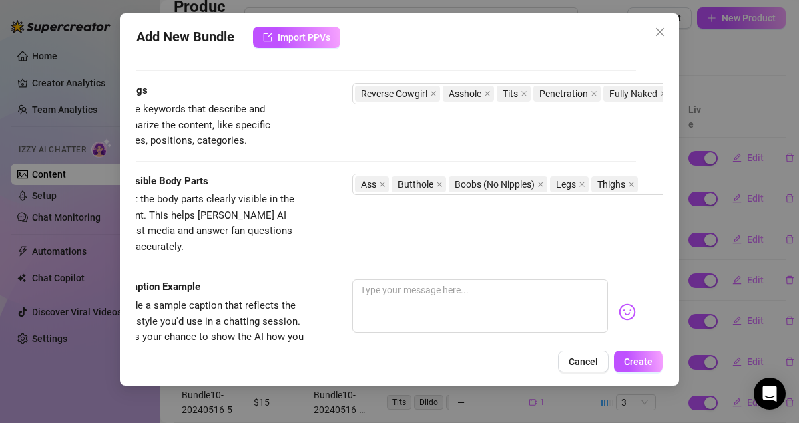
scroll to position [703, 27]
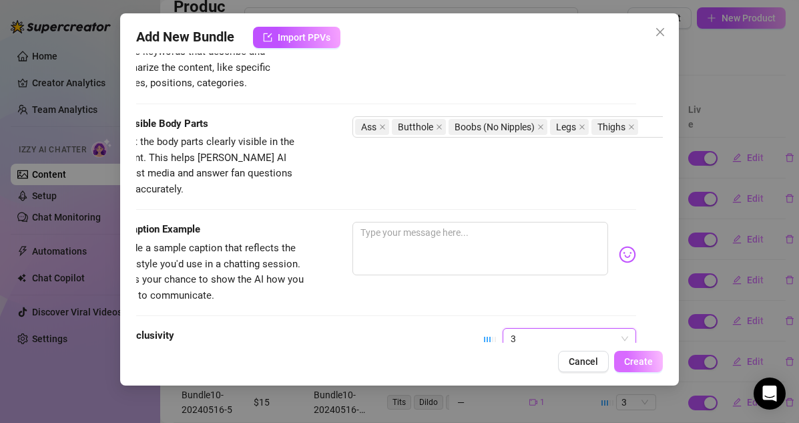
click at [635, 359] on span "Create" at bounding box center [638, 361] width 29 height 11
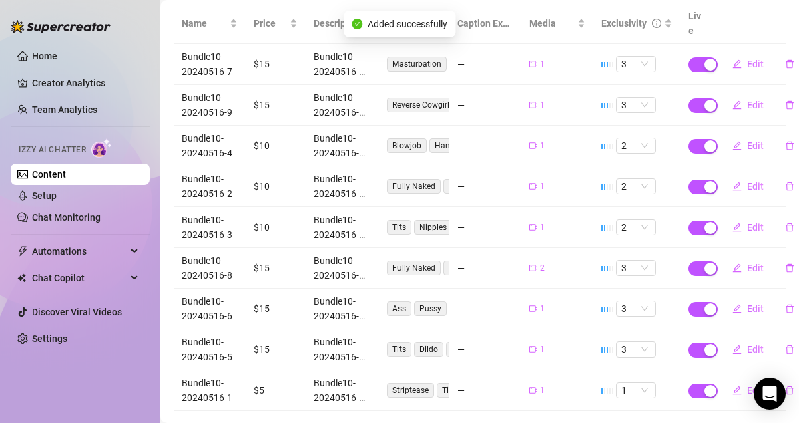
scroll to position [210, 0]
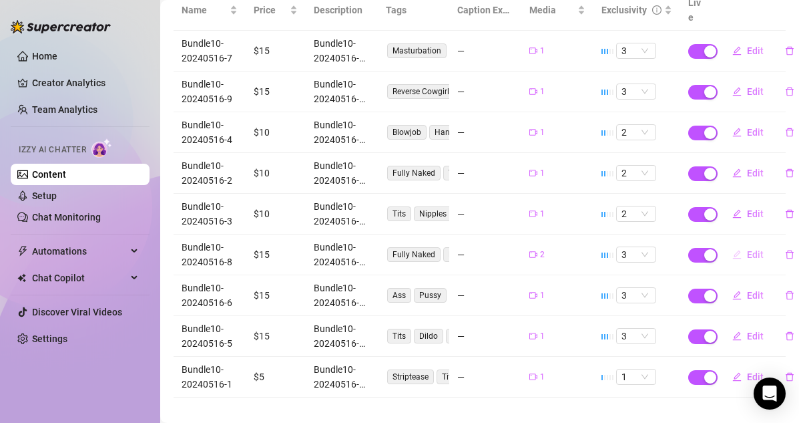
click at [741, 250] on icon "edit" at bounding box center [737, 254] width 9 height 9
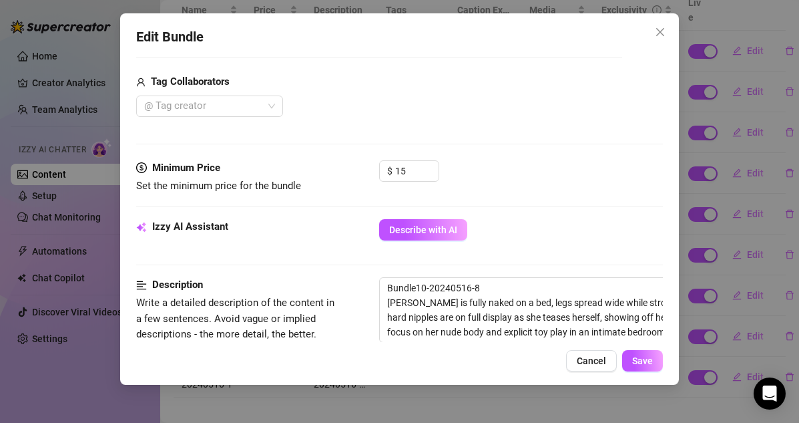
scroll to position [325, 0]
click at [603, 362] on span "Cancel" at bounding box center [591, 360] width 29 height 11
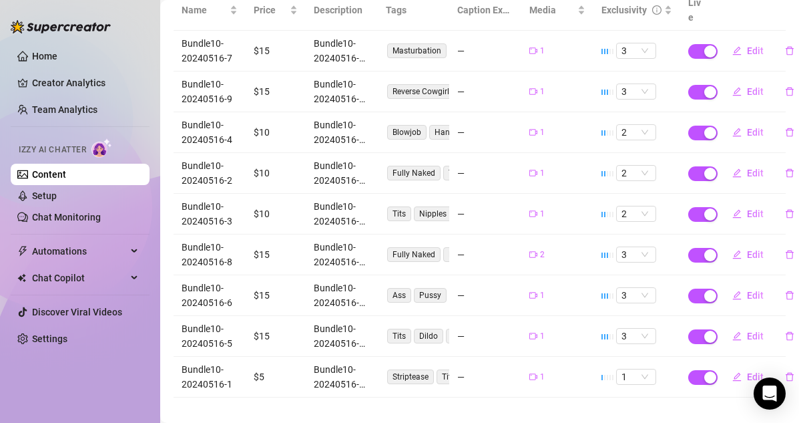
scroll to position [0, 0]
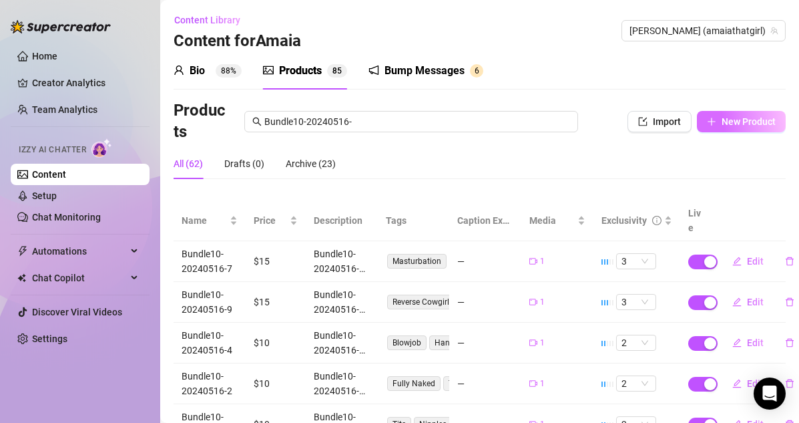
click at [726, 115] on button "New Product" at bounding box center [741, 121] width 89 height 21
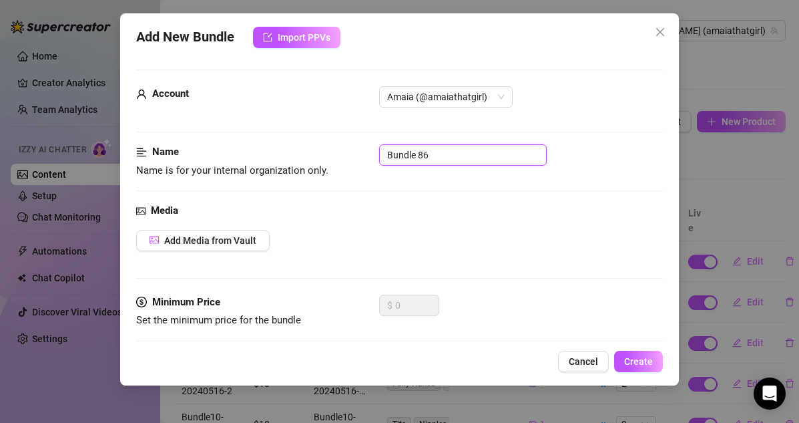
drag, startPoint x: 428, startPoint y: 156, endPoint x: 324, endPoint y: 150, distance: 104.3
click at [324, 150] on div "Name Name is for your internal organization only. Bundle 86" at bounding box center [400, 161] width 528 height 34
paste input "10-20240516-9"
click at [247, 238] on span "Add Media from Vault" at bounding box center [210, 240] width 92 height 11
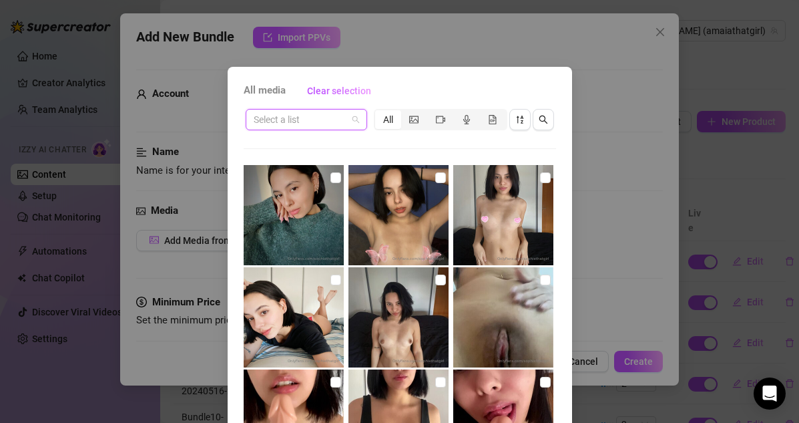
click at [319, 120] on input "search" at bounding box center [301, 120] width 94 height 20
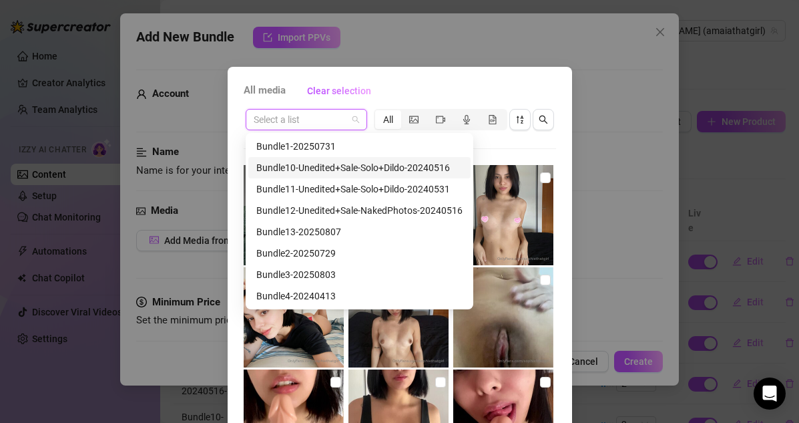
click at [315, 172] on div "Bundle10-Unedited+Sale-Solo+Dildo-20240516" at bounding box center [359, 167] width 206 height 15
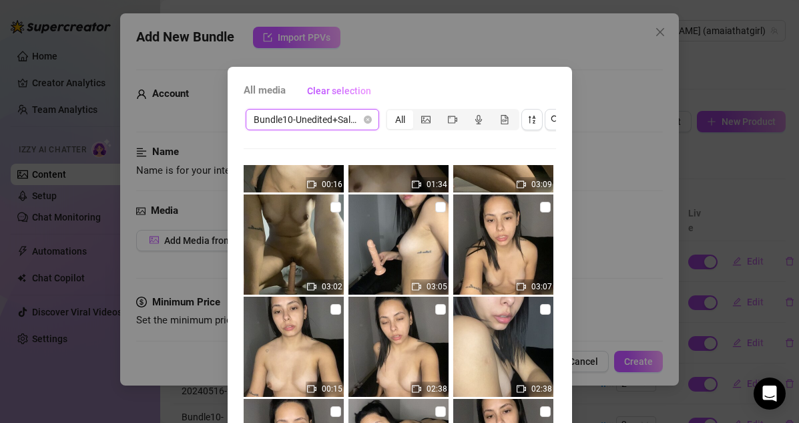
scroll to position [70, 0]
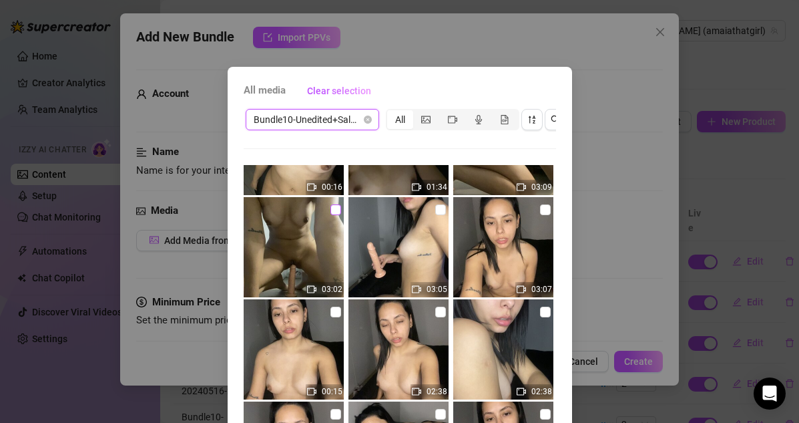
click at [332, 203] on label at bounding box center [336, 209] width 11 height 15
click at [332, 204] on input "checkbox" at bounding box center [336, 209] width 11 height 11
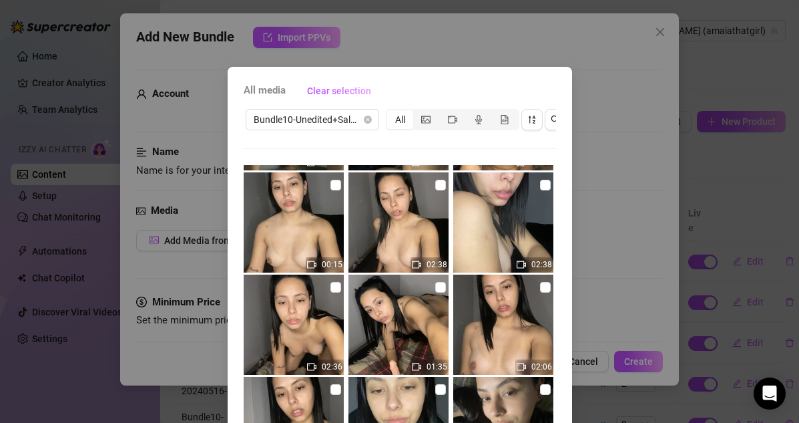
scroll to position [135, 0]
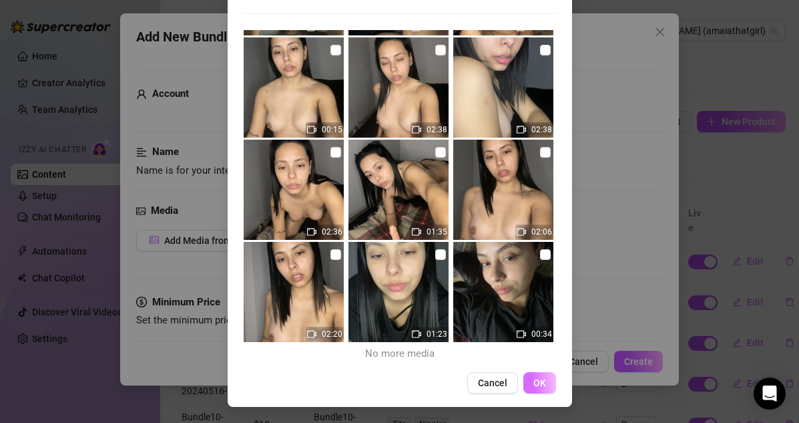
click at [530, 374] on button "OK" at bounding box center [540, 382] width 33 height 21
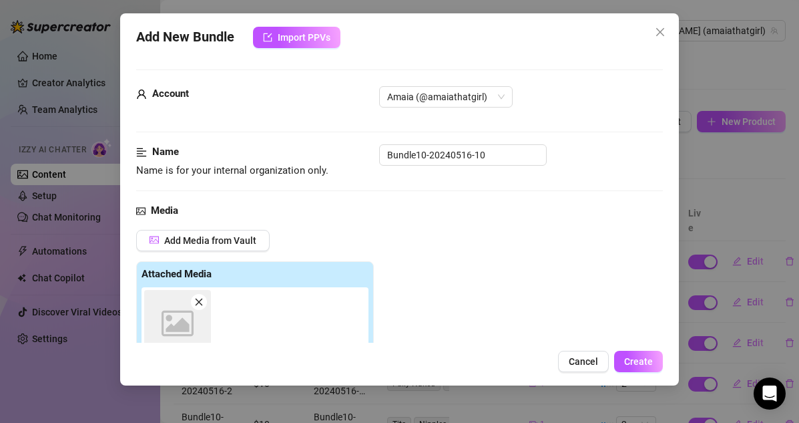
scroll to position [233, 0]
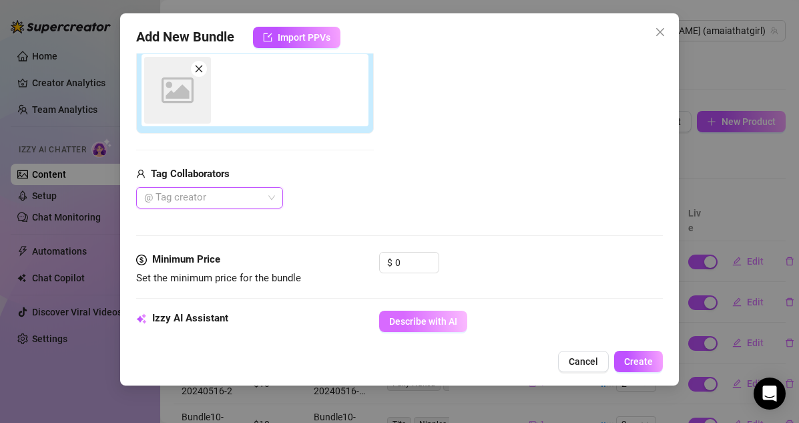
click at [450, 320] on span "Describe with AI" at bounding box center [423, 321] width 68 height 11
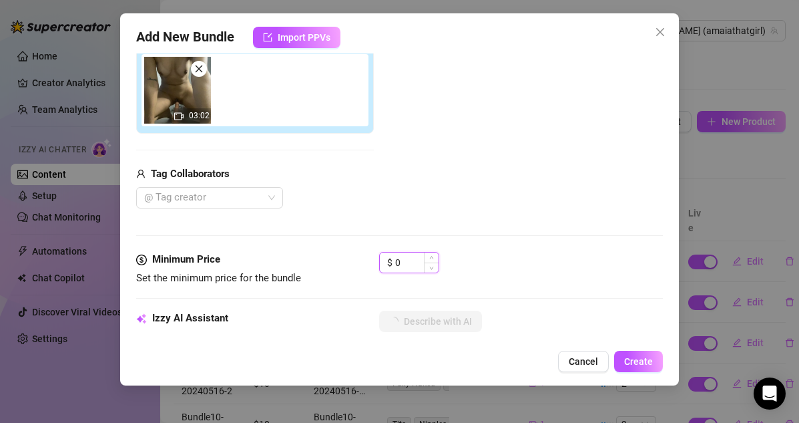
click at [417, 254] on input "0" at bounding box center [416, 262] width 43 height 20
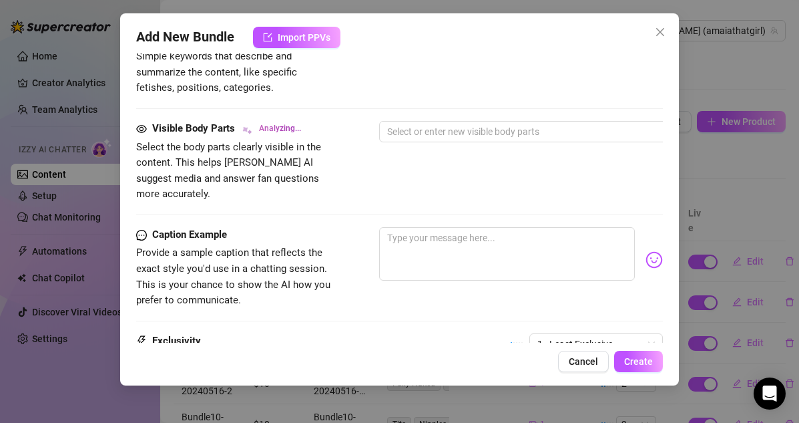
scroll to position [750, 0]
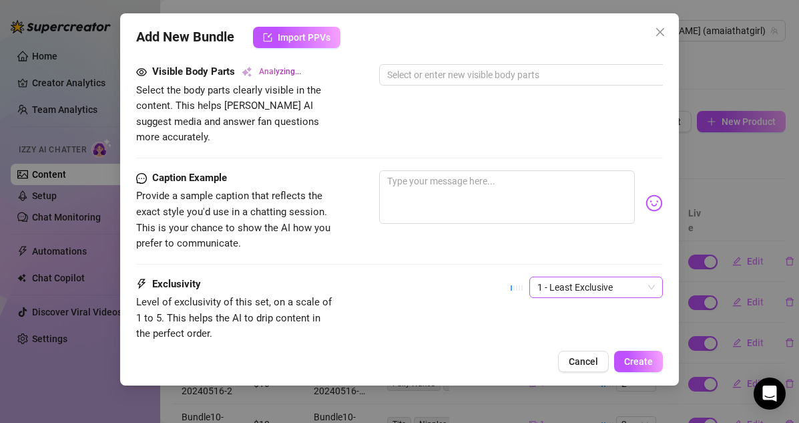
click at [572, 277] on span "1 - Least Exclusive" at bounding box center [597, 287] width 118 height 20
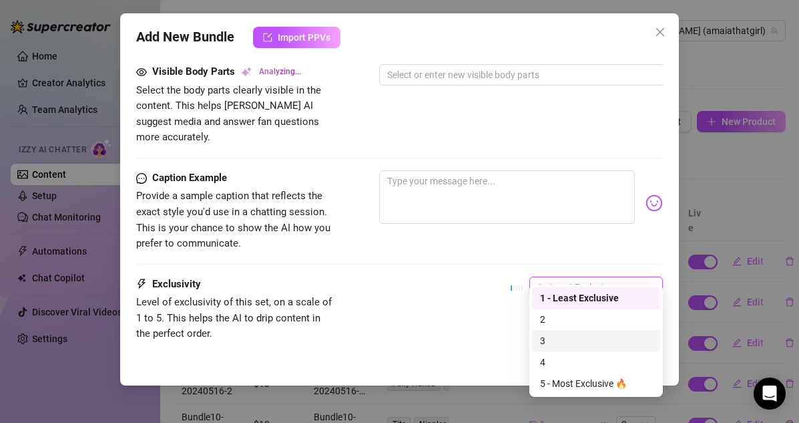
click at [550, 337] on div "3" at bounding box center [596, 340] width 112 height 15
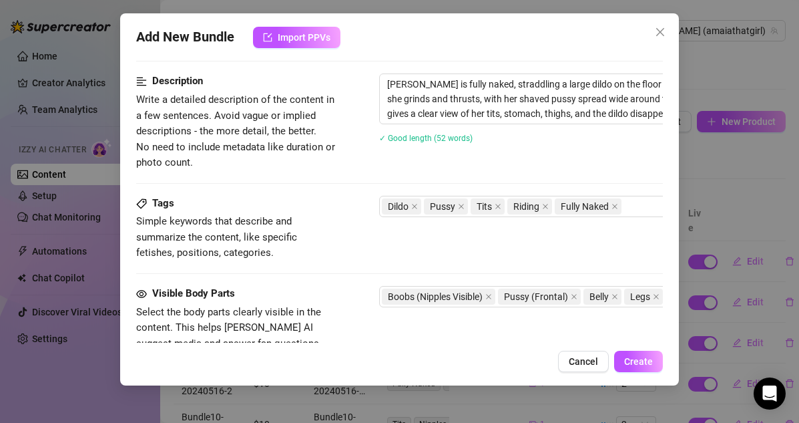
scroll to position [427, 0]
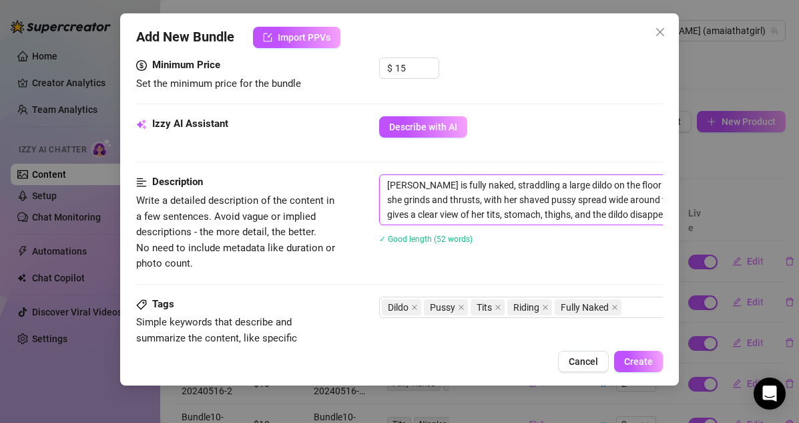
click at [387, 180] on textarea "Sophie is fully naked, straddling a large dildo on the floor and riding it hard…" at bounding box center [613, 199] width 466 height 49
paste textarea "Bundle10-20240516-10"
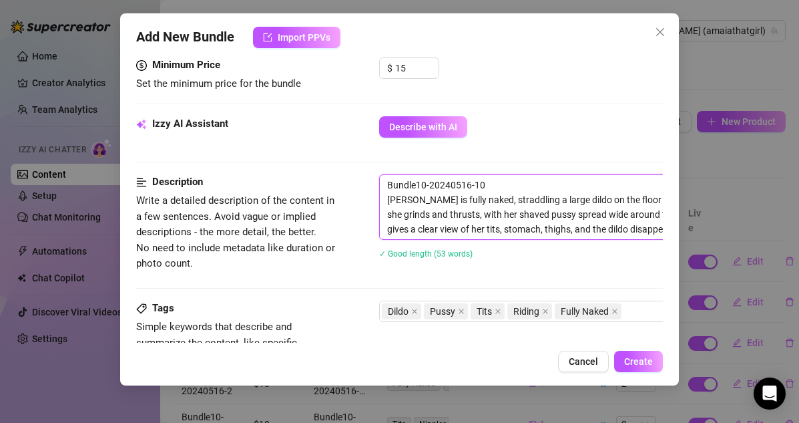
scroll to position [838, 0]
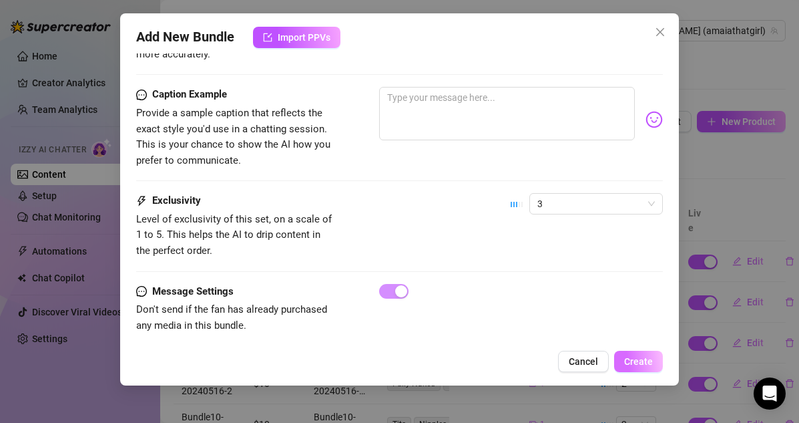
click at [645, 358] on span "Create" at bounding box center [638, 361] width 29 height 11
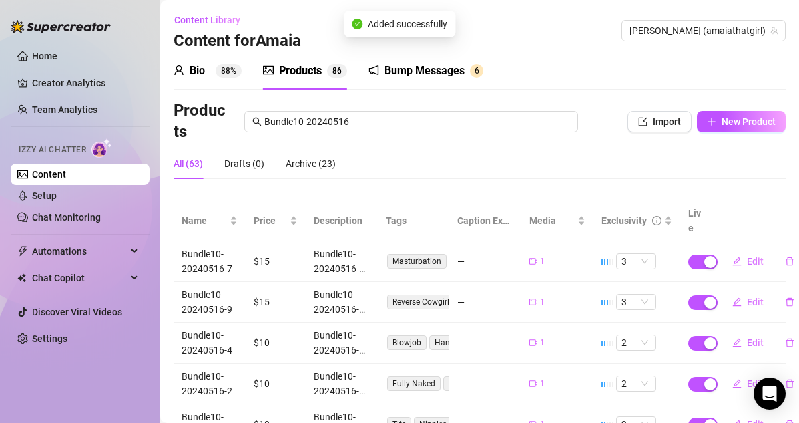
scroll to position [1, 0]
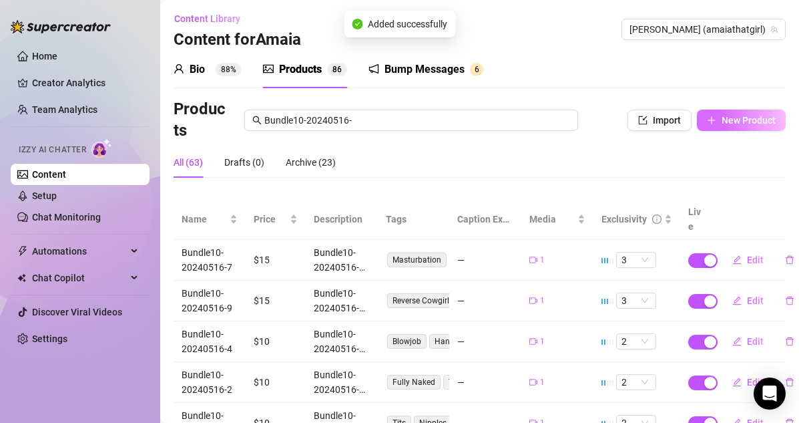
click at [757, 119] on span "New Product" at bounding box center [749, 120] width 54 height 11
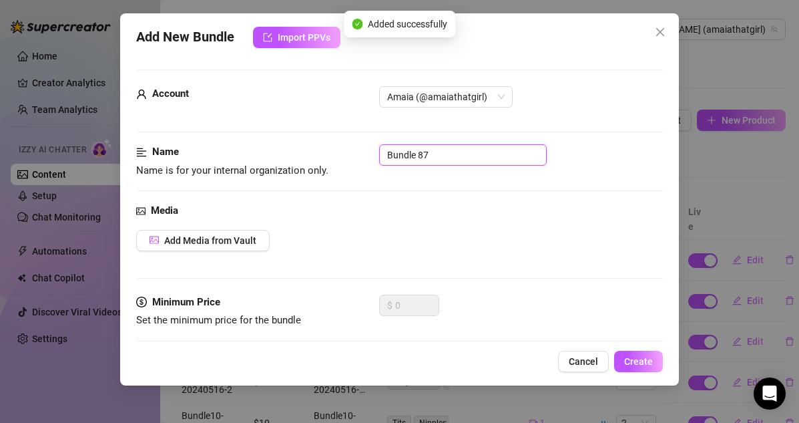
drag, startPoint x: 461, startPoint y: 155, endPoint x: 335, endPoint y: 146, distance: 127.2
click at [335, 146] on div "Name Name is for your internal organization only. Bundle 87" at bounding box center [400, 161] width 528 height 34
paste input "10-20240516-10"
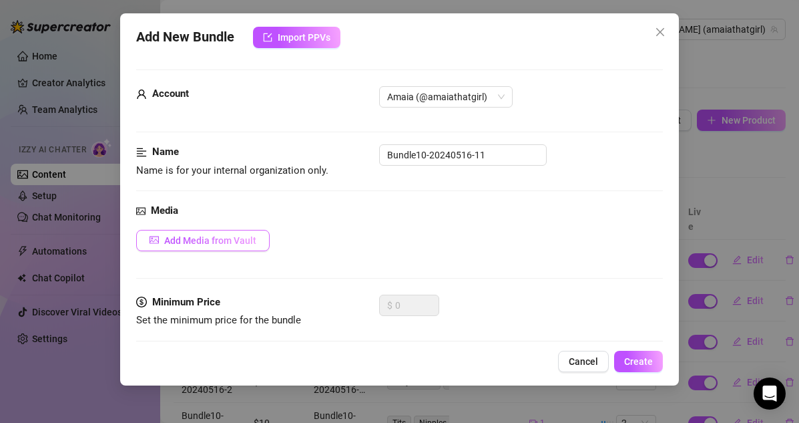
click at [257, 233] on button "Add Media from Vault" at bounding box center [203, 240] width 134 height 21
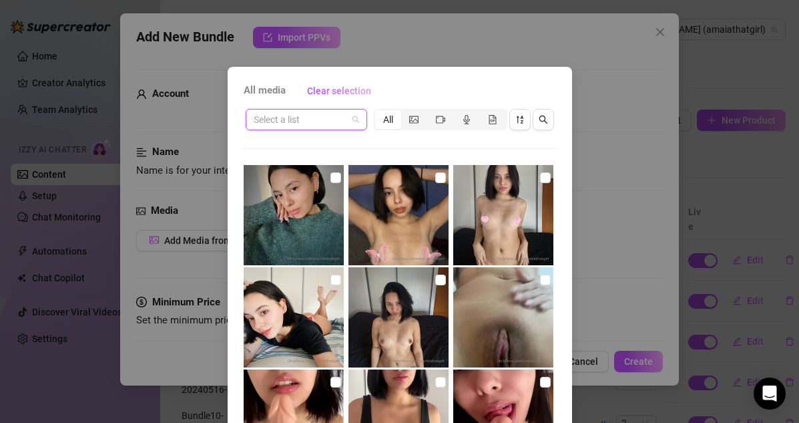
click at [293, 118] on input "search" at bounding box center [301, 120] width 94 height 20
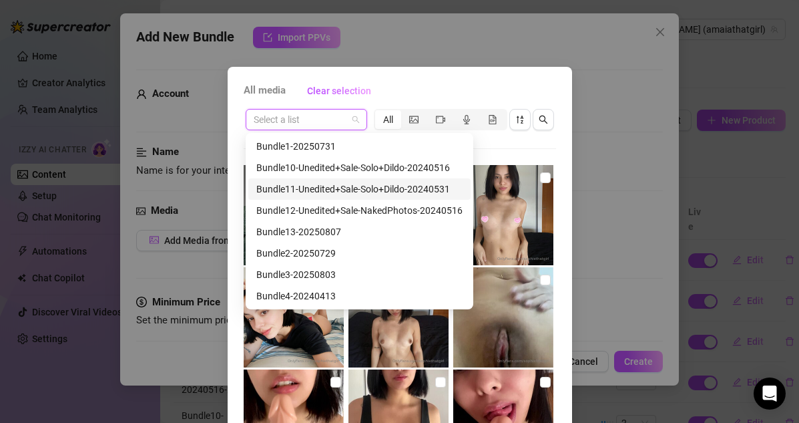
click at [299, 170] on div "Bundle10-Unedited+Sale-Solo+Dildo-20240516" at bounding box center [359, 167] width 206 height 15
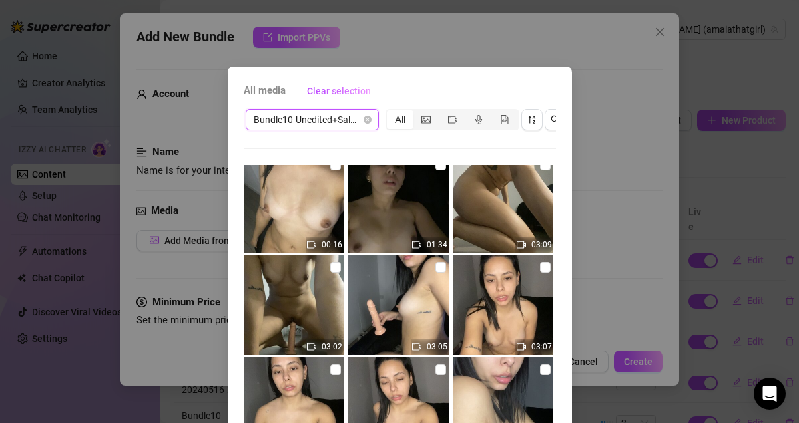
scroll to position [0, 0]
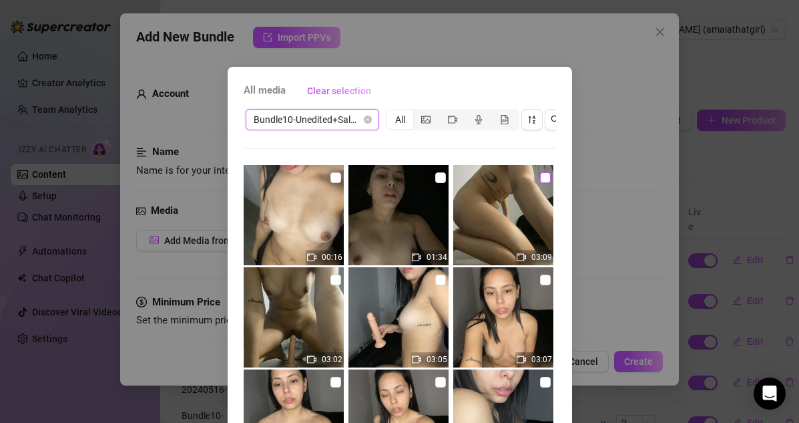
click at [546, 177] on input "checkbox" at bounding box center [545, 177] width 11 height 11
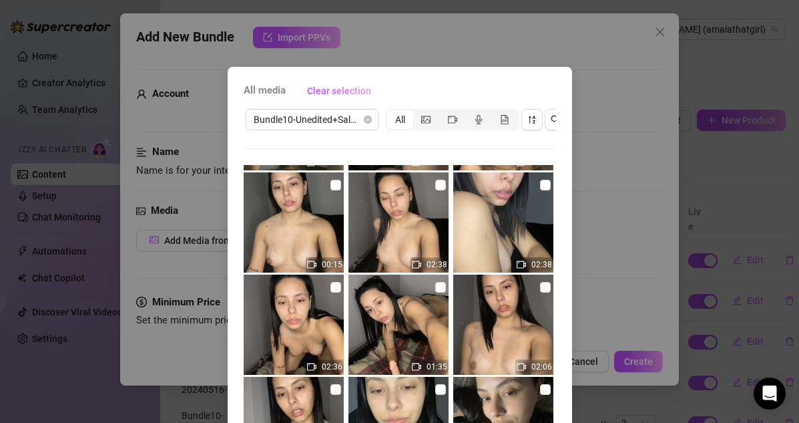
scroll to position [135, 0]
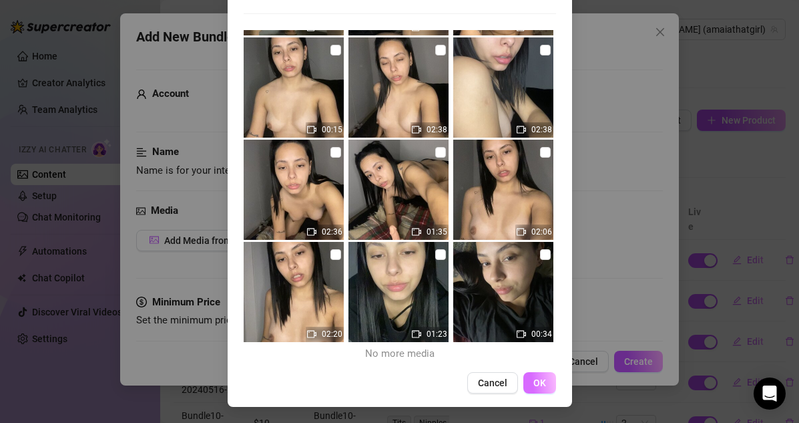
click at [544, 381] on span "OK" at bounding box center [540, 382] width 13 height 11
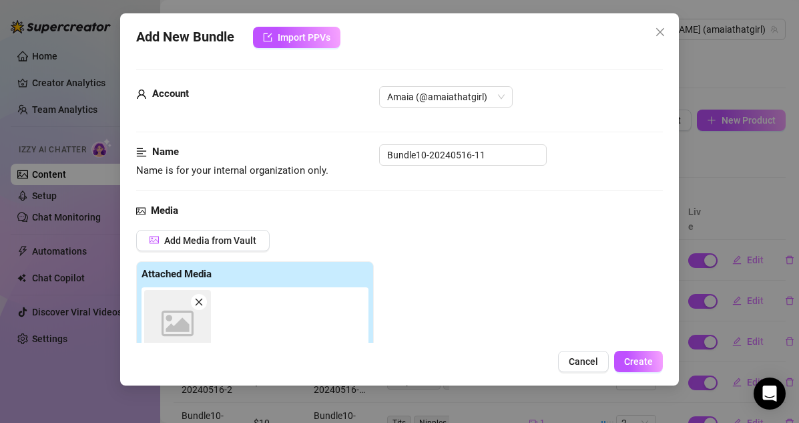
scroll to position [233, 0]
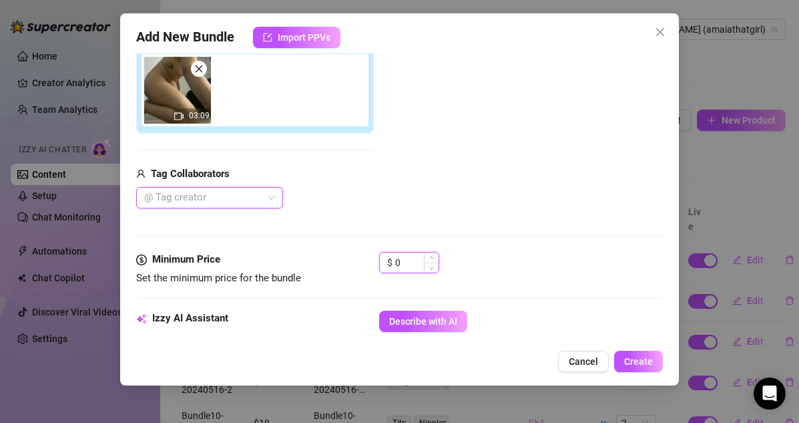
click at [421, 260] on input "0" at bounding box center [416, 262] width 43 height 20
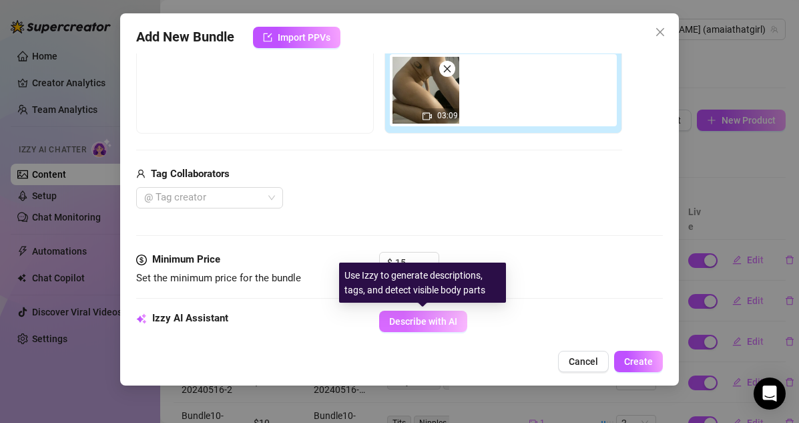
click at [420, 327] on span "Describe with AI" at bounding box center [423, 321] width 68 height 11
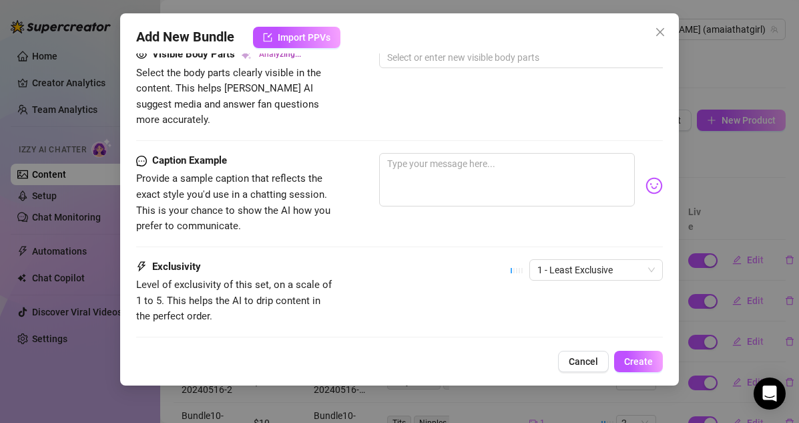
scroll to position [833, 0]
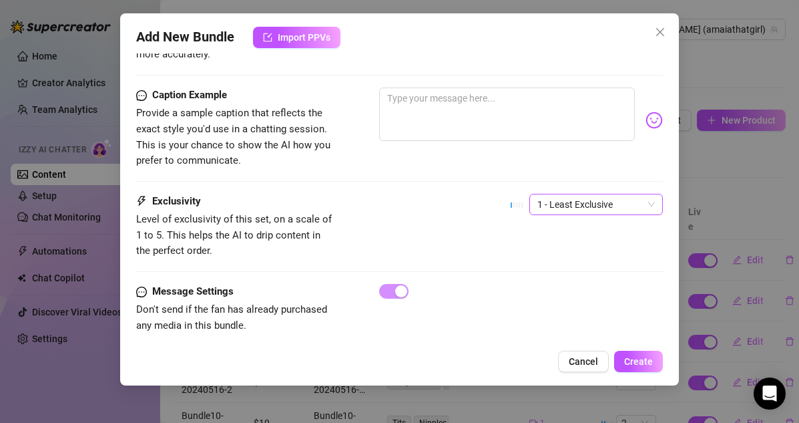
click at [556, 194] on span "1 - Least Exclusive" at bounding box center [597, 204] width 118 height 20
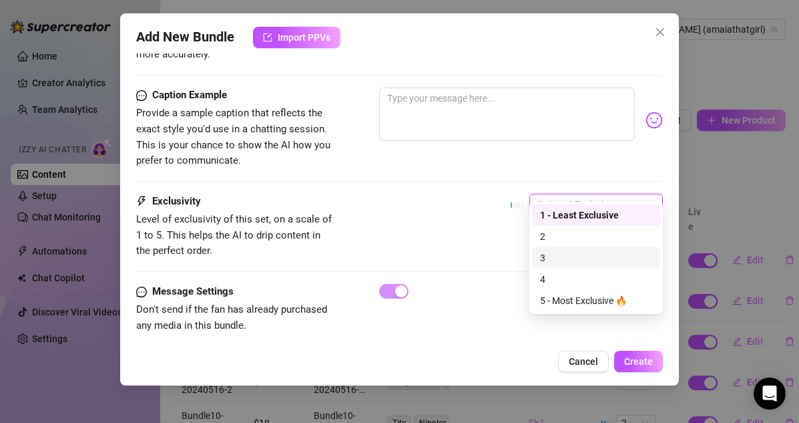
click at [546, 258] on div "3" at bounding box center [596, 257] width 112 height 15
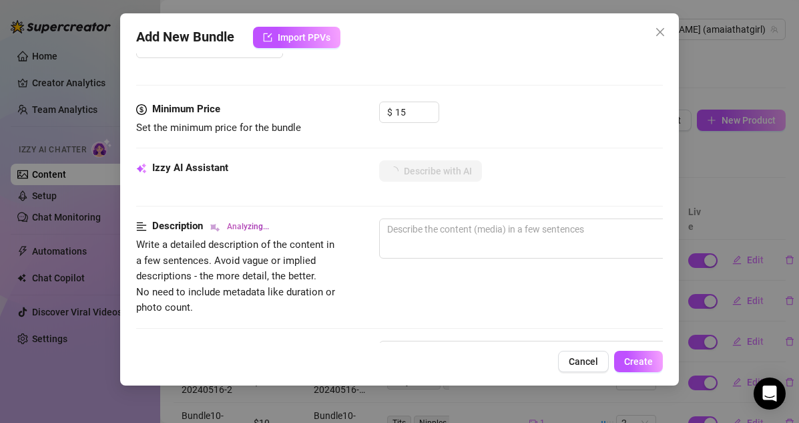
scroll to position [345, 0]
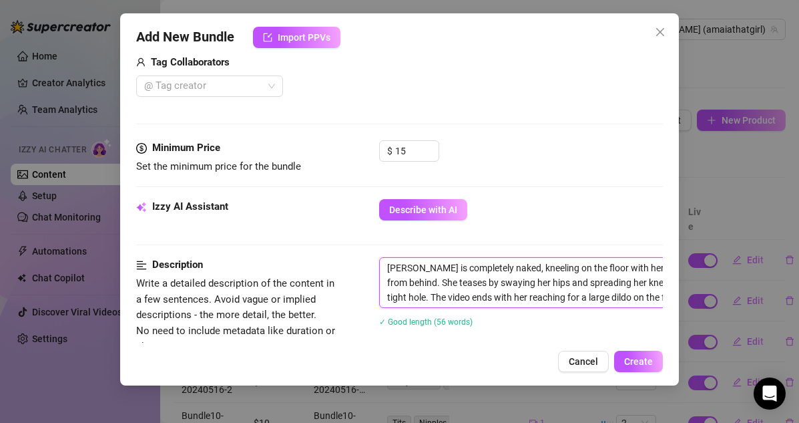
drag, startPoint x: 388, startPoint y: 265, endPoint x: 388, endPoint y: 275, distance: 10.0
click at [388, 265] on textarea "Sophie is completely naked, kneeling on the floor with her thick ass and bare p…" at bounding box center [613, 282] width 466 height 49
paste textarea "Bundle10-20240516-11"
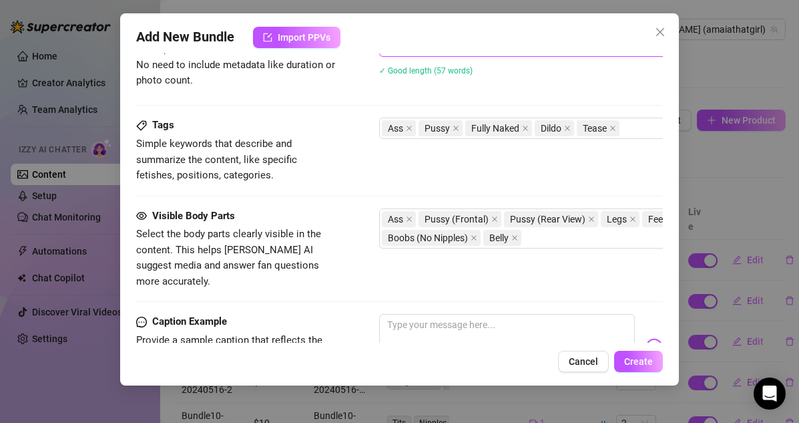
scroll to position [773, 0]
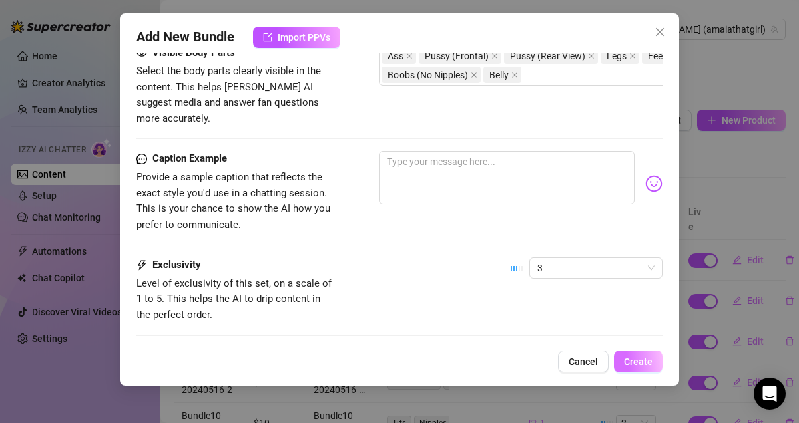
click at [630, 361] on span "Create" at bounding box center [638, 361] width 29 height 11
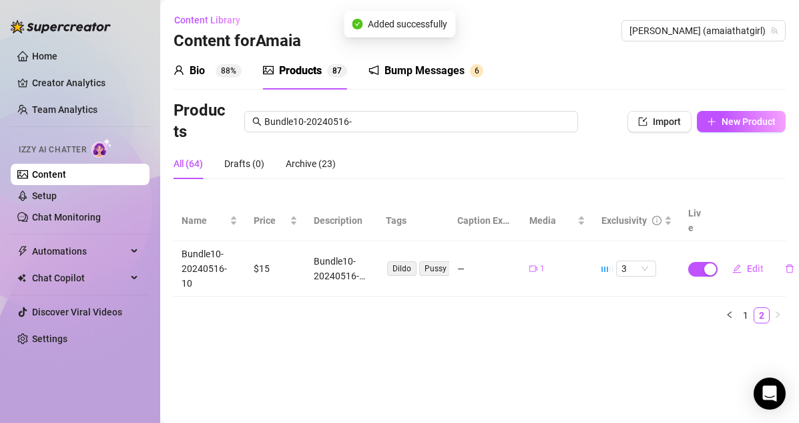
scroll to position [0, 0]
click at [751, 131] on button "New Product" at bounding box center [741, 121] width 89 height 21
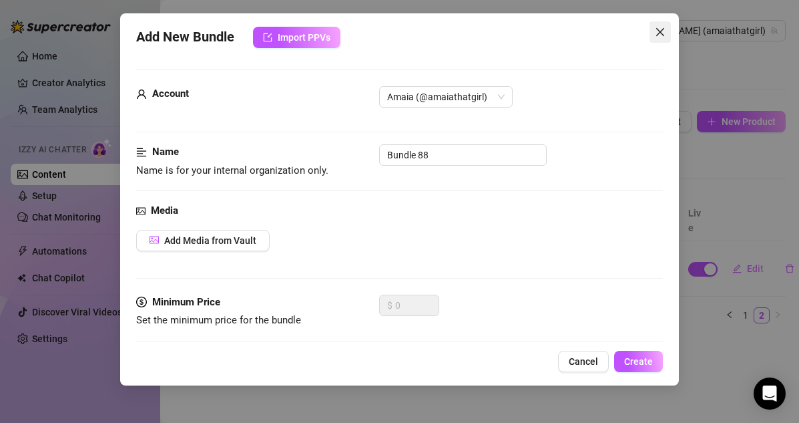
click at [661, 32] on icon "close" at bounding box center [661, 32] width 8 height 8
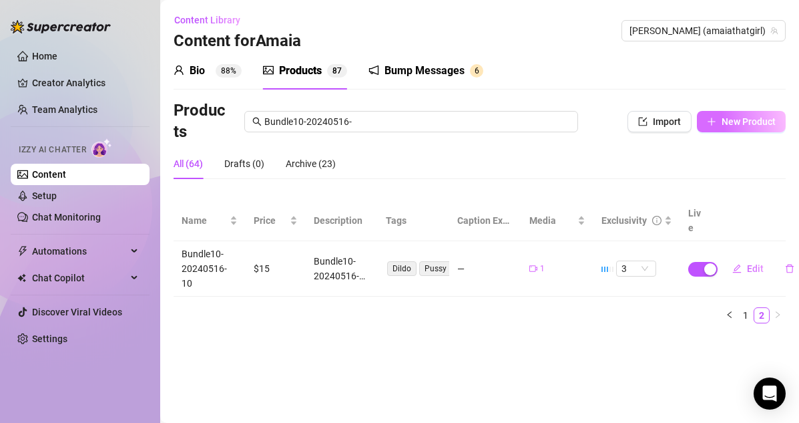
click at [732, 116] on span "New Product" at bounding box center [749, 121] width 54 height 11
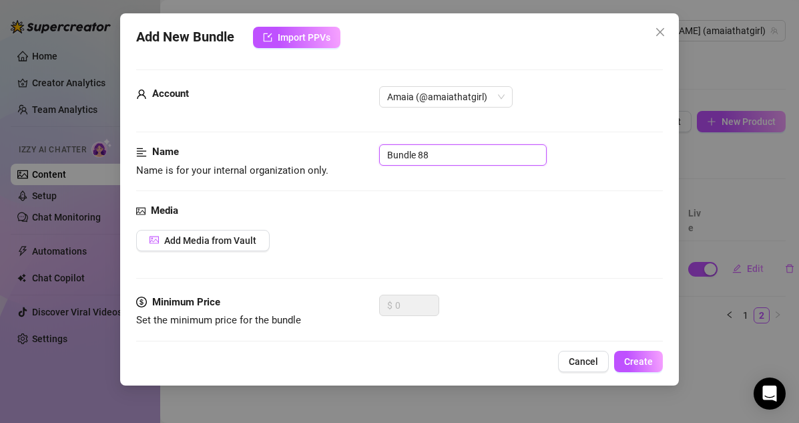
drag, startPoint x: 438, startPoint y: 152, endPoint x: 423, endPoint y: 142, distance: 18.7
paste input "10-20240516-11"
click at [642, 361] on span "Create" at bounding box center [638, 361] width 29 height 11
click at [592, 362] on span "Cancel" at bounding box center [583, 361] width 29 height 11
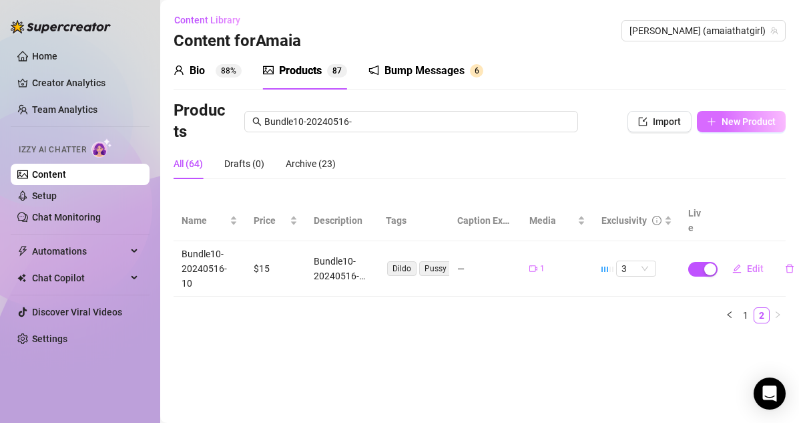
click at [731, 128] on button "New Product" at bounding box center [741, 121] width 89 height 21
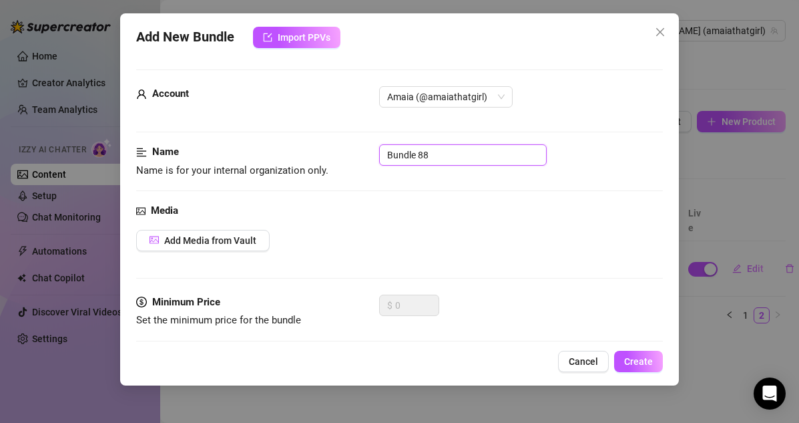
drag, startPoint x: 449, startPoint y: 152, endPoint x: 333, endPoint y: 152, distance: 115.5
click at [333, 152] on div "Name Name is for your internal organization only. Bundle 88" at bounding box center [400, 161] width 528 height 34
paste input "10-20240516-12"
click at [216, 245] on span "Add Media from Vault" at bounding box center [210, 240] width 92 height 11
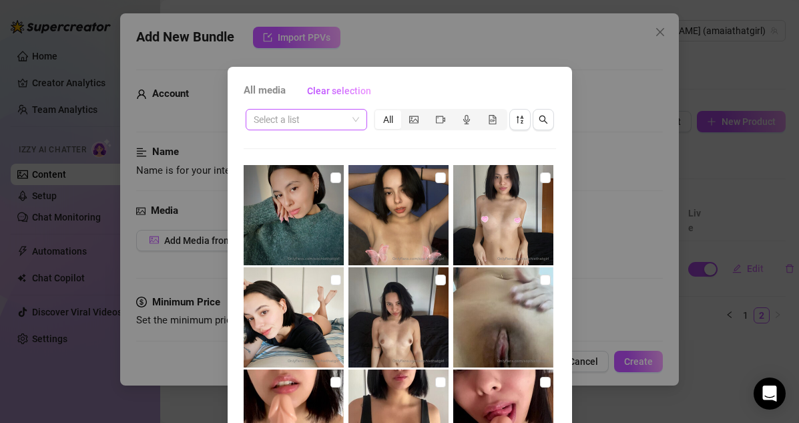
click at [301, 120] on input "search" at bounding box center [301, 120] width 94 height 20
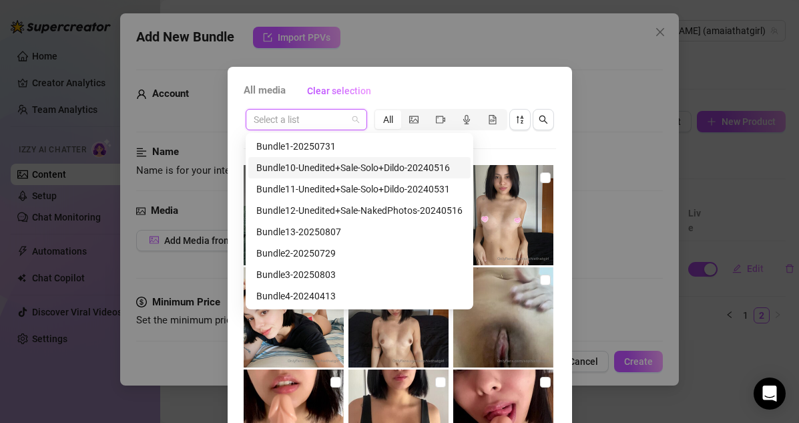
click at [306, 171] on div "Bundle10-Unedited+Sale-Solo+Dildo-20240516" at bounding box center [359, 167] width 206 height 15
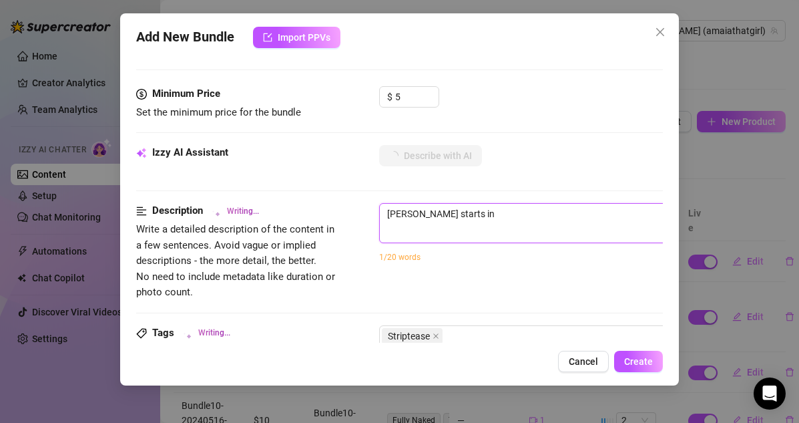
type textarea "[PERSON_NAME] starts in a"
type textarea "[PERSON_NAME] starts in a tight"
type textarea "[PERSON_NAME] starts in a tight pink"
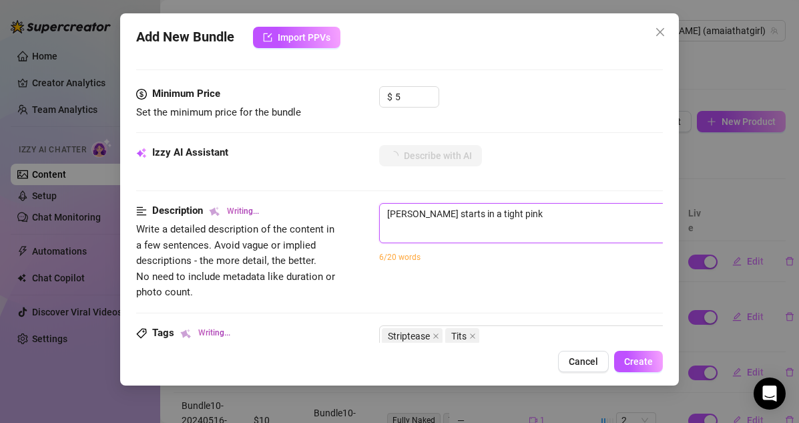
type textarea "[PERSON_NAME] starts in a tight pink crop"
type textarea "[PERSON_NAME] starts in a tight pink crop top"
type textarea "[PERSON_NAME] starts in a tight pink crop top and"
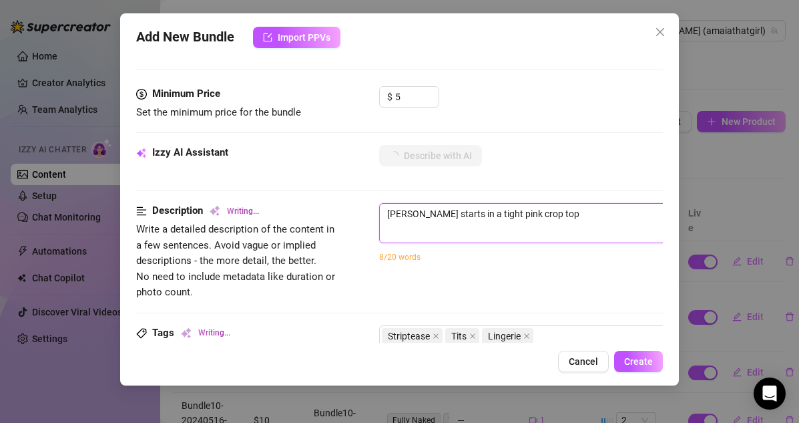
type textarea "[PERSON_NAME] starts in a tight pink crop top and"
type textarea "[PERSON_NAME] starts in a tight pink crop top and red"
type textarea "[PERSON_NAME] starts in a tight pink crop top and red lace"
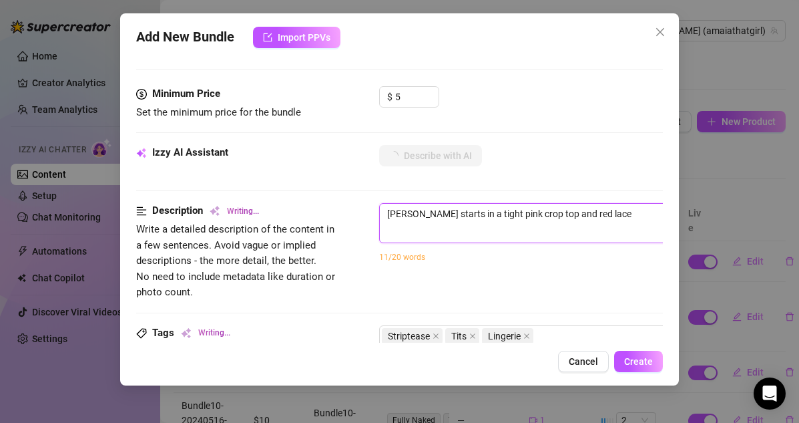
type textarea "[PERSON_NAME] starts in a tight pink crop top and red lace panties,"
type textarea "[PERSON_NAME] starts in a tight pink crop top and red lace panties, showing"
type textarea "[PERSON_NAME] starts in a tight pink crop top and red lace panties, showing off"
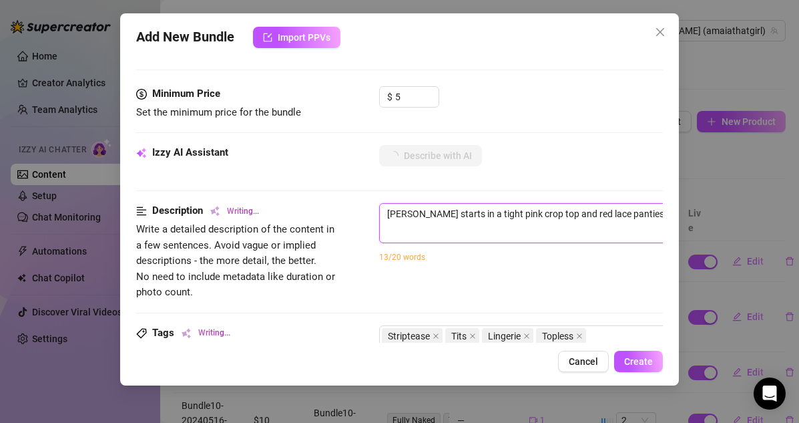
type textarea "[PERSON_NAME] starts in a tight pink crop top and red lace panties, showing off"
type textarea "[PERSON_NAME] starts in a tight pink crop top and red lace panties, showing off…"
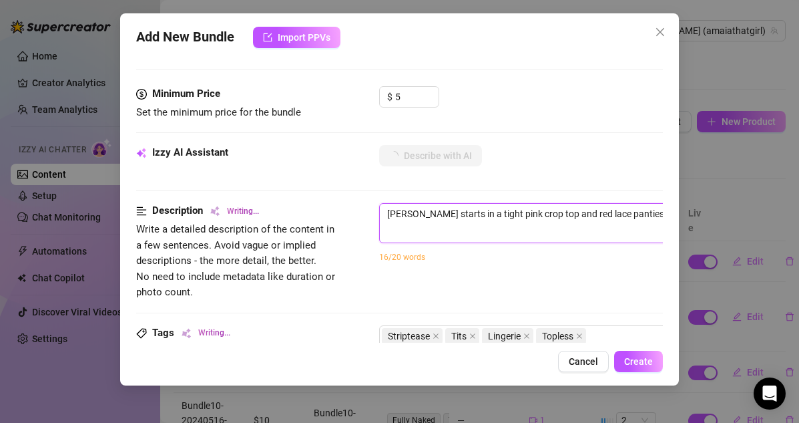
type textarea "[PERSON_NAME] starts in a tight pink crop top and red lace panties, showing off…"
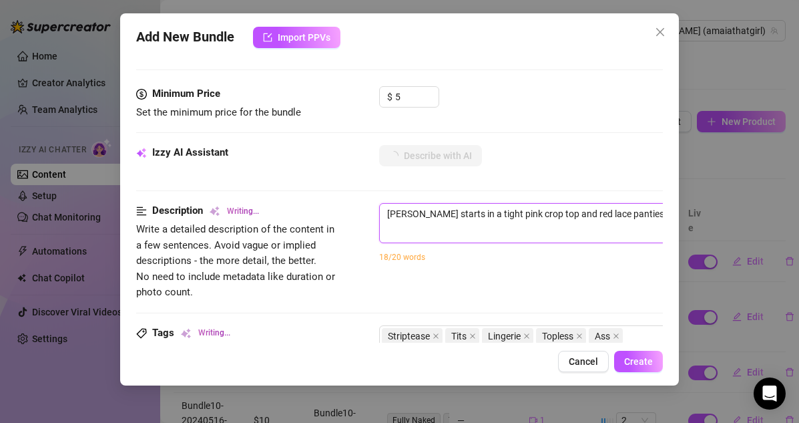
type textarea "[PERSON_NAME] starts in a tight pink crop top and red lace panties, showing off…"
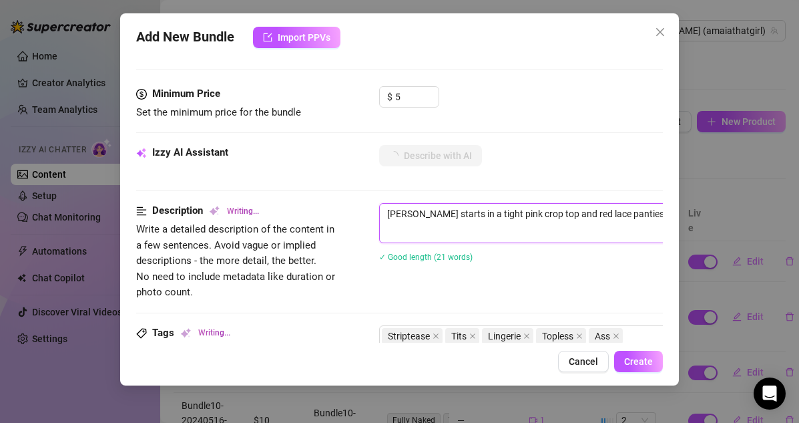
type textarea "[PERSON_NAME] starts in a tight pink crop top and red lace panties, showing off…"
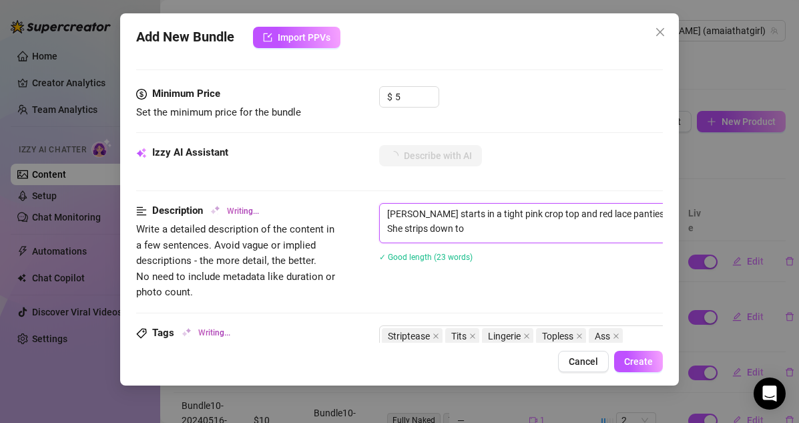
type textarea "[PERSON_NAME] starts in a tight pink crop top and red lace panties, showing off…"
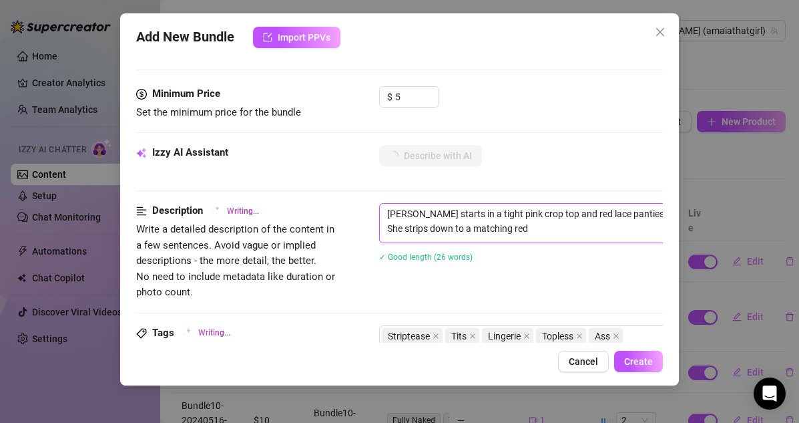
type textarea "[PERSON_NAME] starts in a tight pink crop top and red lace panties, showing off…"
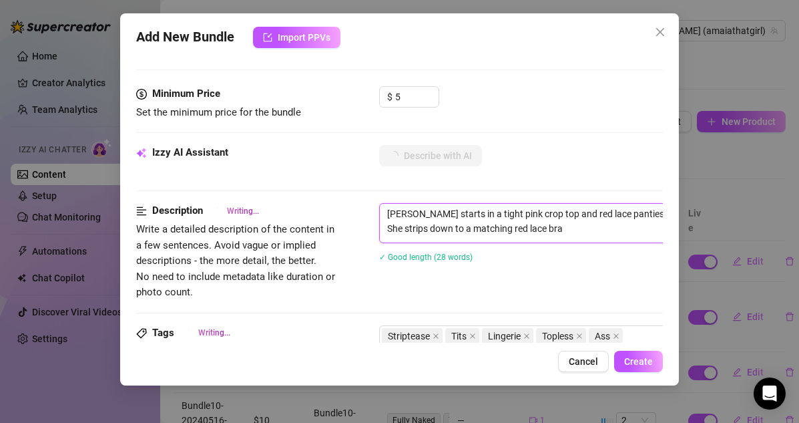
type textarea "[PERSON_NAME] starts in a tight pink crop top and red lace panties, showing off…"
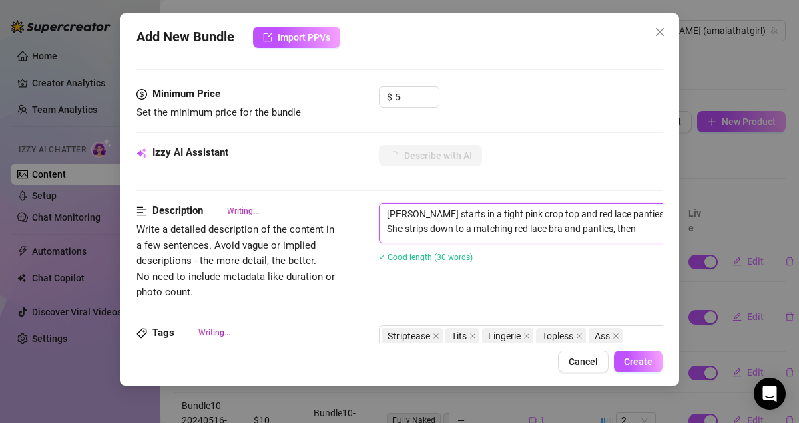
type textarea "[PERSON_NAME] starts in a tight pink crop top and red lace panties, showing off…"
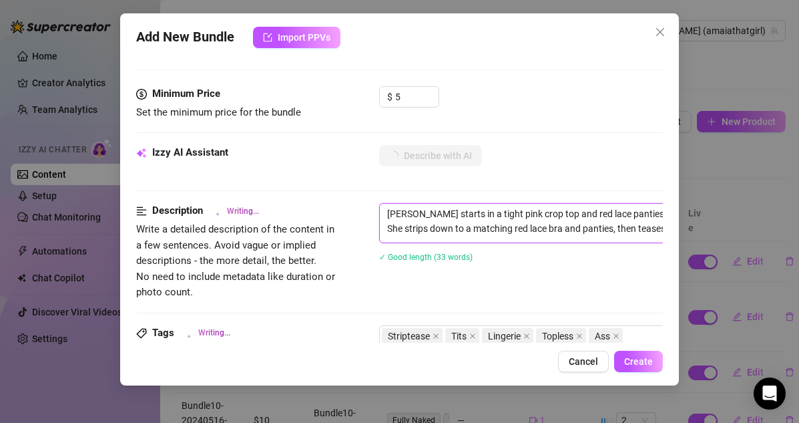
type textarea "[PERSON_NAME] starts in a tight pink crop top and red lace panties, showing off…"
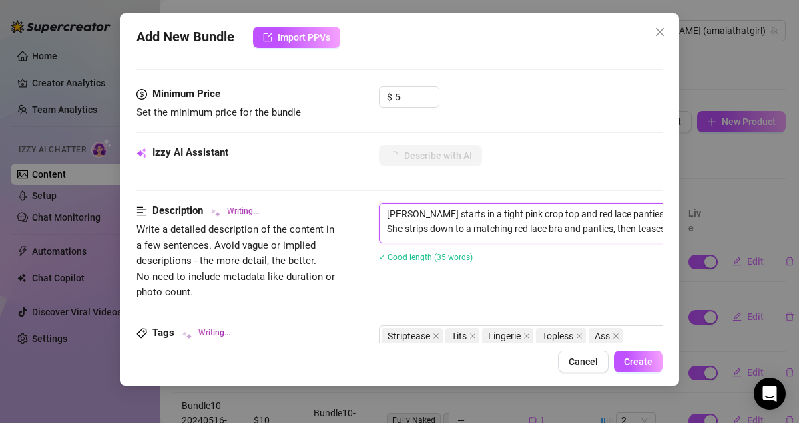
type textarea "[PERSON_NAME] starts in a tight pink crop top and red lace panties, showing off…"
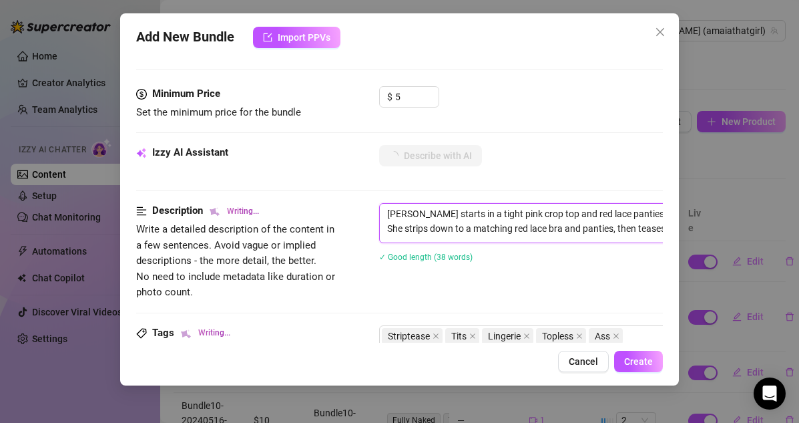
type textarea "[PERSON_NAME] starts in a tight pink crop top and red lace panties, showing off…"
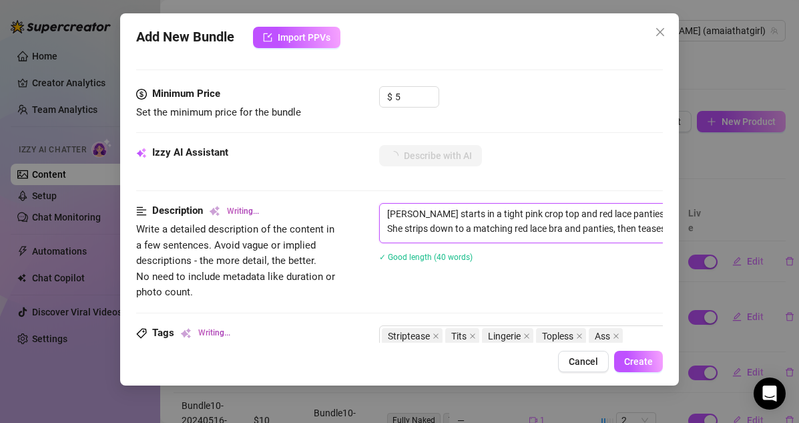
type textarea "[PERSON_NAME] starts in a tight pink crop top and red lace panties, showing off…"
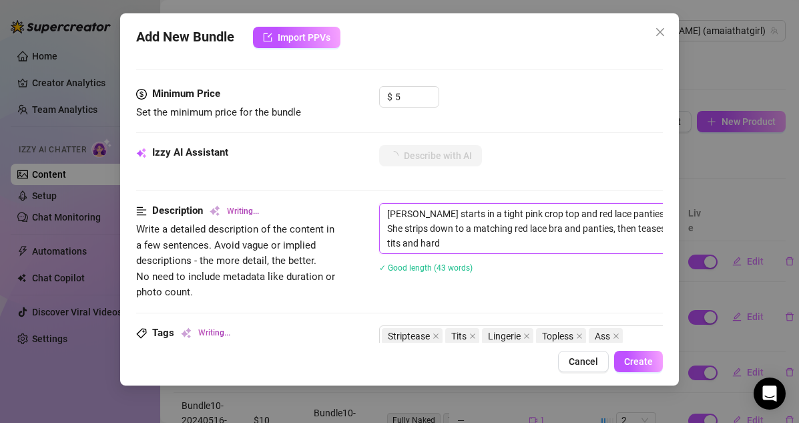
type textarea "[PERSON_NAME] starts in a tight pink crop top and red lace panties, showing off…"
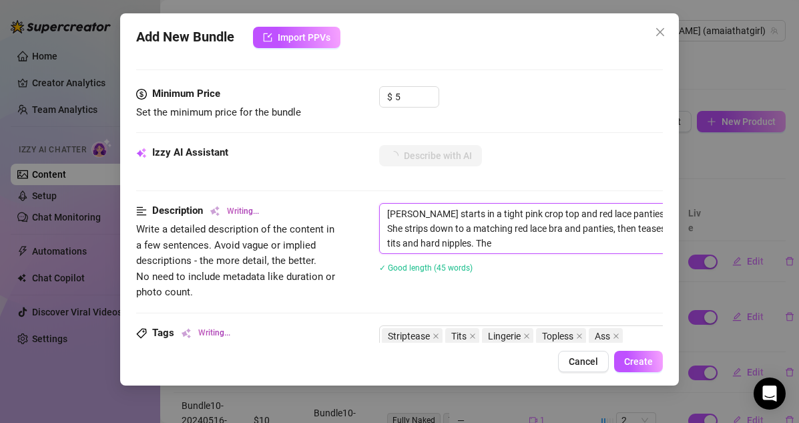
type textarea "[PERSON_NAME] starts in a tight pink crop top and red lace panties, showing off…"
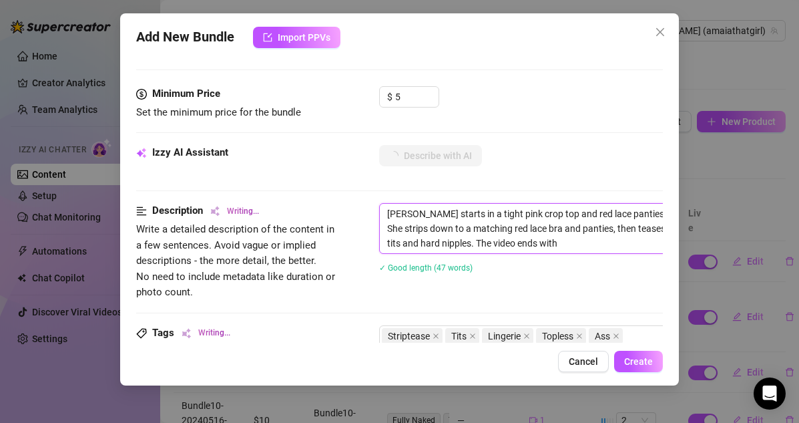
type textarea "[PERSON_NAME] starts in a tight pink crop top and red lace panties, showing off…"
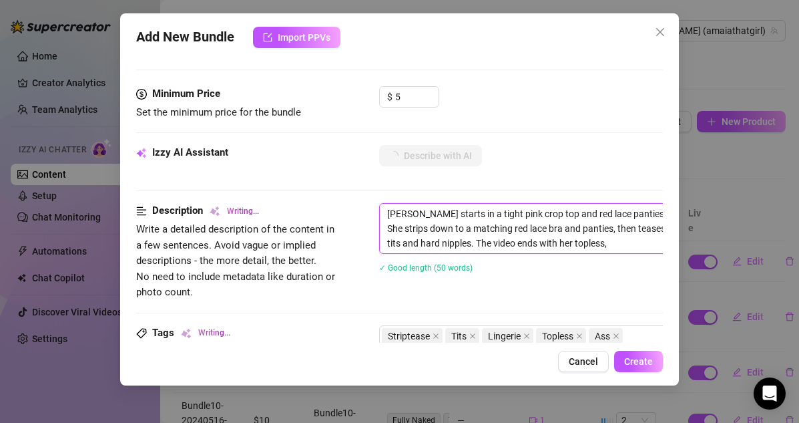
type textarea "[PERSON_NAME] starts in a tight pink crop top and red lace panties, showing off…"
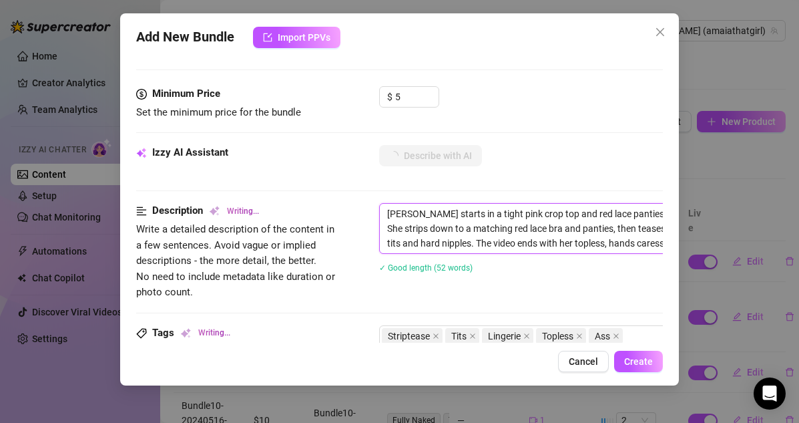
type textarea "[PERSON_NAME] starts in a tight pink crop top and red lace panties, showing off…"
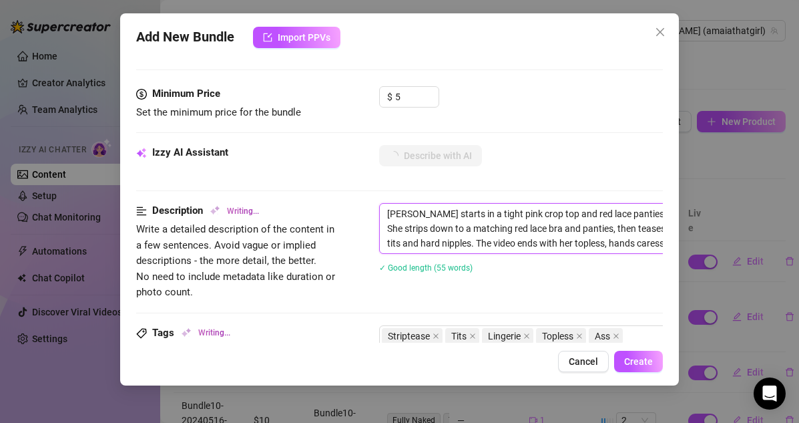
type textarea "[PERSON_NAME] starts in a tight pink crop top and red lace panties, showing off…"
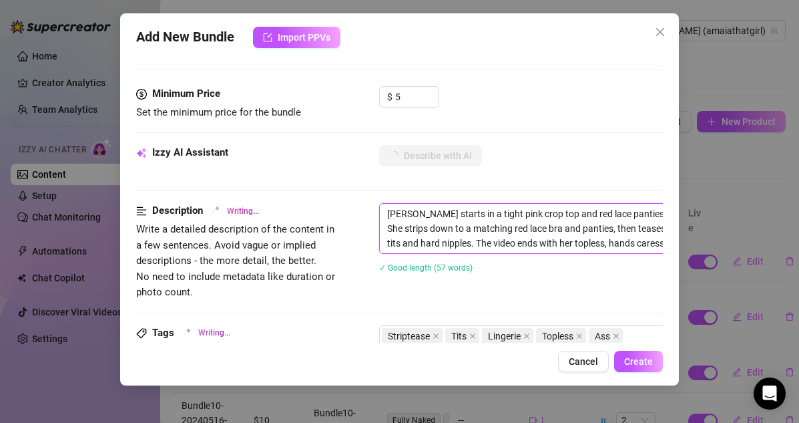
type textarea "[PERSON_NAME] starts in a tight pink crop top and red lace panties, showing off…"
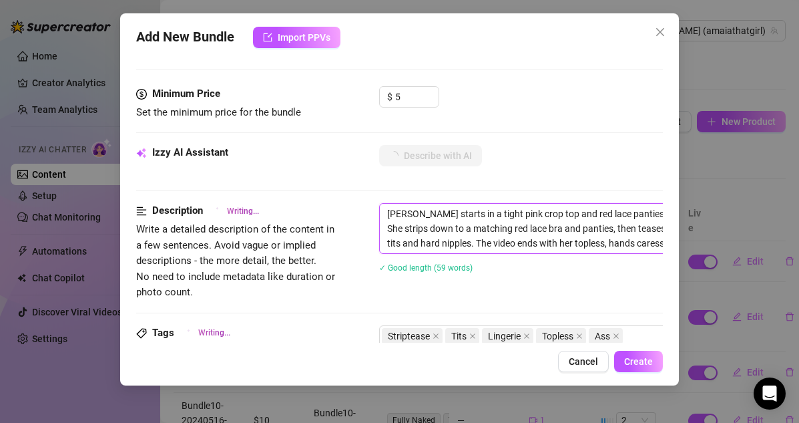
type textarea "[PERSON_NAME] starts in a tight pink crop top and red lace panties, showing off…"
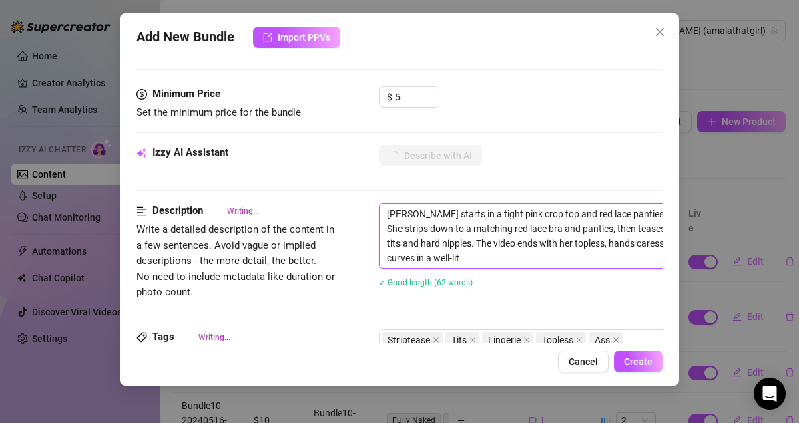
type textarea "[PERSON_NAME] starts in a tight pink crop top and red lace panties, showing off…"
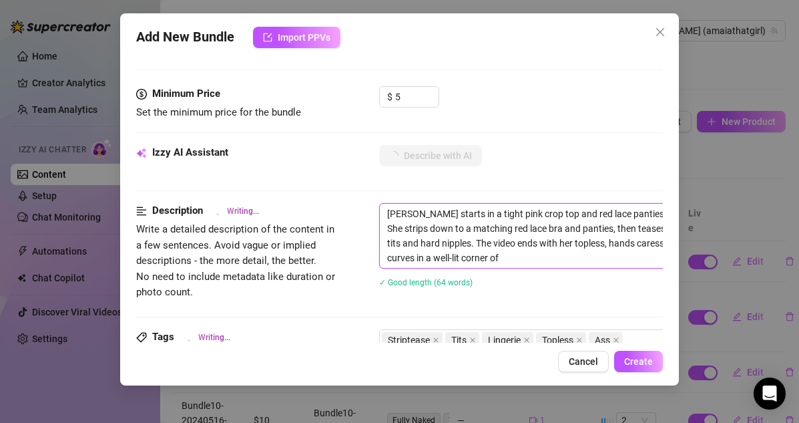
type textarea "[PERSON_NAME] starts in a tight pink crop top and red lace panties, showing off…"
click at [387, 213] on textarea "[PERSON_NAME] starts in a tight pink crop top and red lace panties, showing off…" at bounding box center [613, 236] width 466 height 64
paste textarea "Bundle11-20240531-1"
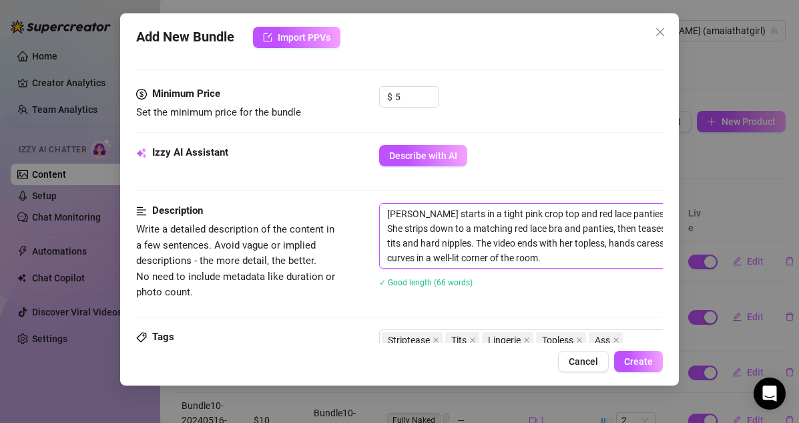
type textarea "Bundle11-20240531-1Sophie starts in a tight pink crop top and red lace panties,…"
type textarea "Bundle11-20240531-1 [PERSON_NAME] starts in a tight pink crop top and red lace …"
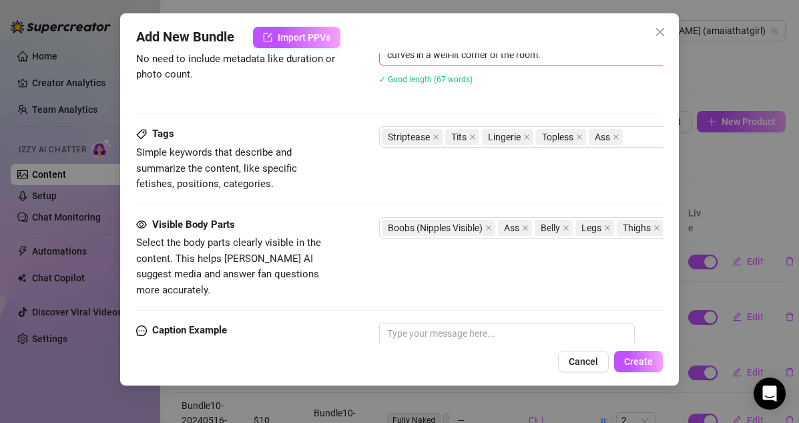
scroll to position [653, 0]
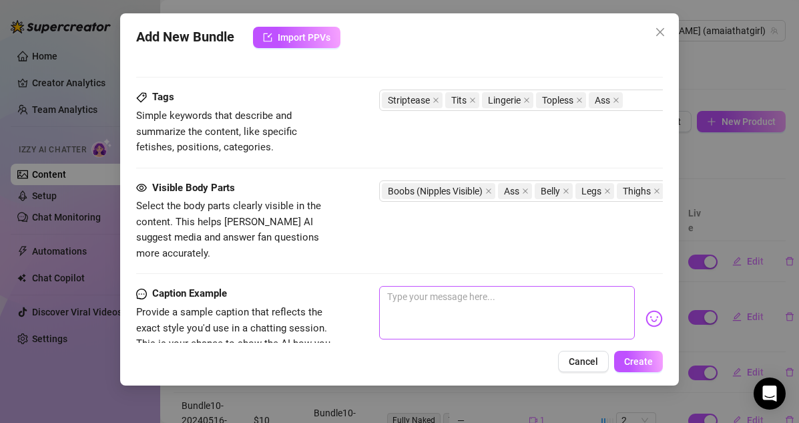
type textarea "Bundle11-20240531-1 [PERSON_NAME] starts in a tight pink crop top and red lace …"
click at [536, 286] on textarea at bounding box center [507, 312] width 256 height 53
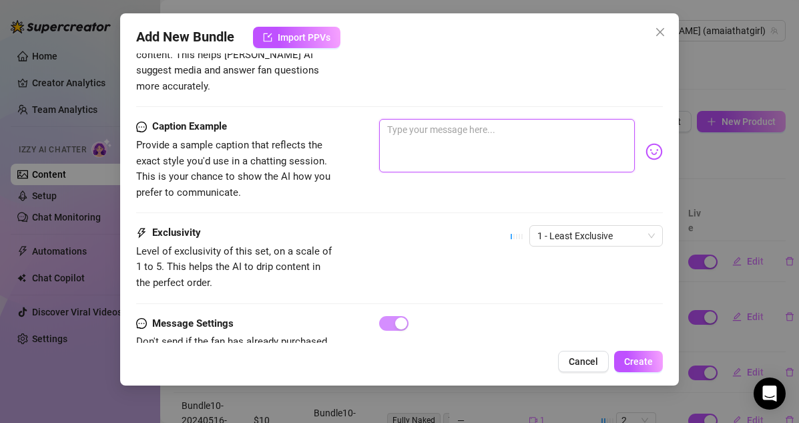
scroll to position [836, 0]
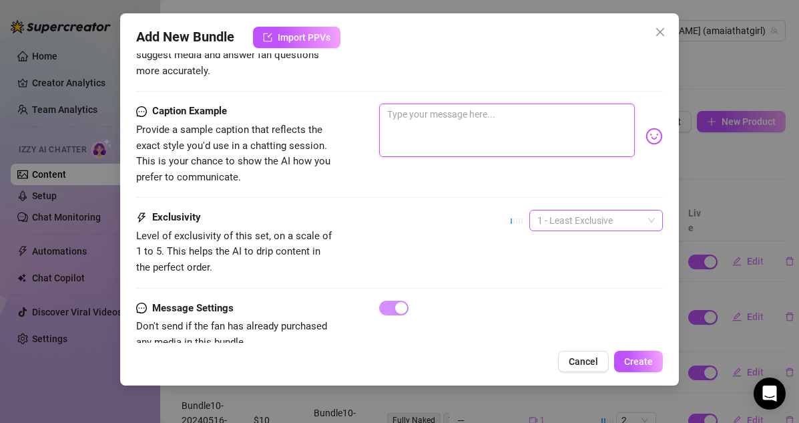
click at [571, 210] on span "1 - Least Exclusive" at bounding box center [597, 220] width 118 height 20
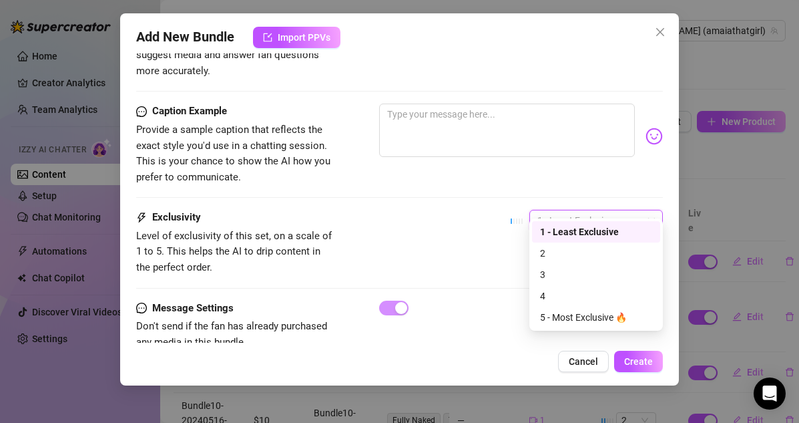
click at [560, 235] on div "1 - Least Exclusive" at bounding box center [596, 231] width 112 height 15
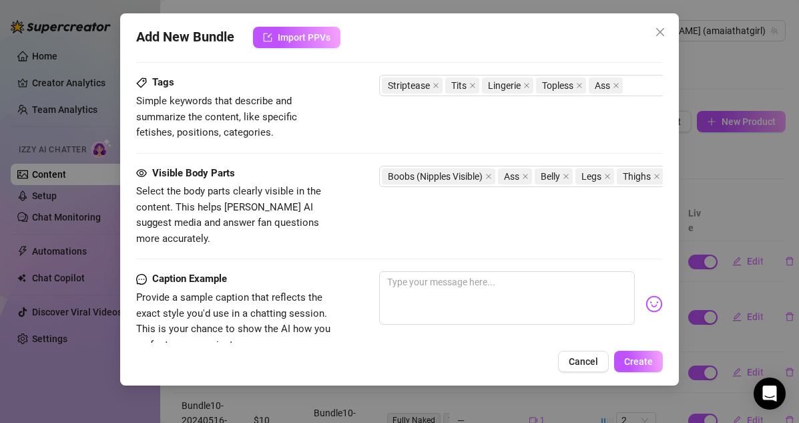
scroll to position [763, 0]
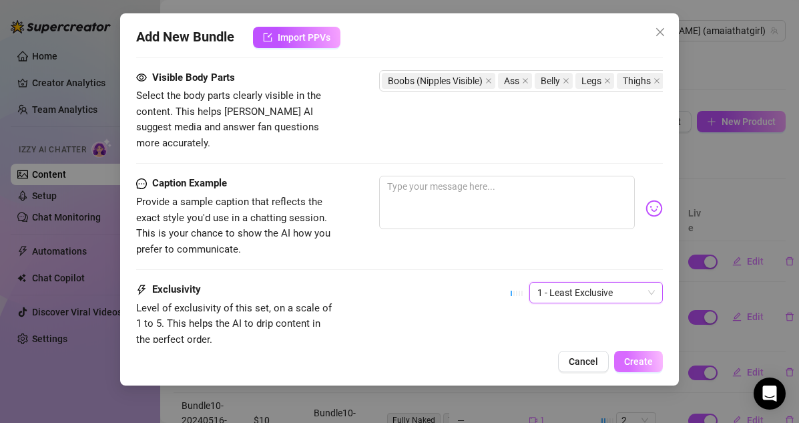
click at [620, 355] on button "Create" at bounding box center [638, 361] width 49 height 21
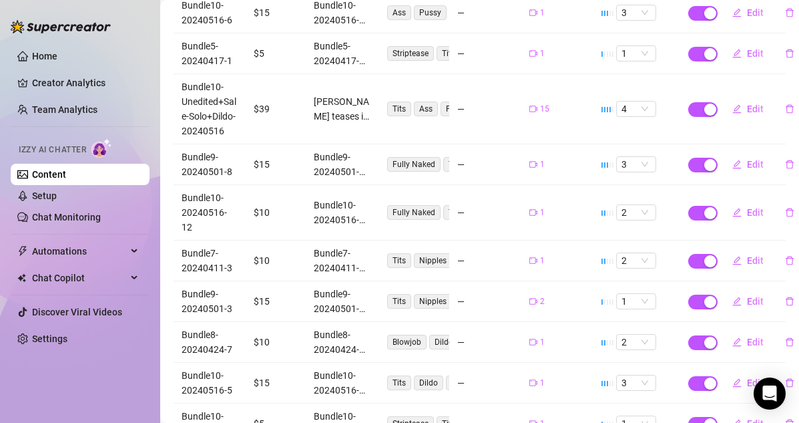
scroll to position [38, 0]
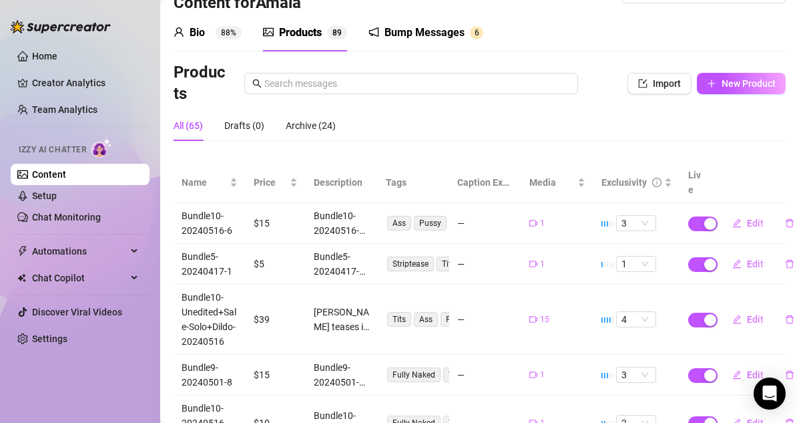
click at [96, 71] on ul "Home Creator Analytics Team Analytics Izzy AI Chatter Content Setup Chat Monito…" at bounding box center [80, 197] width 139 height 315
